Goal: Information Seeking & Learning: Find specific page/section

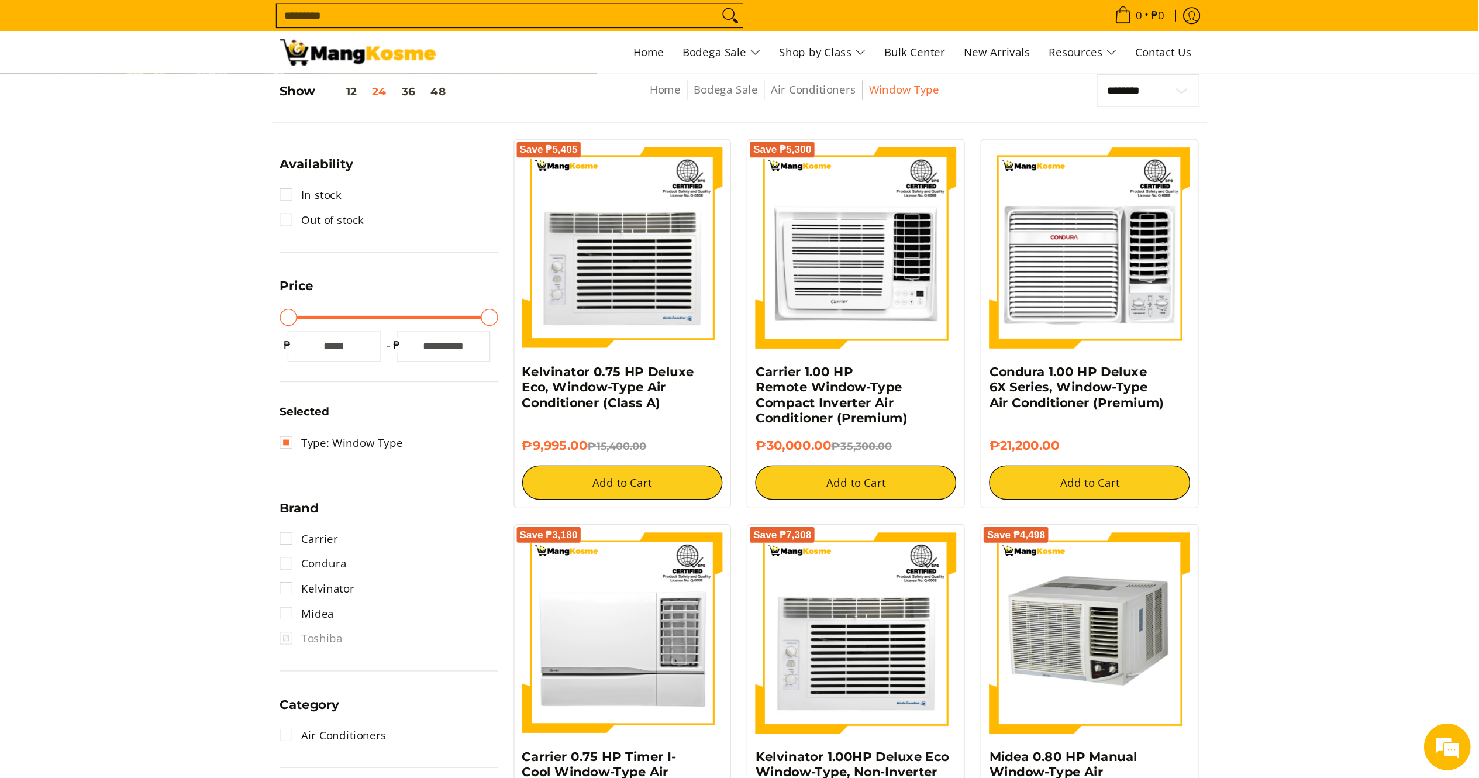
scroll to position [153, 0]
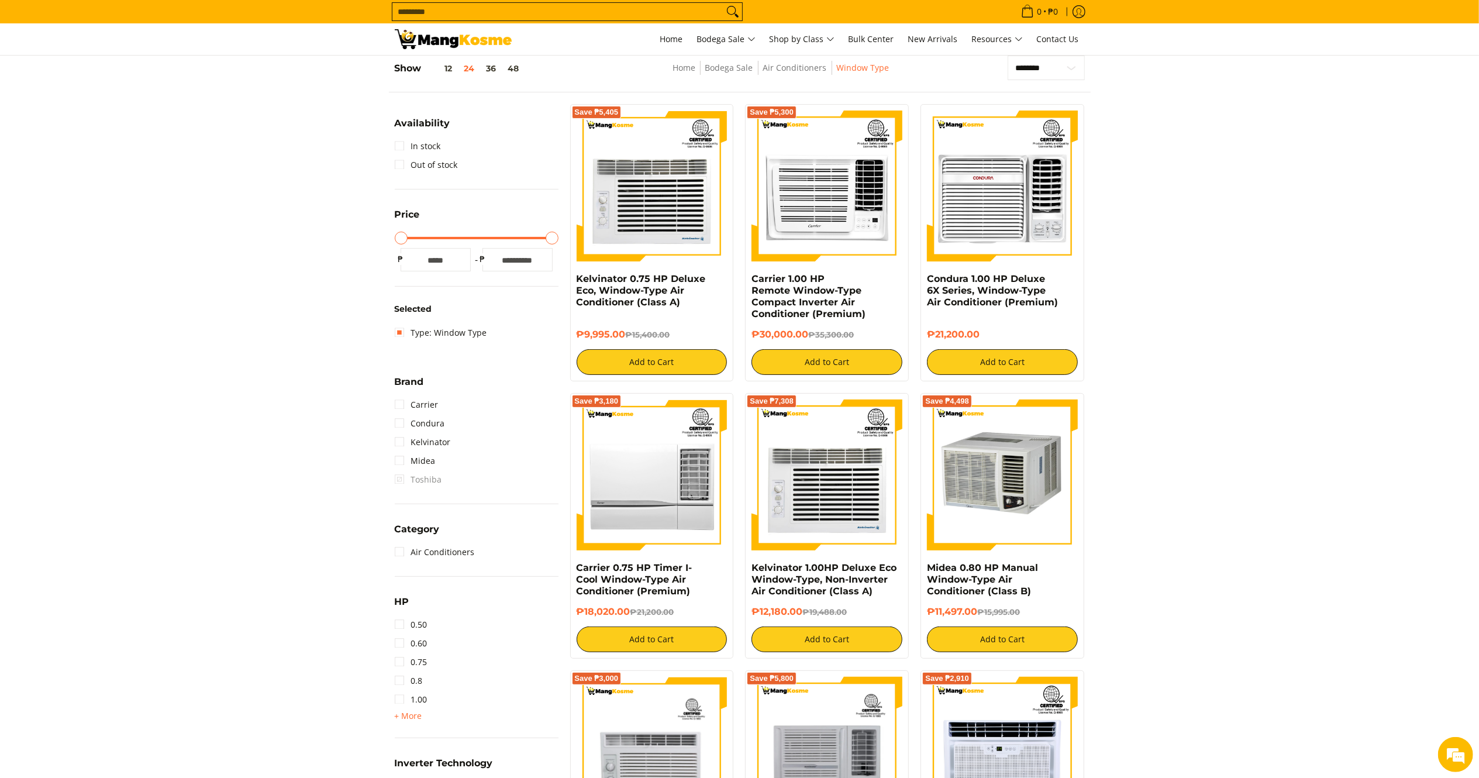
drag, startPoint x: 1092, startPoint y: 1, endPoint x: 245, endPoint y: 336, distance: 911.3
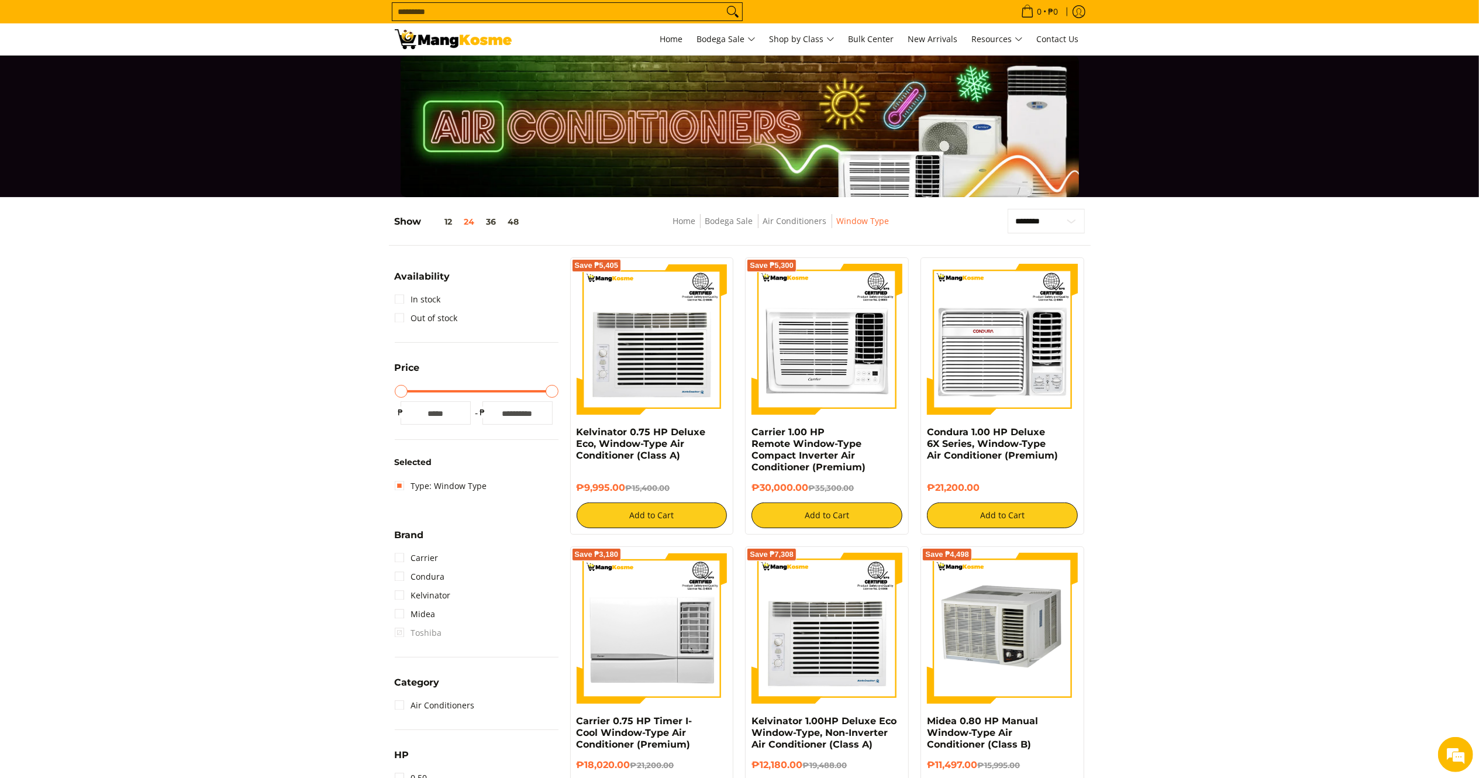
click at [435, 5] on input "Search..." at bounding box center [558, 12] width 331 height 18
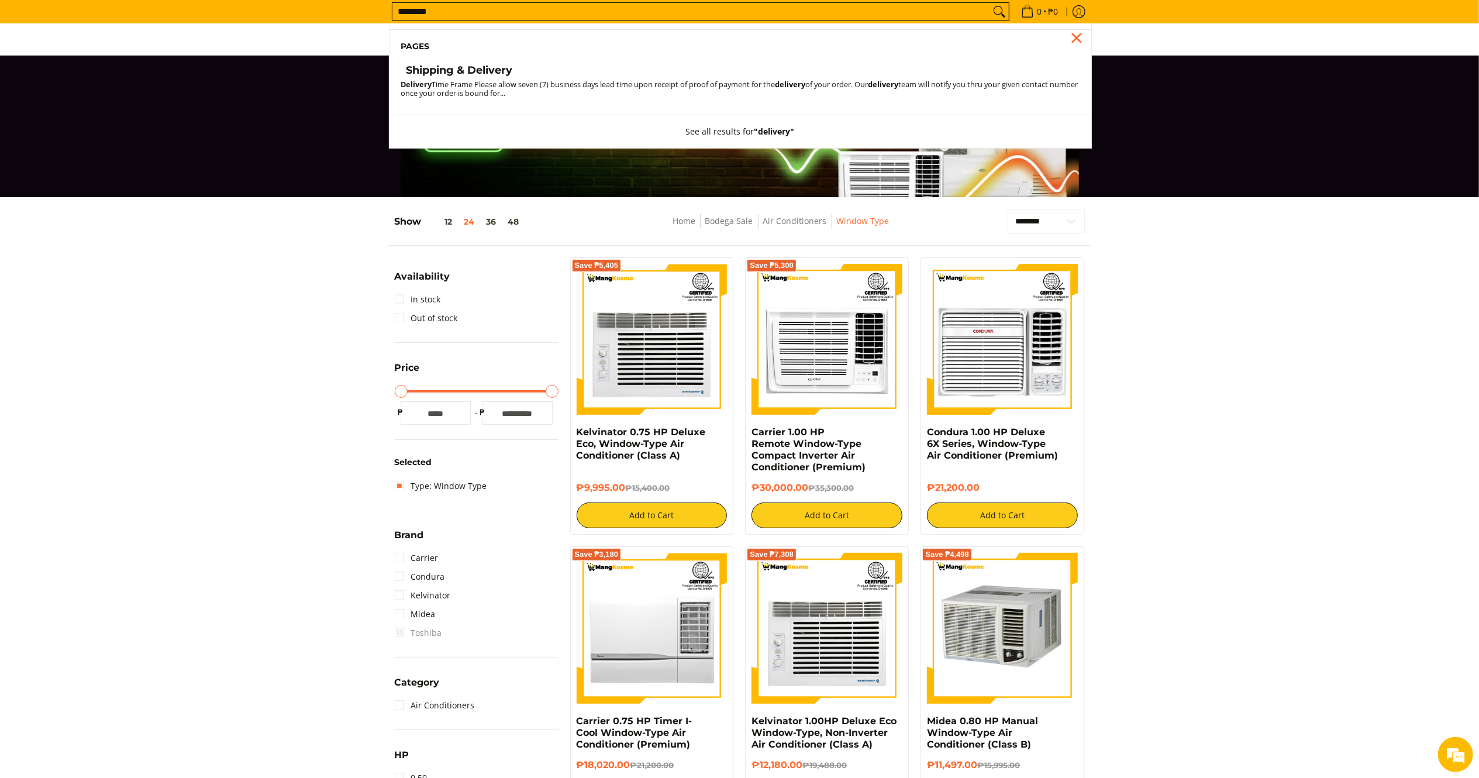
type input "********"
click at [463, 61] on li "Pages" at bounding box center [741, 46] width 702 height 35
click at [464, 68] on h4 "Shipping & Delivery" at bounding box center [460, 70] width 106 height 13
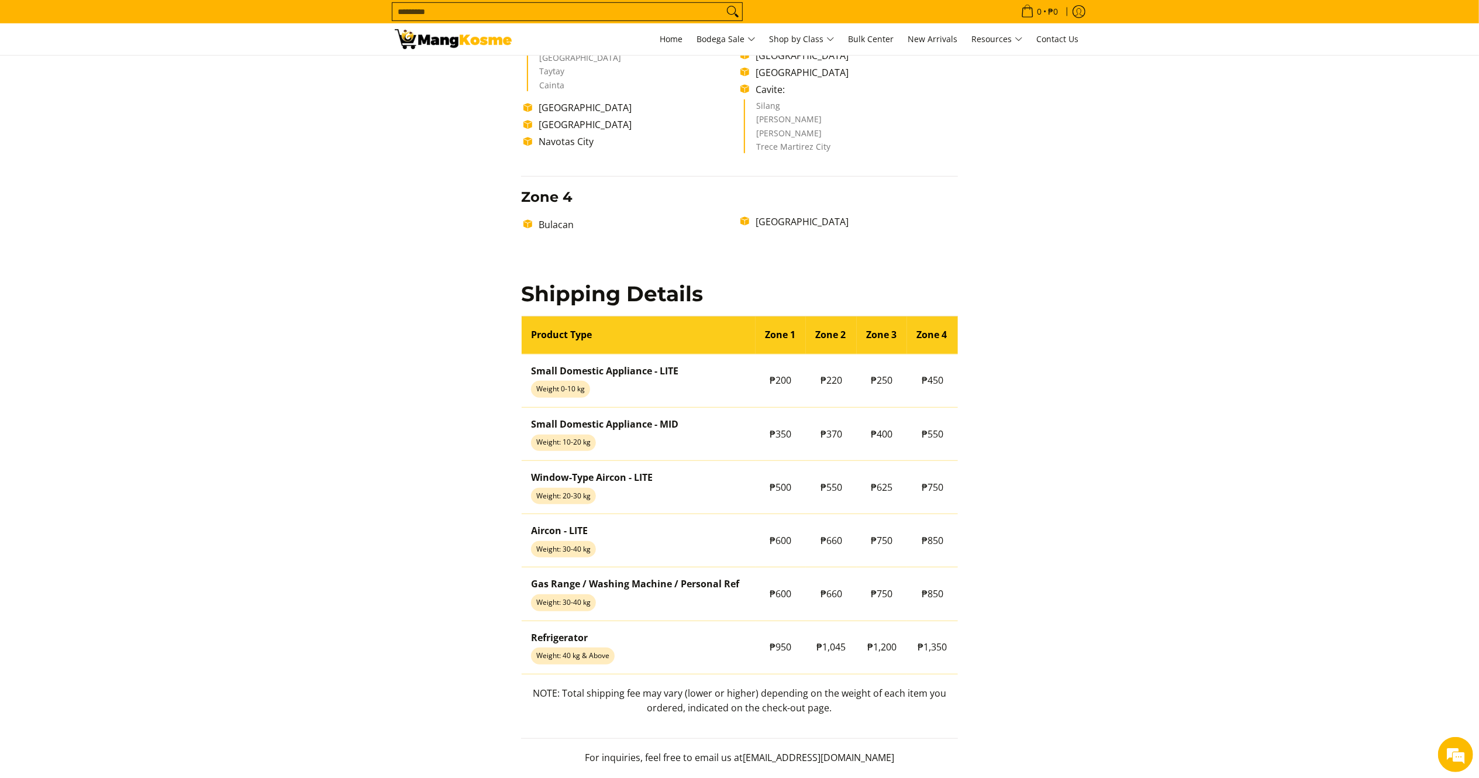
scroll to position [751, 0]
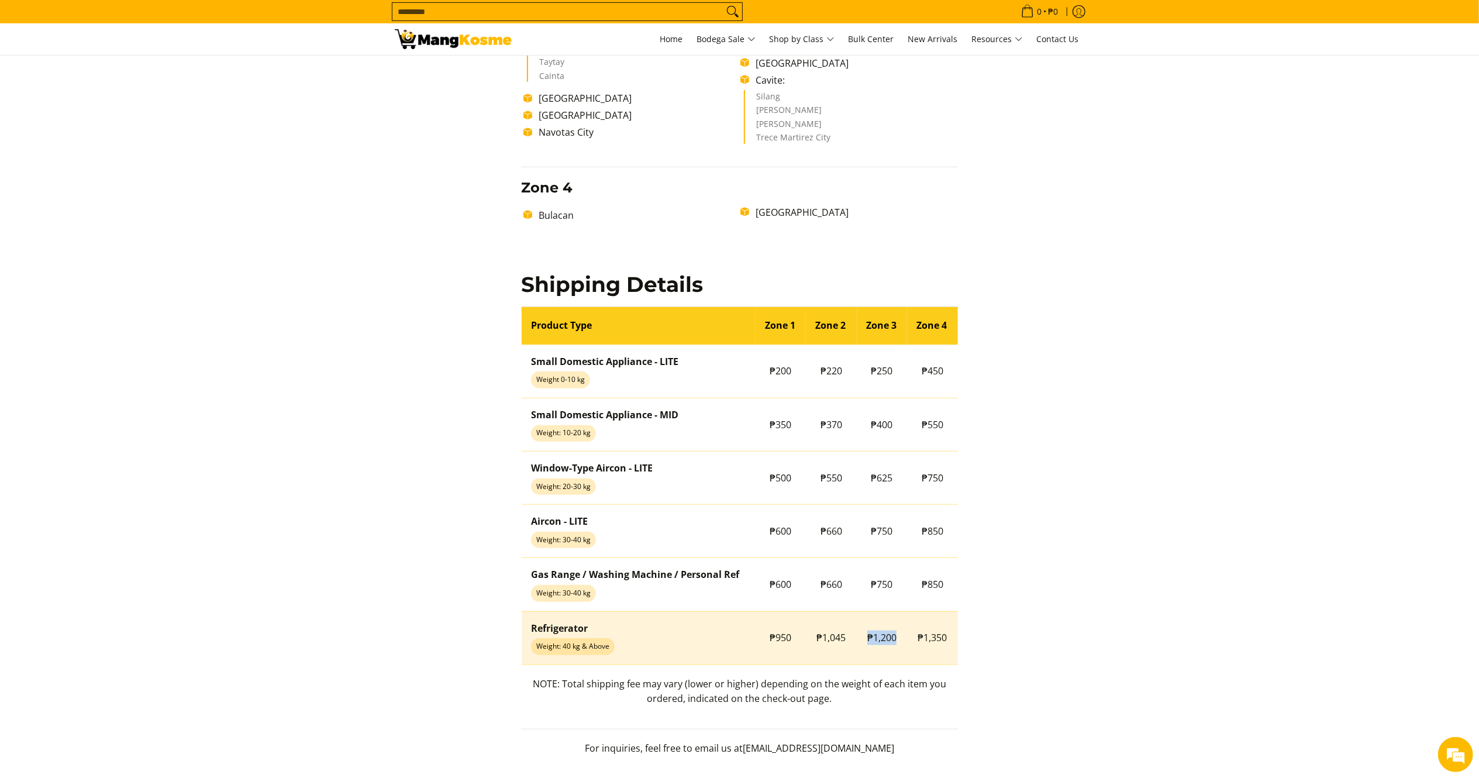
drag, startPoint x: 863, startPoint y: 639, endPoint x: 901, endPoint y: 648, distance: 38.5
click at [901, 648] on td "₱1,200" at bounding box center [882, 637] width 51 height 53
copy span "₱1,200"
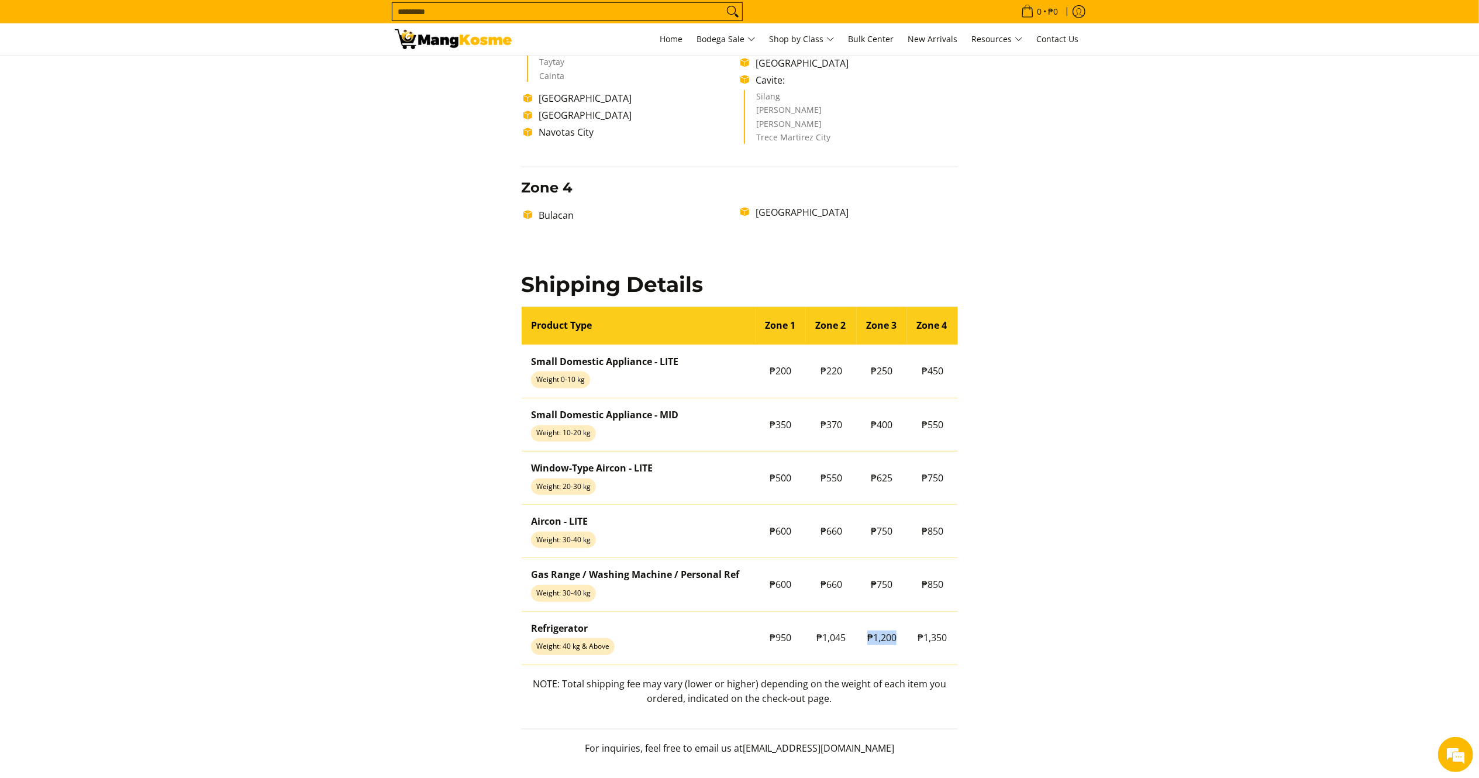
copy span "₱1,200"
click at [438, 39] on img at bounding box center [453, 39] width 117 height 20
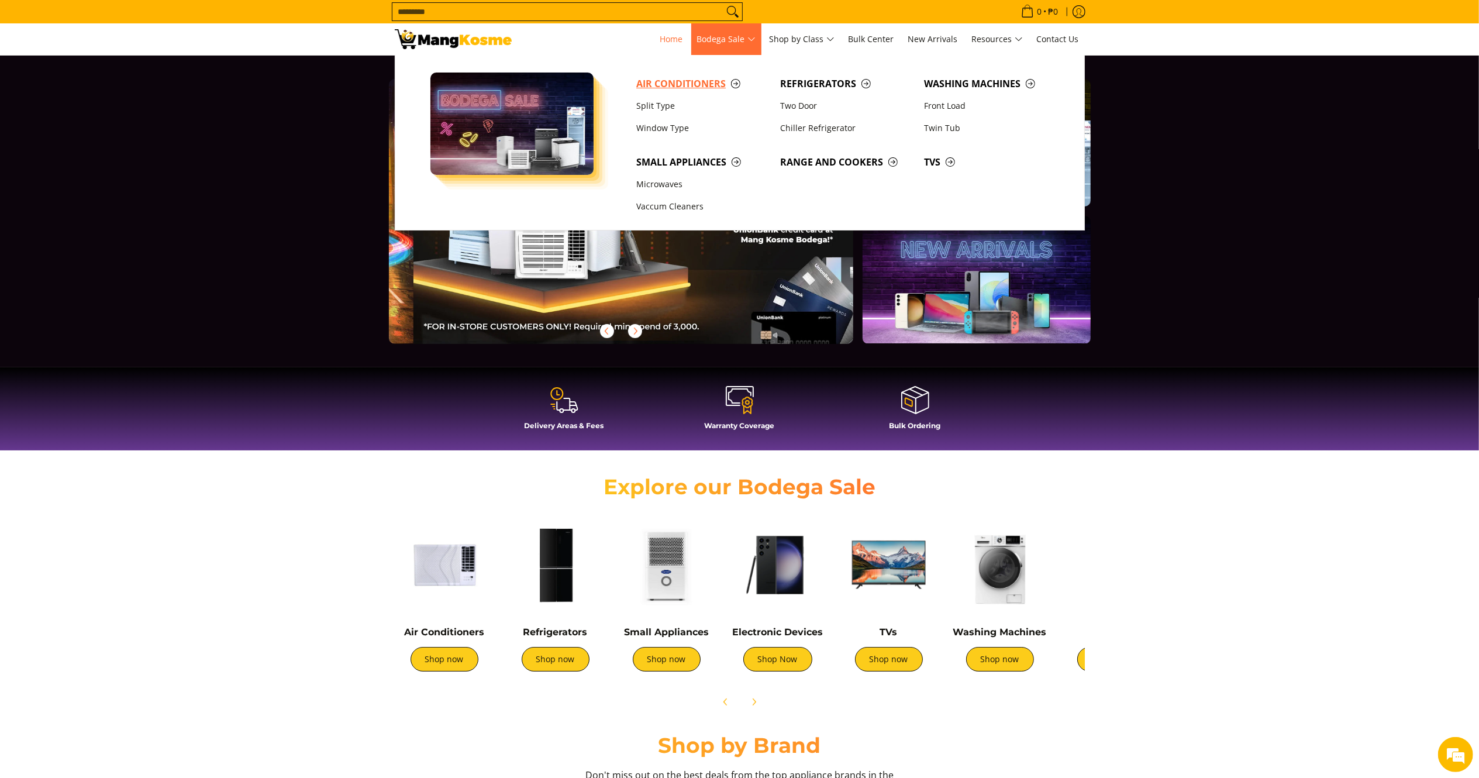
scroll to position [0, 464]
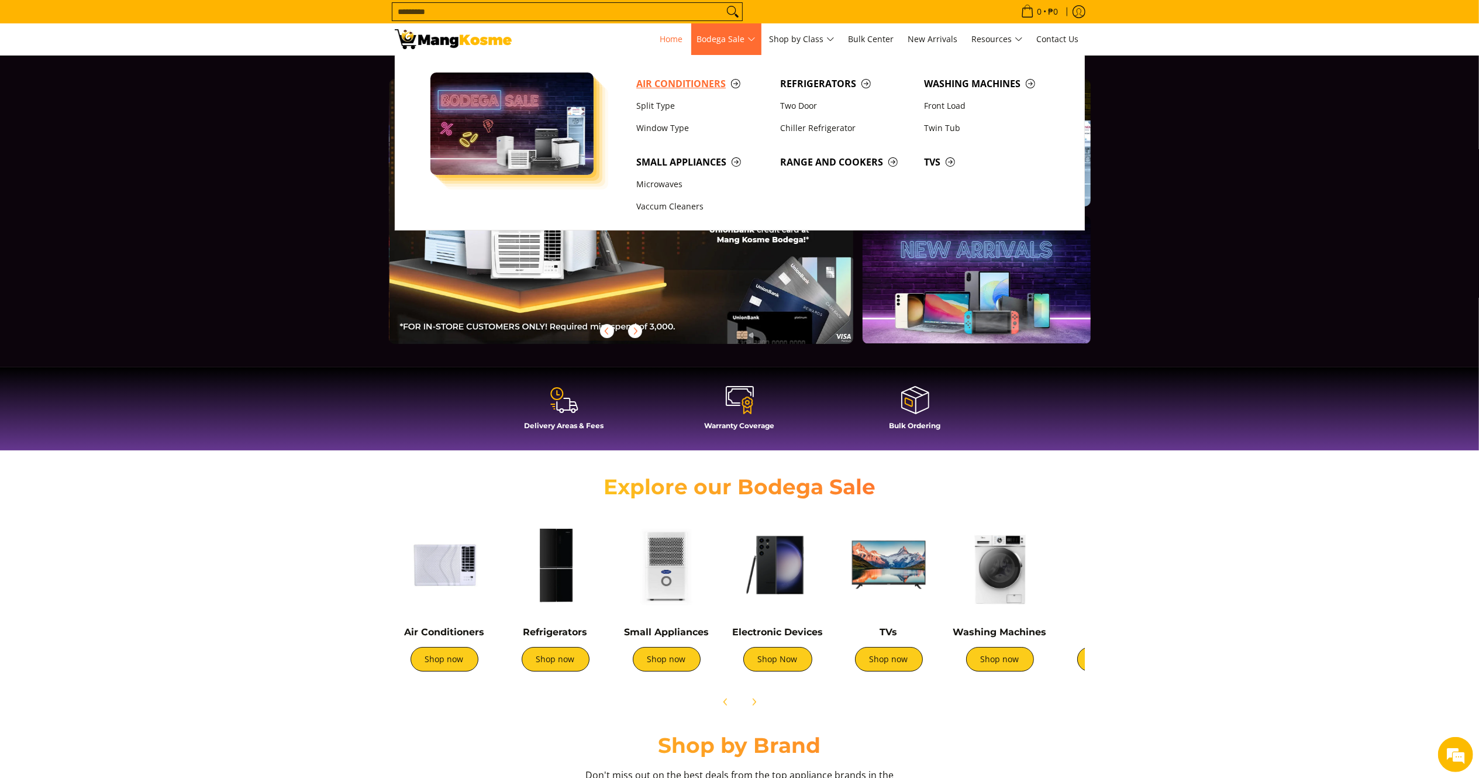
click at [695, 82] on span "Air Conditioners" at bounding box center [702, 84] width 132 height 15
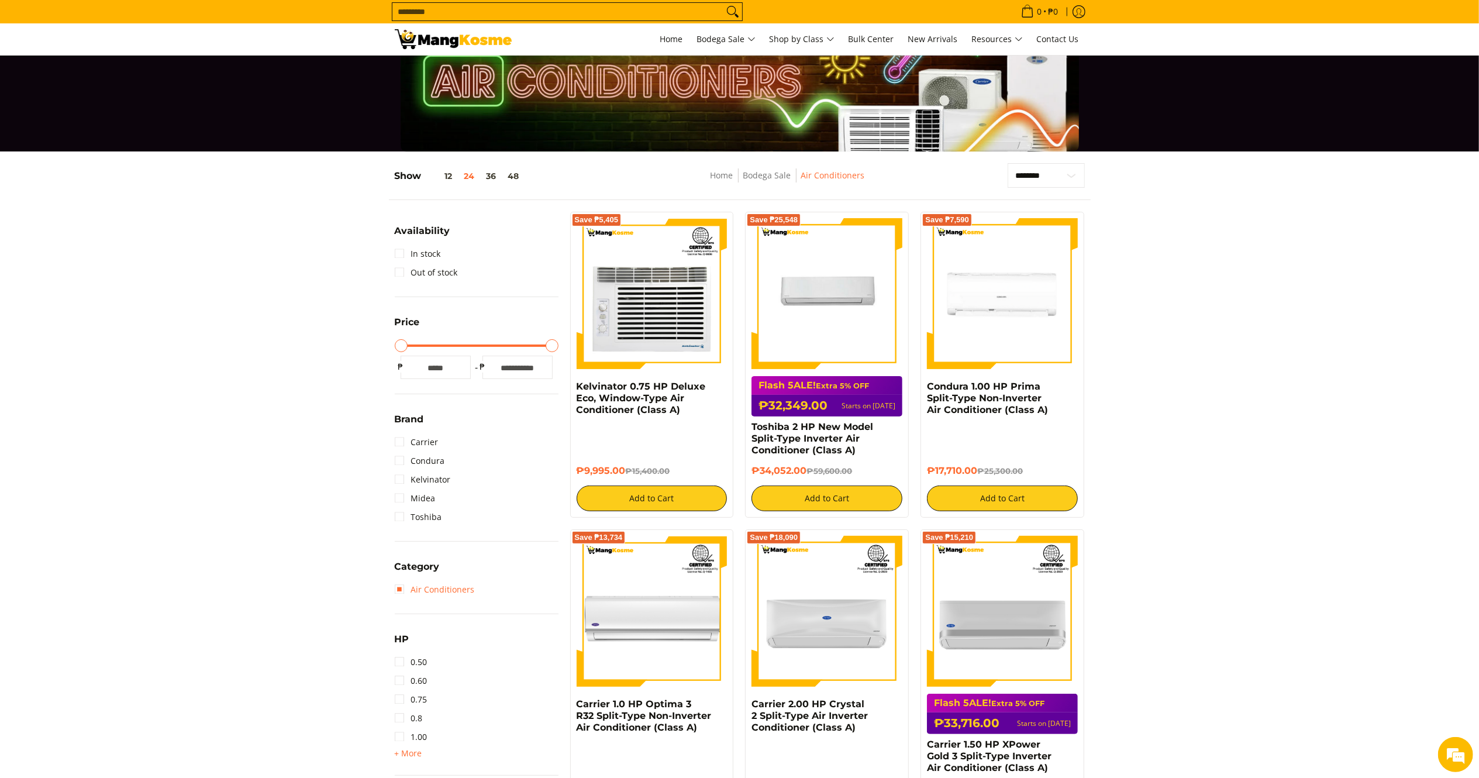
scroll to position [468, 0]
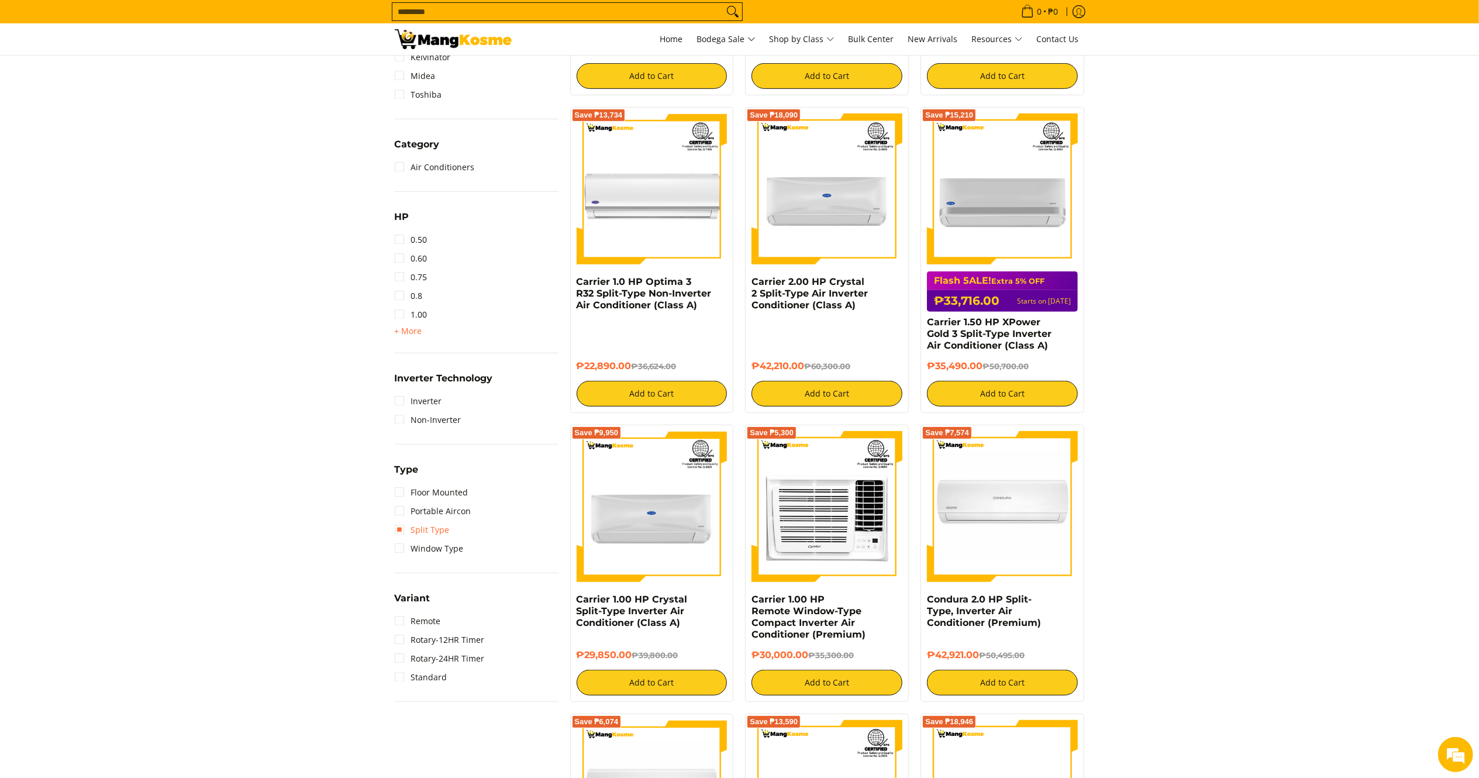
click at [428, 524] on link "Split Type" at bounding box center [422, 530] width 55 height 19
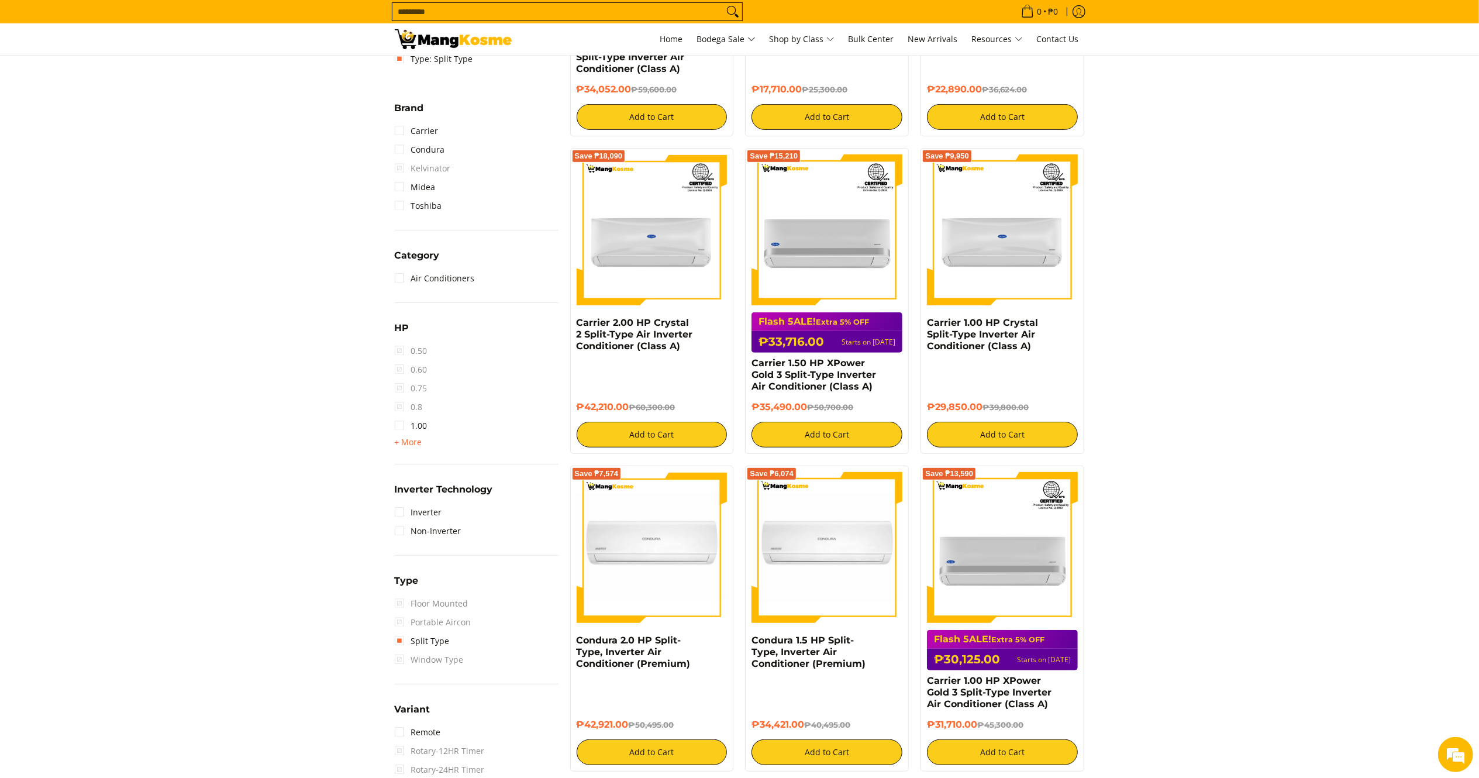
scroll to position [153, 0]
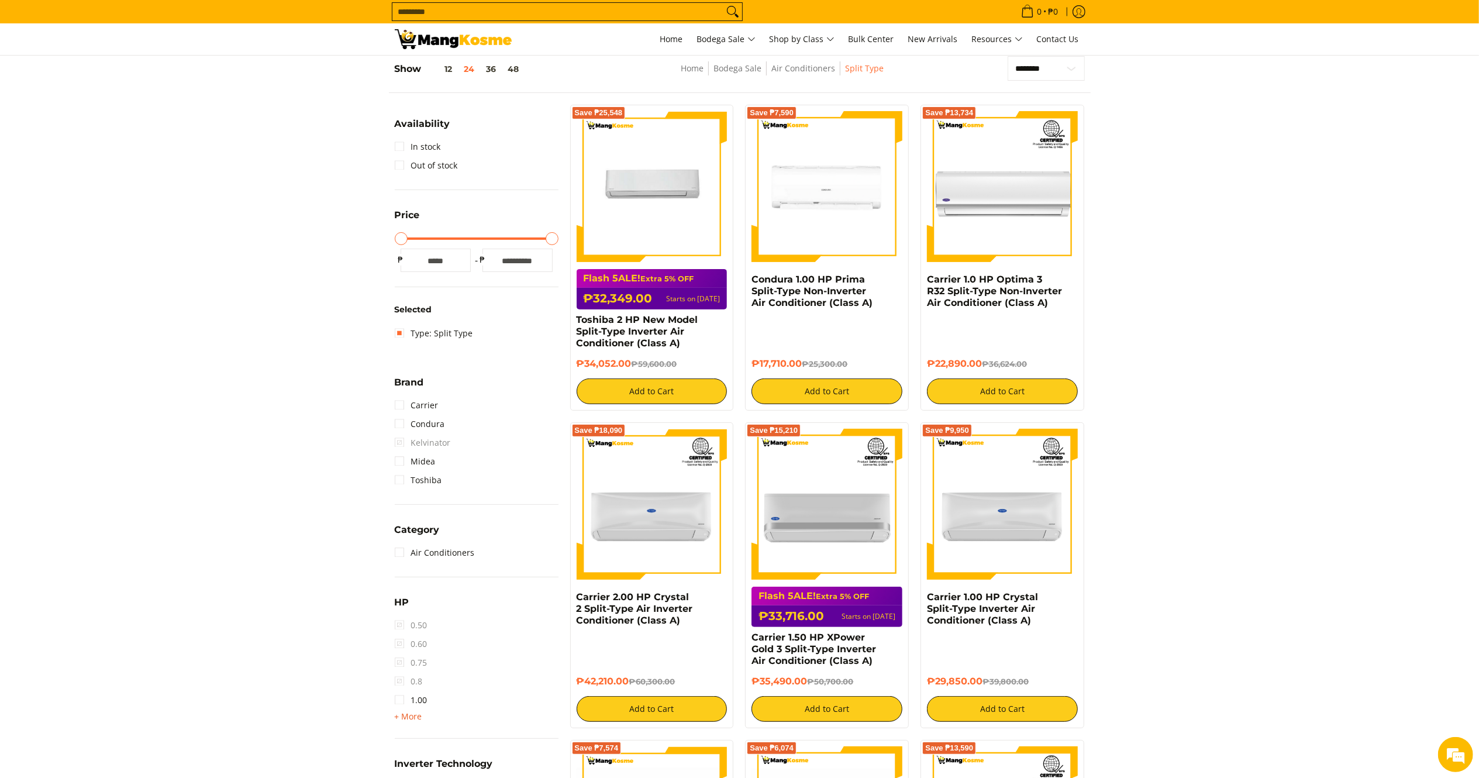
click at [405, 713] on span "+ More" at bounding box center [408, 716] width 27 height 9
click at [417, 715] on link "1.50" at bounding box center [411, 719] width 33 height 19
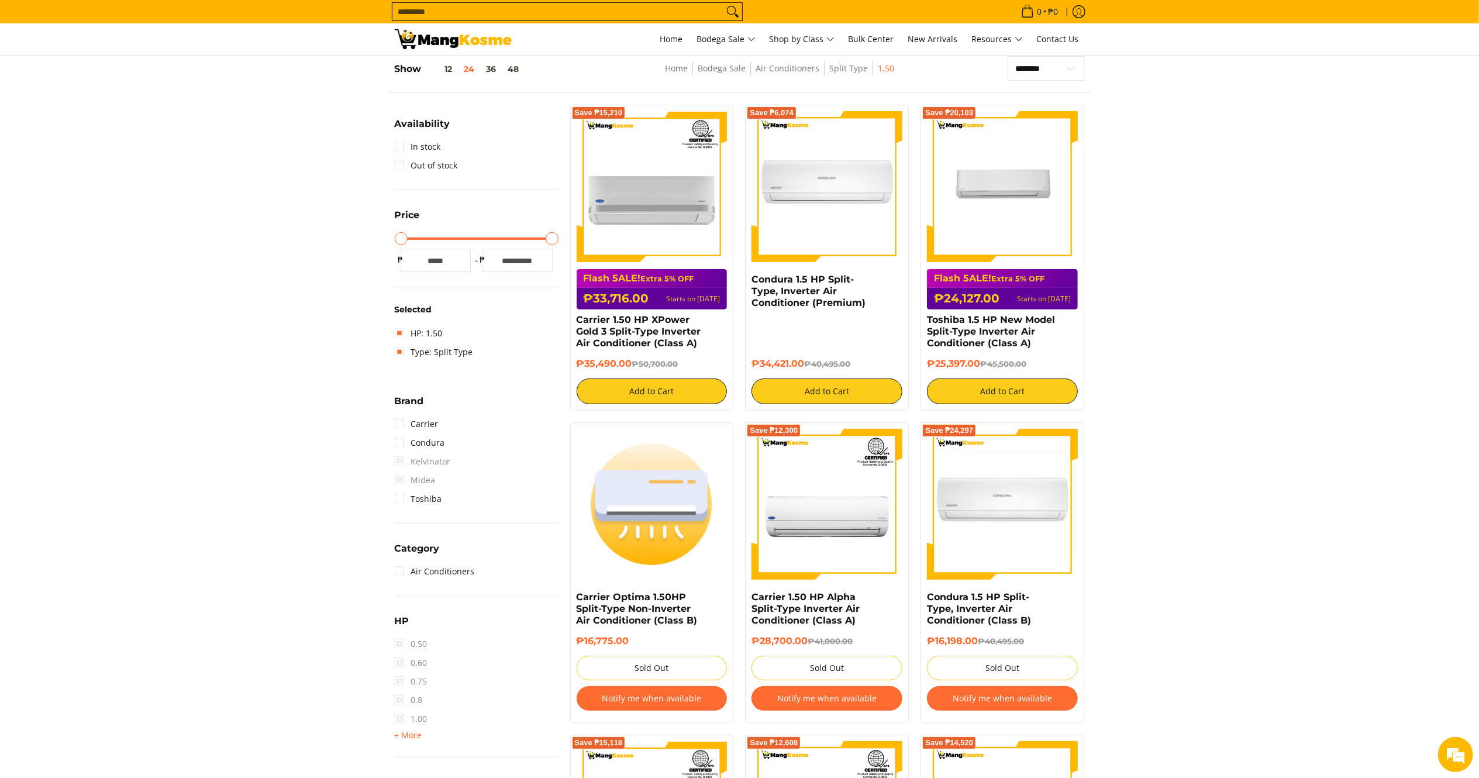
drag, startPoint x: 983, startPoint y: 363, endPoint x: 916, endPoint y: 318, distance: 80.5
click at [916, 318] on div "Save ₱20,103 Flash 5ALE! Extra 5% OFF ₱24,127.00 Starts on Aug 15 Toshiba 1.5 H…" at bounding box center [1002, 258] width 175 height 306
click at [1163, 315] on section "**********" at bounding box center [739, 702] width 1479 height 1316
drag, startPoint x: 976, startPoint y: 365, endPoint x: 1004, endPoint y: 356, distance: 29.6
click at [942, 334] on div "Flash 5ALE! Extra 5% OFF ₱24,127.00 Starts on Aug 15 Toshiba 1.5 HP New Model S…" at bounding box center [1002, 334] width 151 height 140
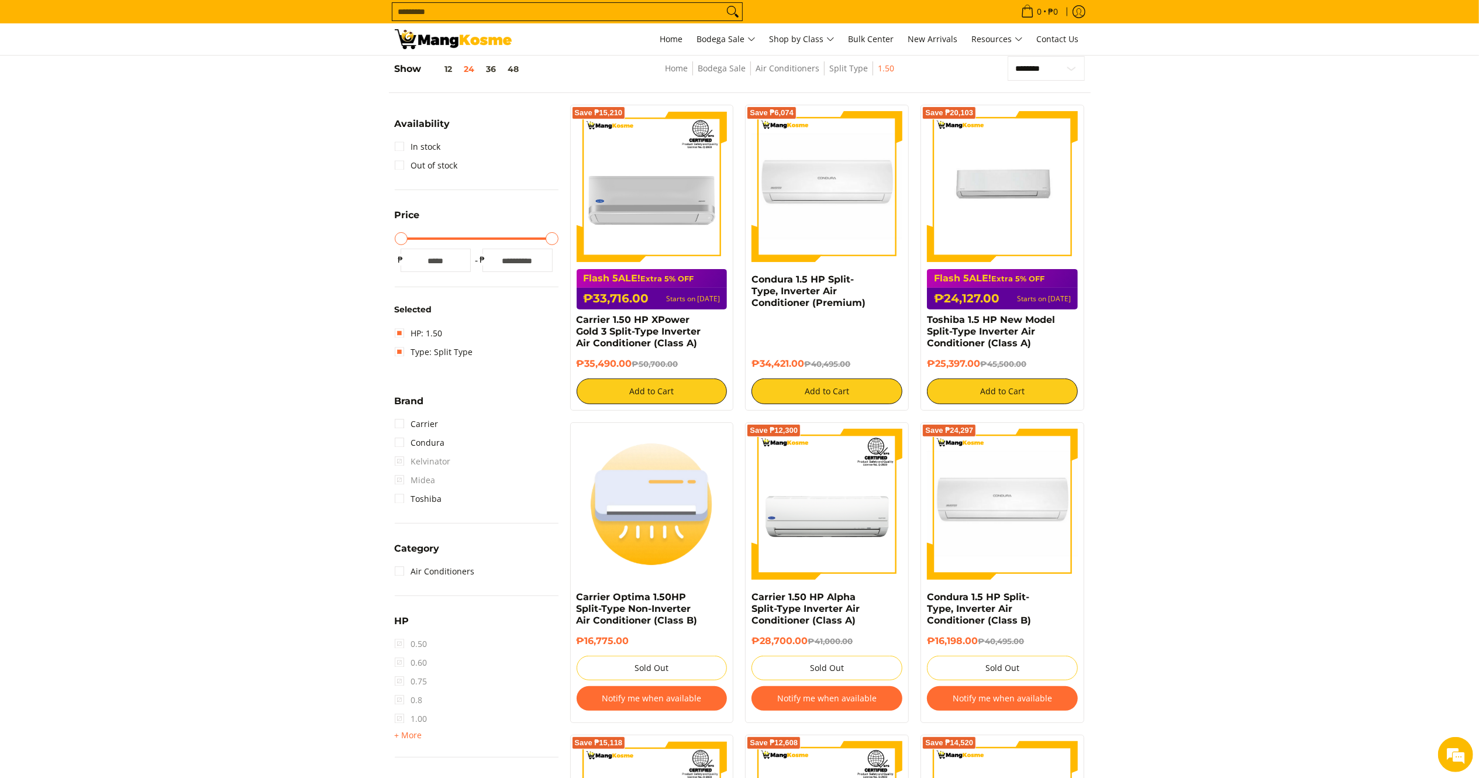
click at [1162, 350] on section "**********" at bounding box center [739, 702] width 1479 height 1316
drag, startPoint x: 979, startPoint y: 365, endPoint x: 923, endPoint y: 318, distance: 73.5
click at [923, 318] on div "Save ₱20,103 Flash 5ALE! Extra 5% OFF ₱24,127.00 Starts on Aug 15 Toshiba 1.5 H…" at bounding box center [1003, 258] width 164 height 306
copy div "Toshiba 1.5 HP New Model Split-Type Inverter Air Conditioner (Class A) ₱25,397.…"
drag, startPoint x: 801, startPoint y: 362, endPoint x: 752, endPoint y: 304, distance: 75.9
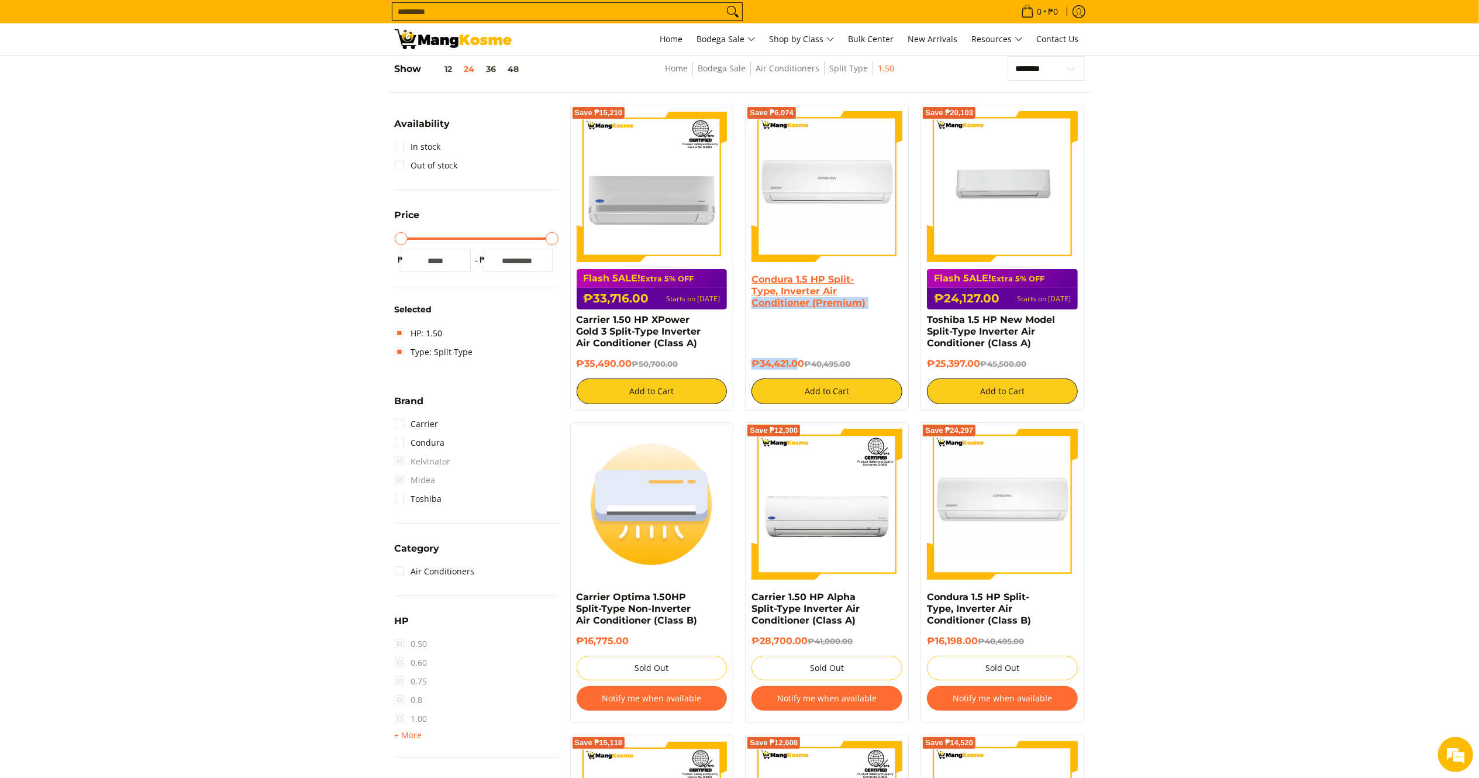
click at [752, 304] on div "Condura 1.5 HP Split-Type, Inverter Air Conditioner (Premium) ₱34,421.00 ₱40,49…" at bounding box center [827, 339] width 151 height 130
click at [1182, 374] on section "**********" at bounding box center [739, 702] width 1479 height 1316
drag, startPoint x: 803, startPoint y: 360, endPoint x: 743, endPoint y: 283, distance: 97.6
click at [743, 283] on div "Save ₱6,074 Condura 1.5 HP Split-Type, Inverter Air Conditioner (Premium) ₱34,4…" at bounding box center [826, 258] width 175 height 306
copy div "Condura 1.5 HP Split-Type, Inverter Air Conditioner (Premium) ₱34,421.00"
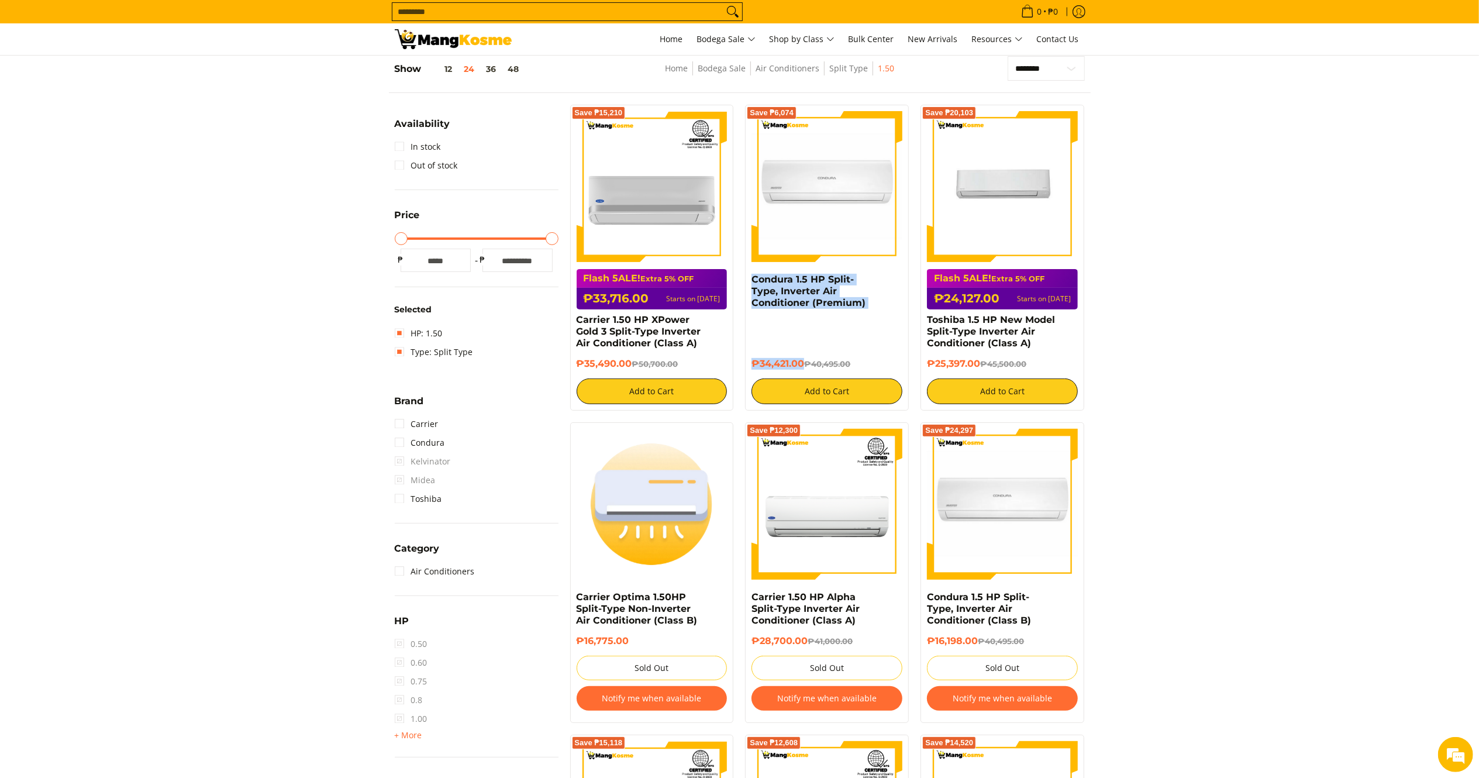
drag, startPoint x: 634, startPoint y: 363, endPoint x: 571, endPoint y: 320, distance: 76.3
click at [571, 320] on div "Save ₱15,210 Flash 5ALE! Extra 5% OFF ₱33,716.00 Starts on Aug 15 Carrier 1.50 …" at bounding box center [652, 258] width 164 height 306
copy div "Carrier 1.50 HP XPower Gold 3 Split-Type Inverter Air Conditioner (Class A) ₱35…"
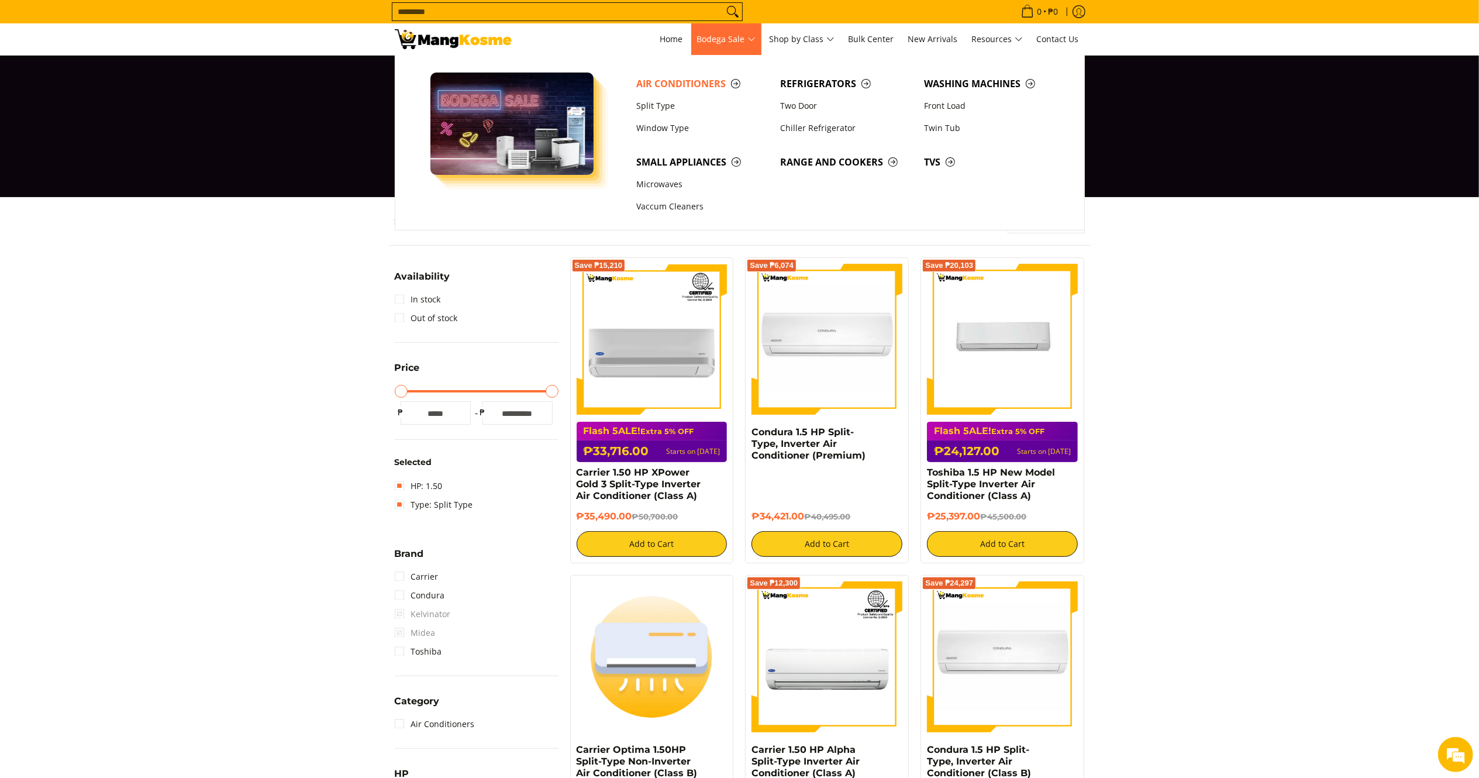
click at [962, 72] on span "Air Conditioners Split Type Window Type Refrigerators Two Door Washing Machines" at bounding box center [849, 142] width 436 height 175
click at [968, 85] on span "Washing Machines" at bounding box center [990, 84] width 132 height 15
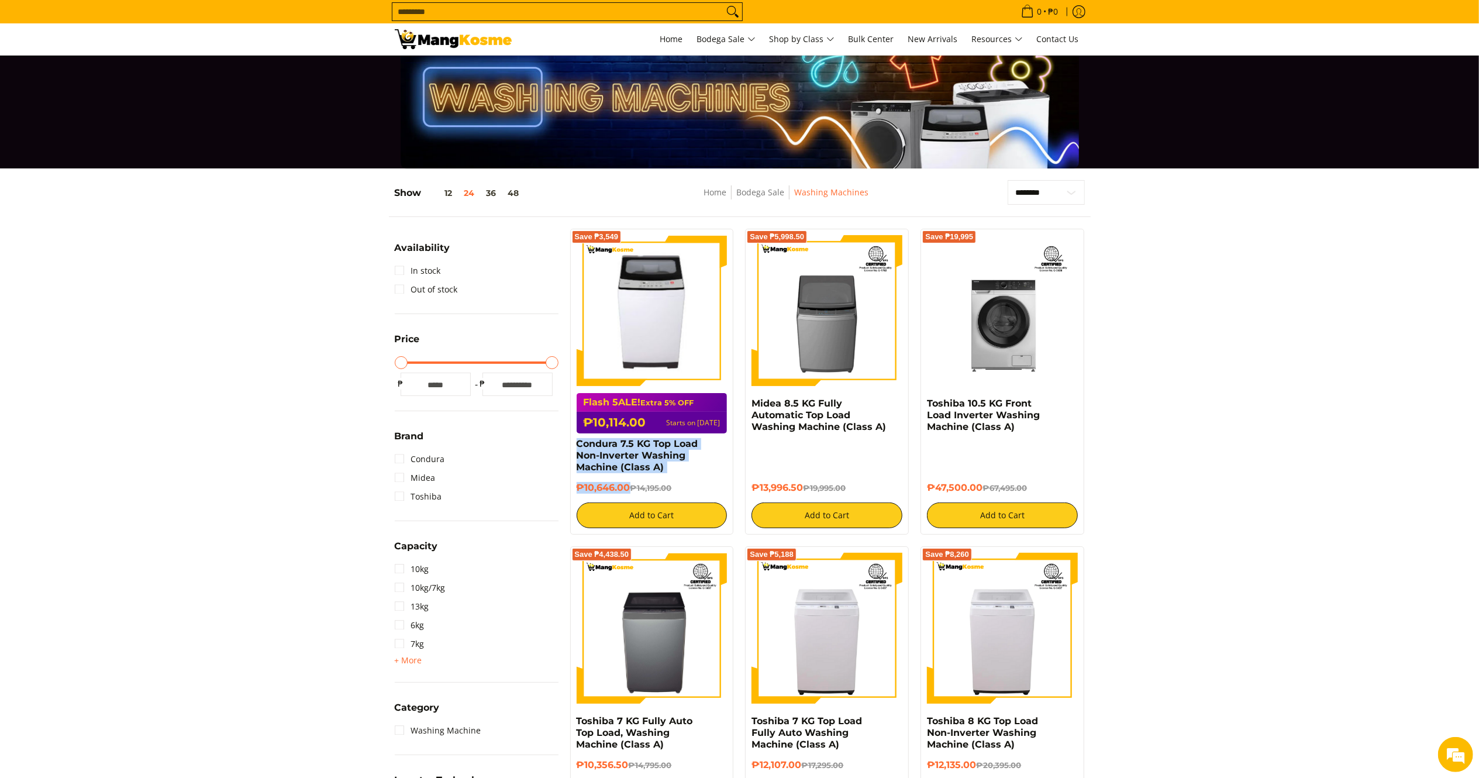
drag, startPoint x: 629, startPoint y: 486, endPoint x: 576, endPoint y: 446, distance: 66.9
click at [576, 446] on div "Save ₱3,549 Flash 5ALE! Extra 5% OFF ₱10,114.00 Starts on Aug 15 Condura 7.5 KG…" at bounding box center [652, 382] width 164 height 306
copy div "Condura 7.5 KG Top Load Non-Inverter Washing Machine (Class A) ₱10,646.00"
drag, startPoint x: 805, startPoint y: 493, endPoint x: 746, endPoint y: 407, distance: 104.0
click at [746, 407] on div "Save ₱5,998.50 Midea 8.5 KG Fully Automatic Top Load Washing Machine (Class A) …" at bounding box center [827, 382] width 164 height 306
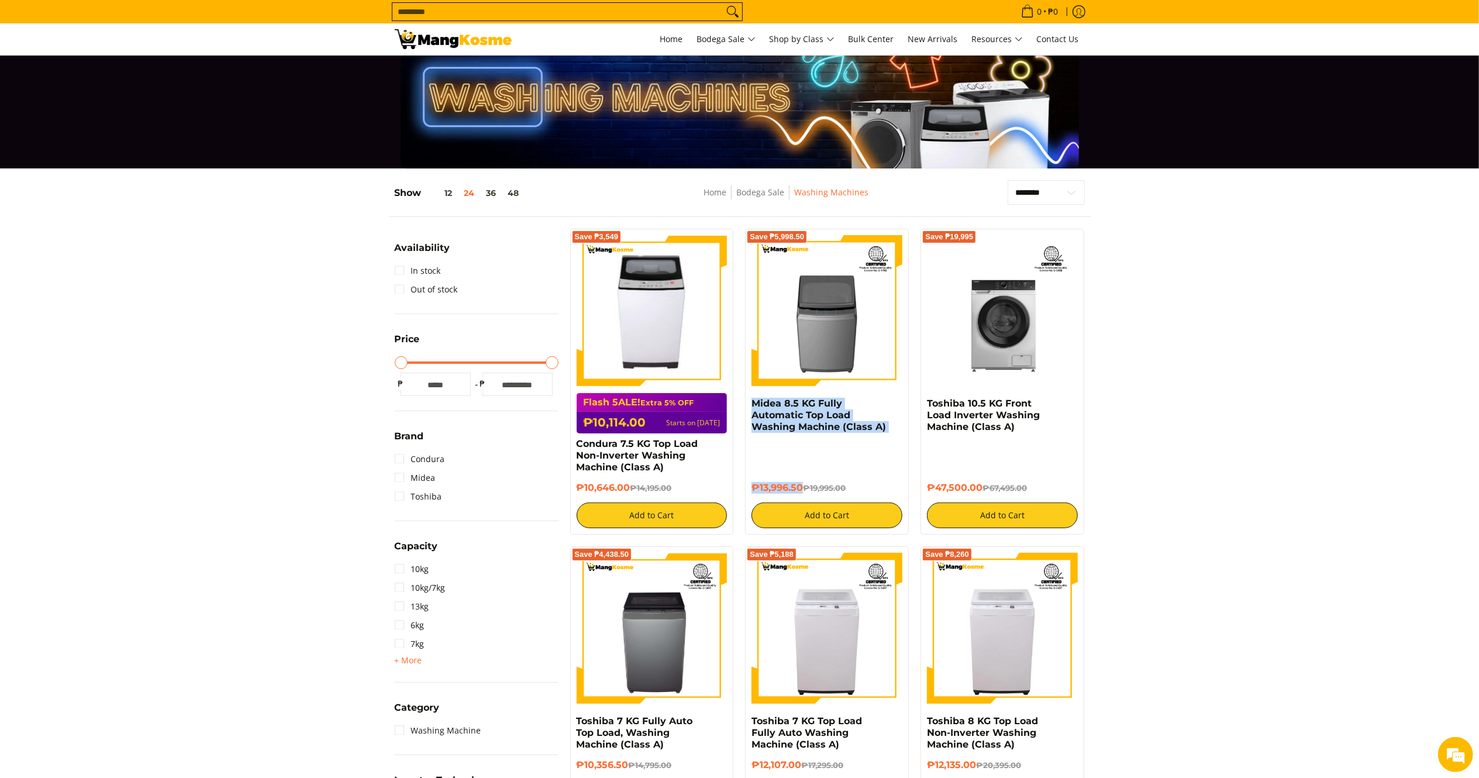
copy div "Midea 8.5 KG Fully Automatic Top Load Washing Machine (Class A) ₱13,996.50"
drag, startPoint x: 984, startPoint y: 482, endPoint x: 928, endPoint y: 409, distance: 91.7
click at [928, 409] on div "Toshiba 10.5 KG Front Load Inverter Washing Machine (Class A) ₱47,500.00 ₱67,49…" at bounding box center [1002, 463] width 151 height 130
copy div "Toshiba 10.5 KG Front Load Inverter Washing Machine (Class A) ₱47,500.00"
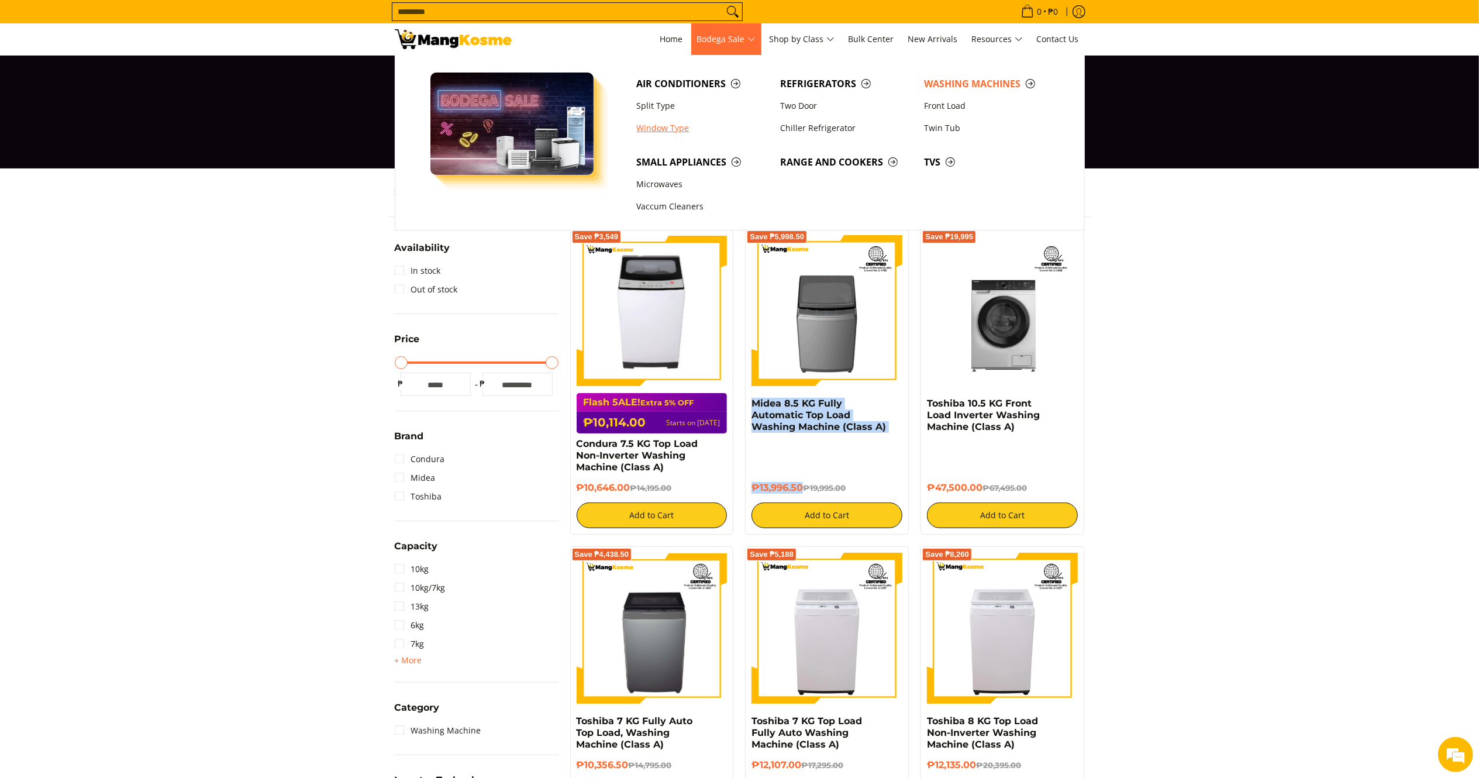
click at [672, 122] on link "Window Type" at bounding box center [703, 128] width 144 height 22
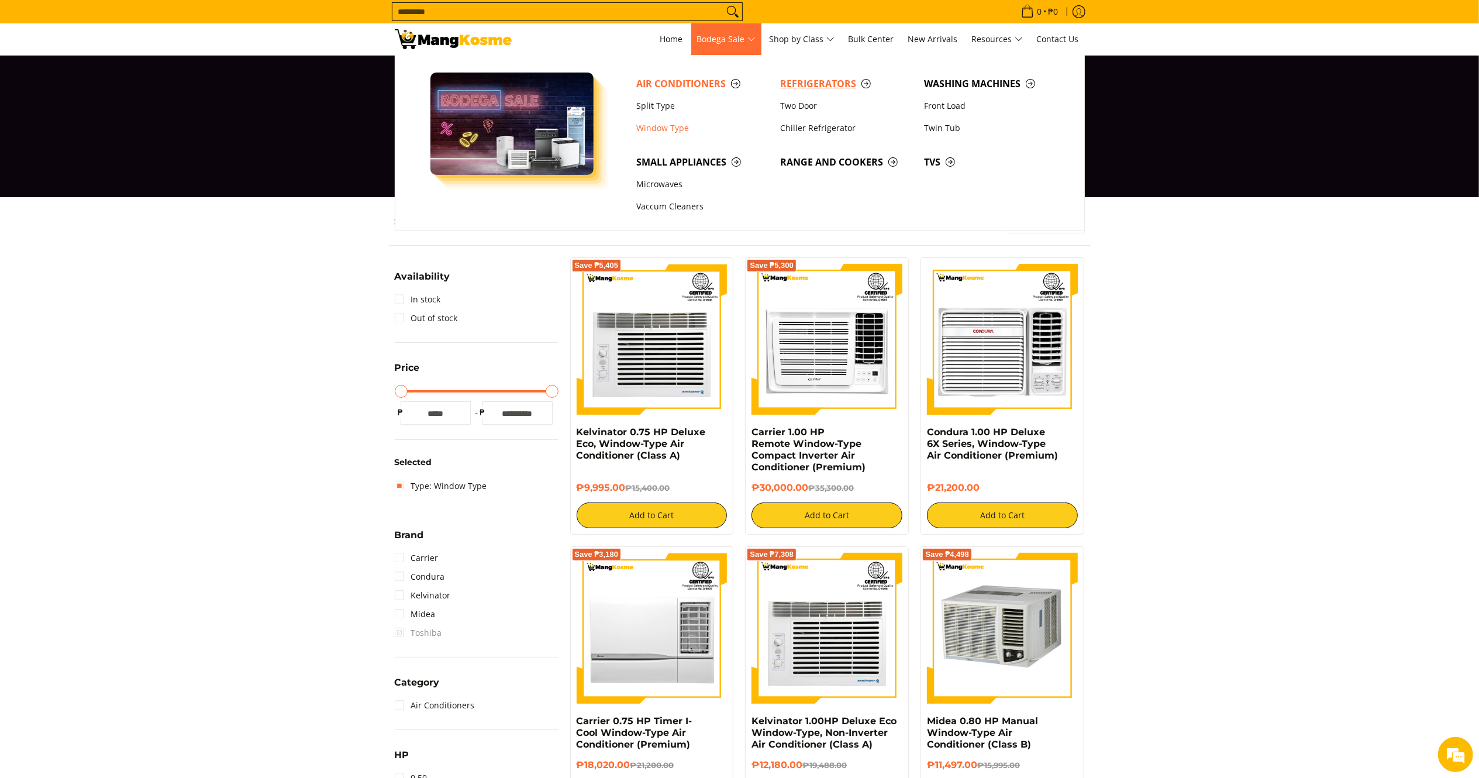
click at [821, 87] on span "Refrigerators" at bounding box center [846, 84] width 132 height 15
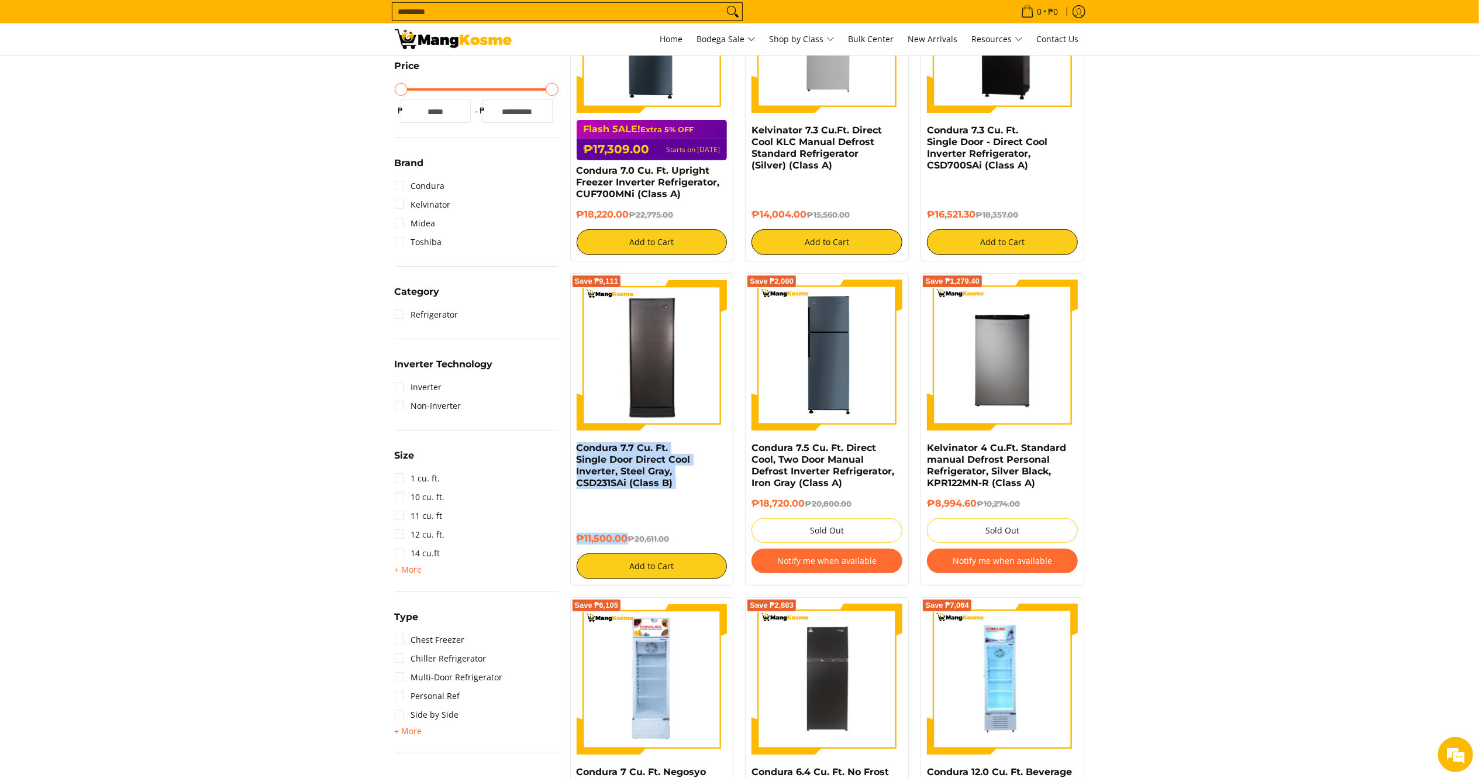
drag, startPoint x: 628, startPoint y: 544, endPoint x: 566, endPoint y: 449, distance: 113.2
click at [566, 449] on div "Save ₱9,111 Condura 7.7 Cu. Ft. Single Door Direct Cool Inverter, Steel Gray, C…" at bounding box center [651, 429] width 175 height 312
copy div "Condura 7.7 Cu. Ft. Single Door Direct Cool Inverter, Steel Gray, CSD231SAi (Cl…"
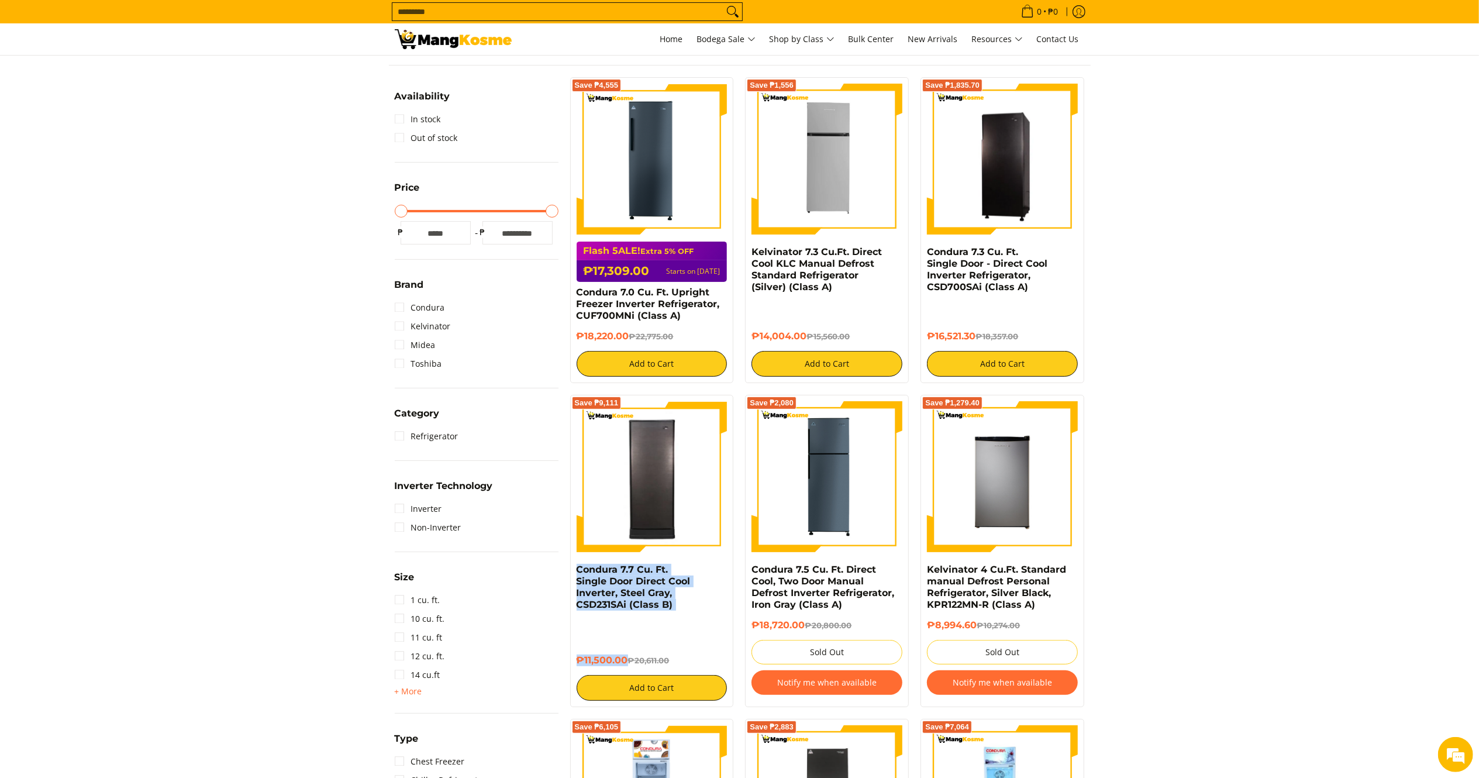
scroll to position [92, 0]
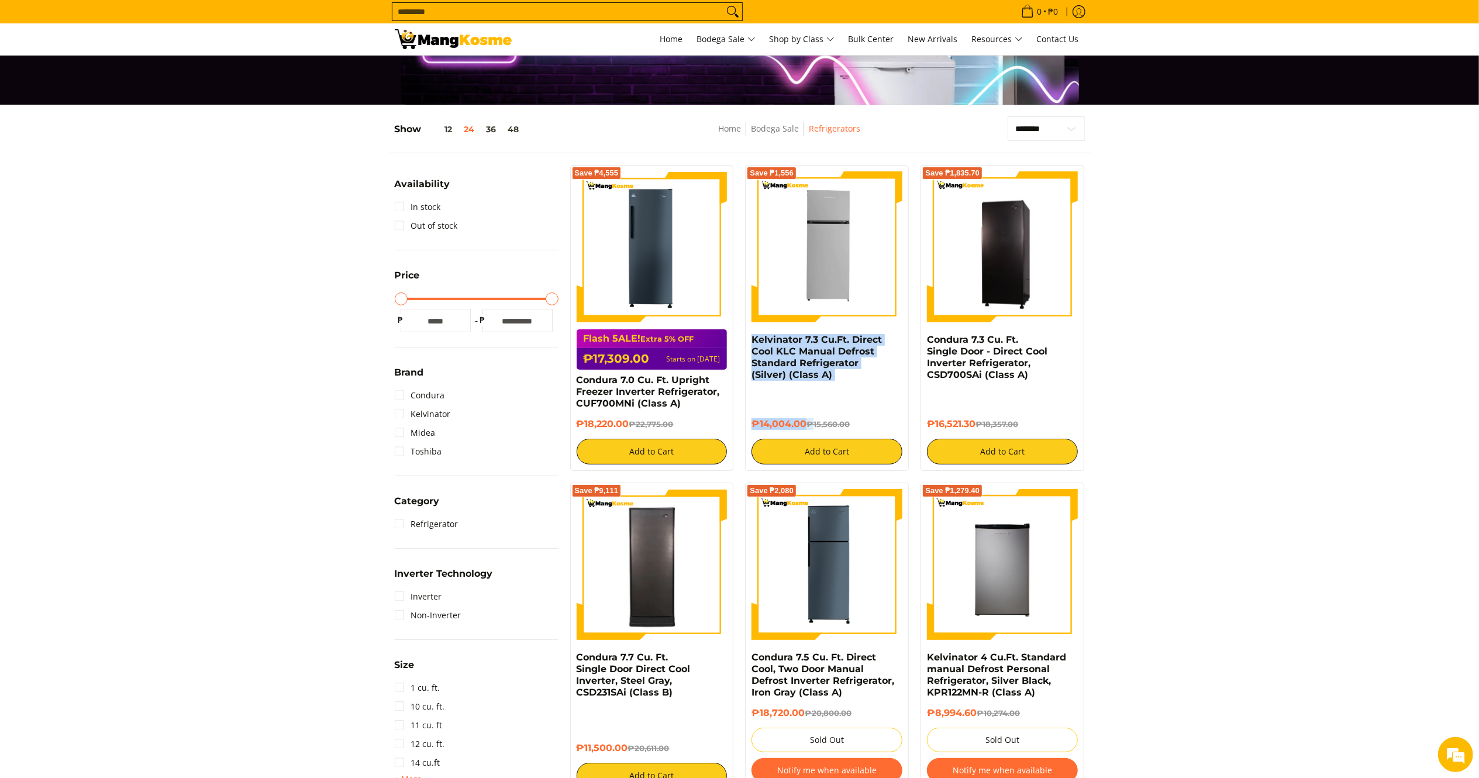
drag, startPoint x: 815, startPoint y: 421, endPoint x: 749, endPoint y: 343, distance: 102.9
click at [749, 343] on div "Save ₱1,556 Kelvinator 7.3 Cu.Ft. Direct Cool KLC Manual Defrost Standard Refri…" at bounding box center [827, 318] width 164 height 306
copy div "Kelvinator 7.3 Cu.Ft. Direct Cool KLC Manual Defrost Standard Refrigerator (Sil…"
drag, startPoint x: 979, startPoint y: 426, endPoint x: 920, endPoint y: 346, distance: 99.9
click at [920, 346] on div "Save ₱1,835.70 Condura 7.3 Cu. Ft. Single Door - Direct Cool Inverter Refrigera…" at bounding box center [1002, 318] width 175 height 306
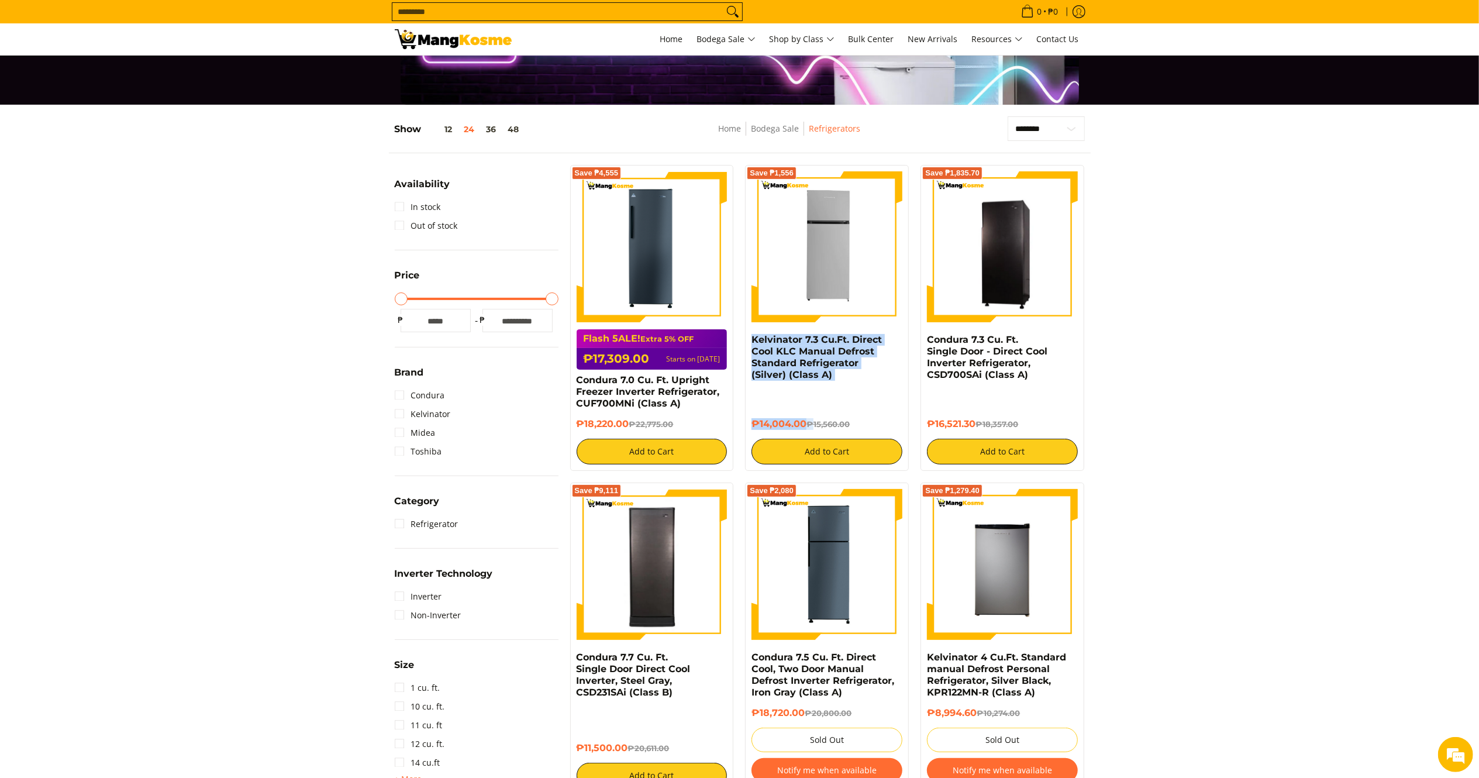
copy div "Condura 7.3 Cu. Ft. Single Door - Direct Cool Inverter Refrigerator, CSD700SAi …"
drag, startPoint x: 628, startPoint y: 425, endPoint x: 571, endPoint y: 378, distance: 74.0
click at [572, 378] on div "Save ₱4,555 Flash 5ALE! Extra 5% OFF ₱17,309.00 Starts on Aug 15 Condura 7.0 Cu…" at bounding box center [652, 318] width 164 height 306
copy div "Condura 7.0 Cu. Ft. Upright Freezer Inverter Refrigerator, CUF700MNi (Class A) …"
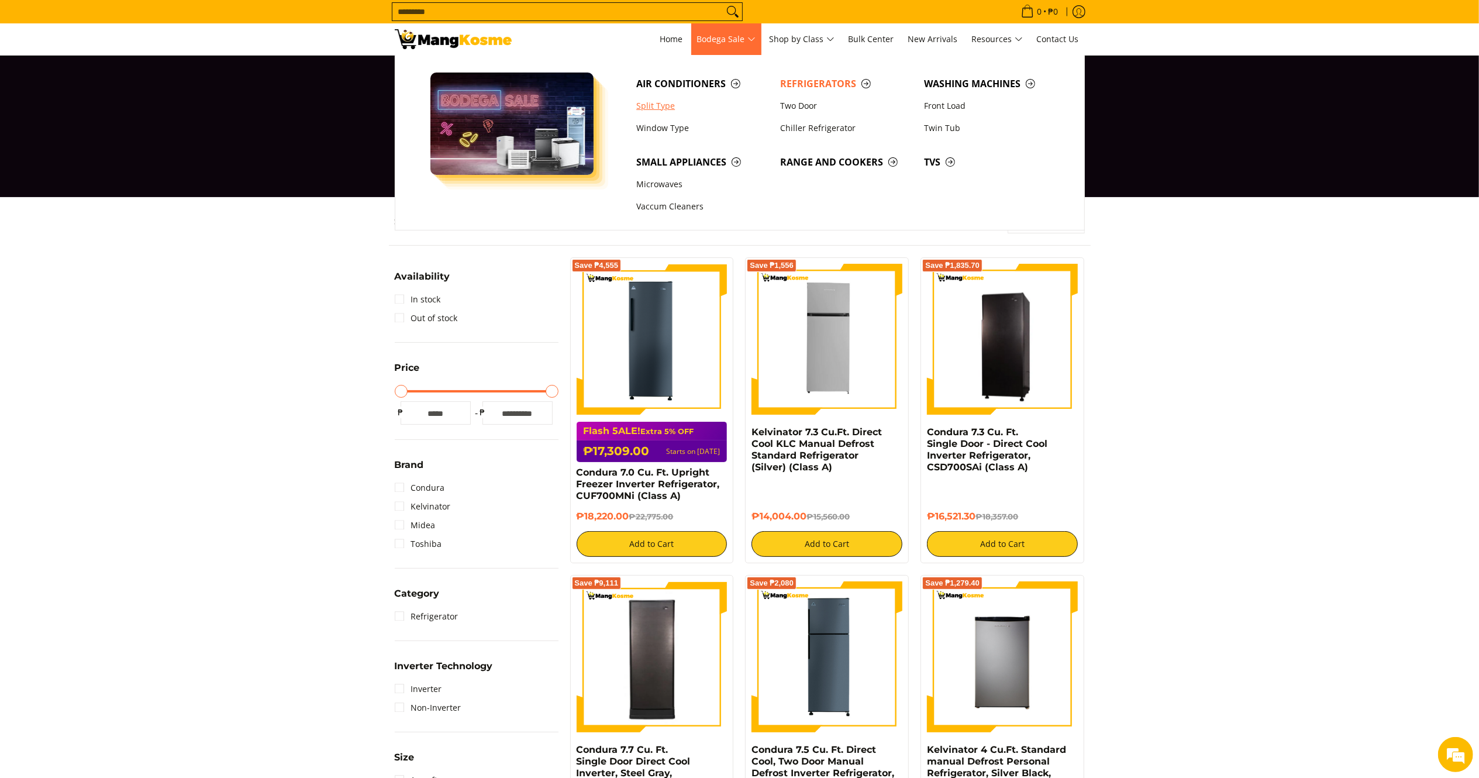
click at [668, 100] on link "Split Type" at bounding box center [703, 106] width 144 height 22
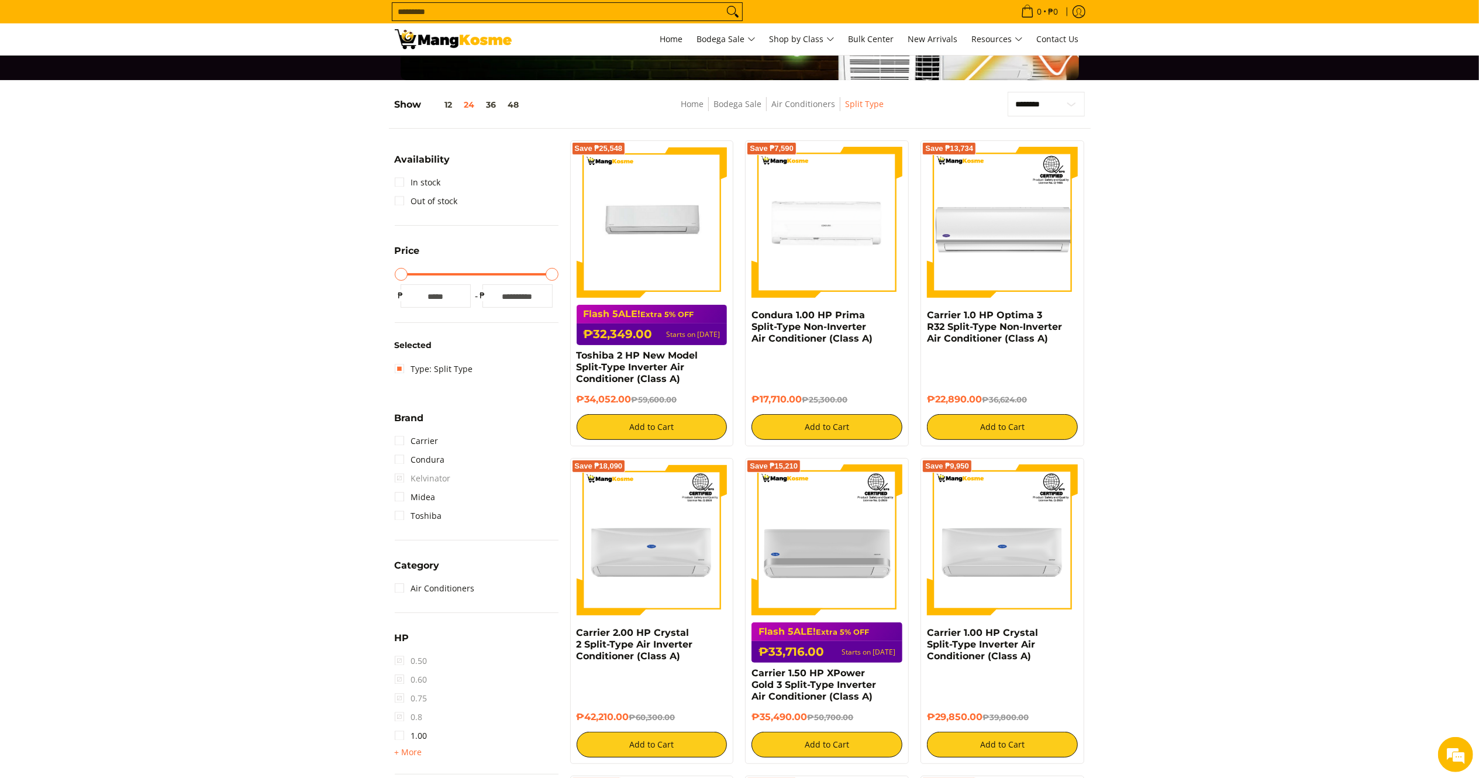
scroll to position [234, 0]
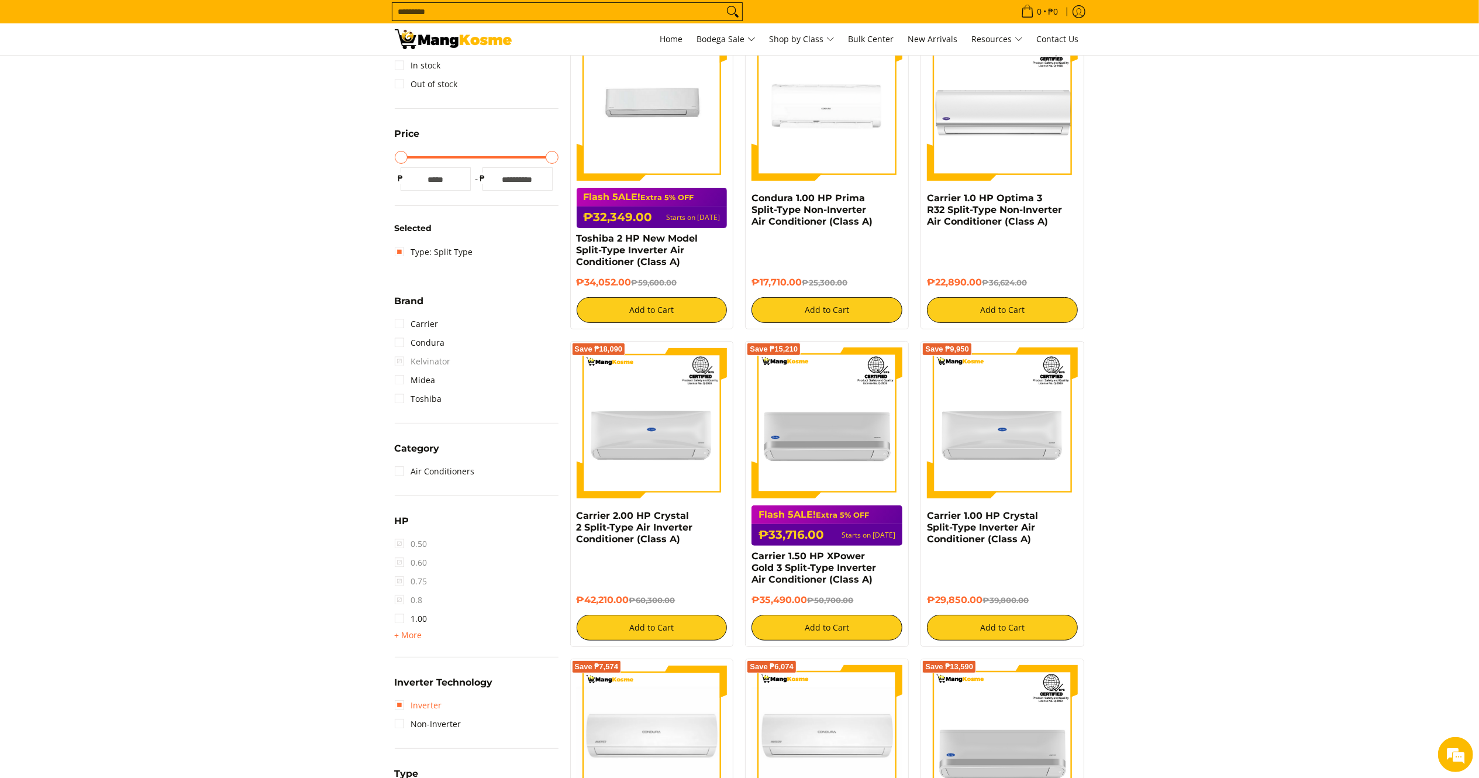
click at [433, 701] on link "Inverter" at bounding box center [418, 705] width 47 height 19
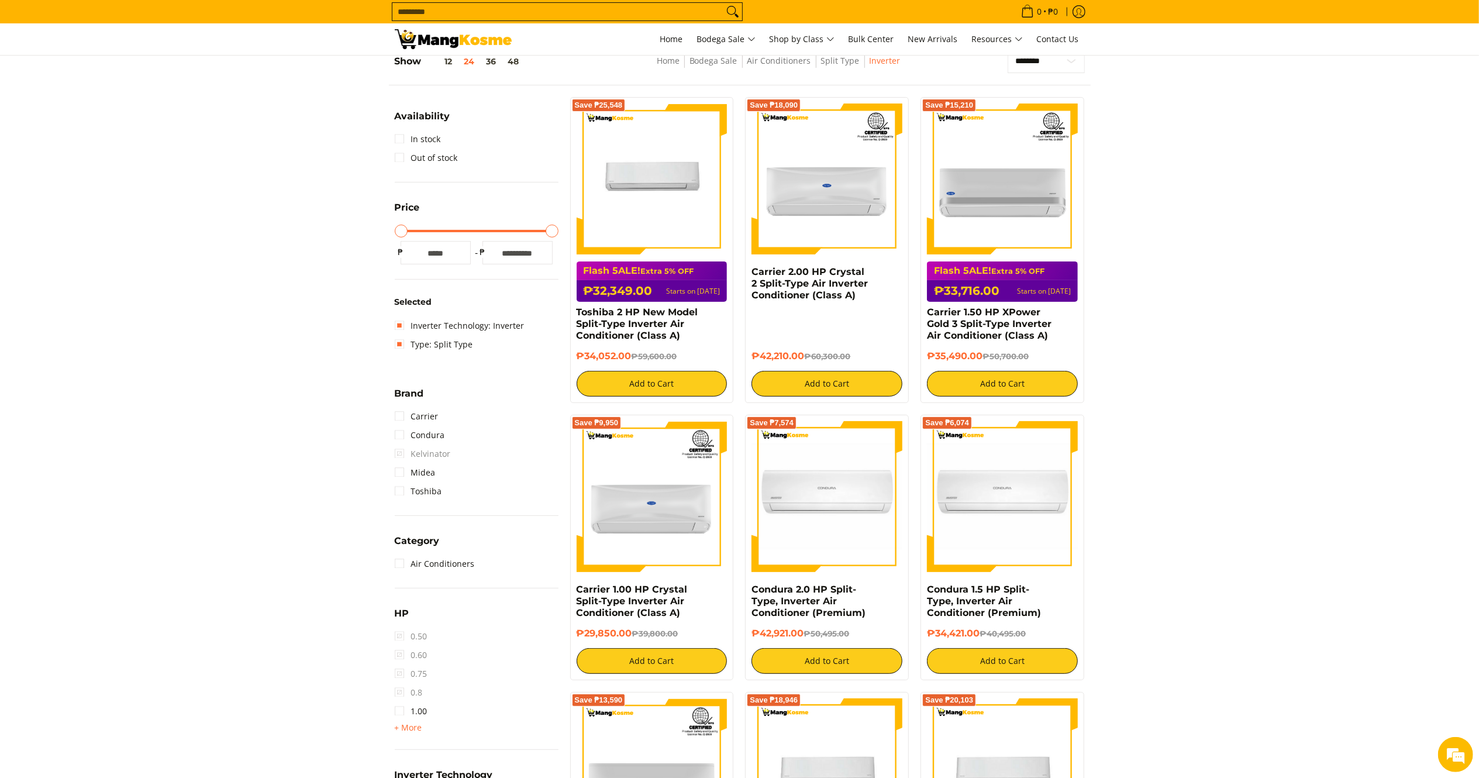
scroll to position [153, 0]
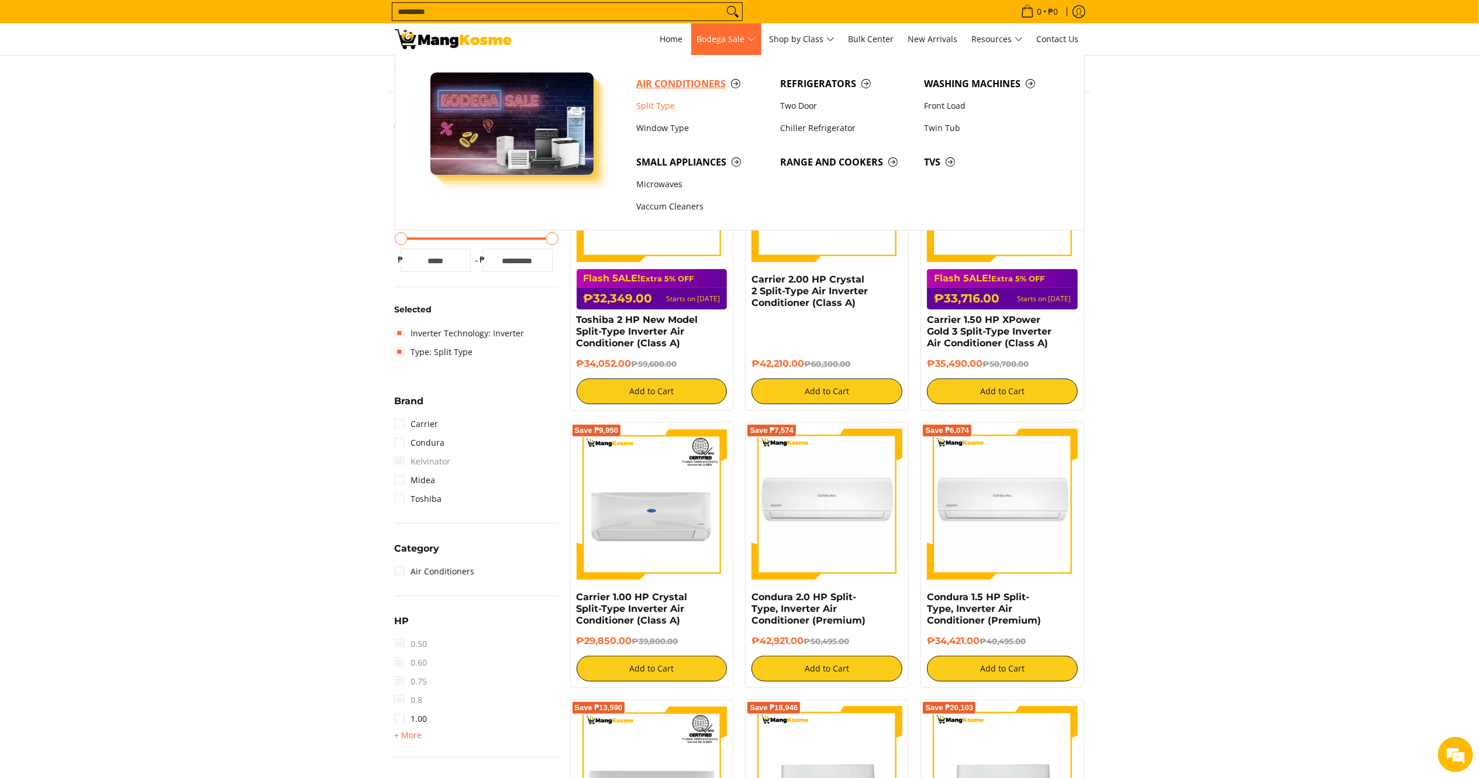
click at [672, 73] on link "Air Conditioners" at bounding box center [703, 84] width 144 height 22
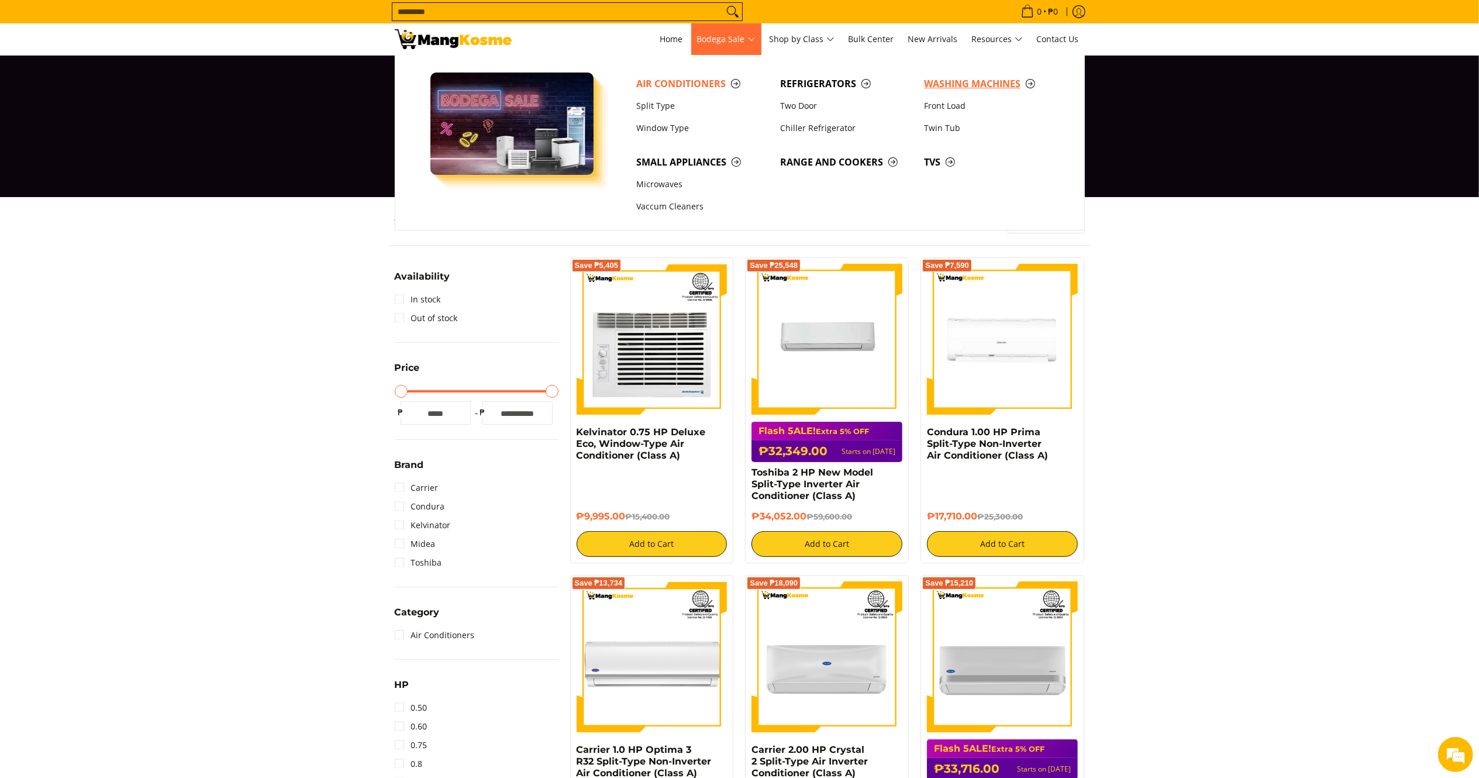
click at [944, 77] on span "Washing Machines" at bounding box center [990, 84] width 132 height 15
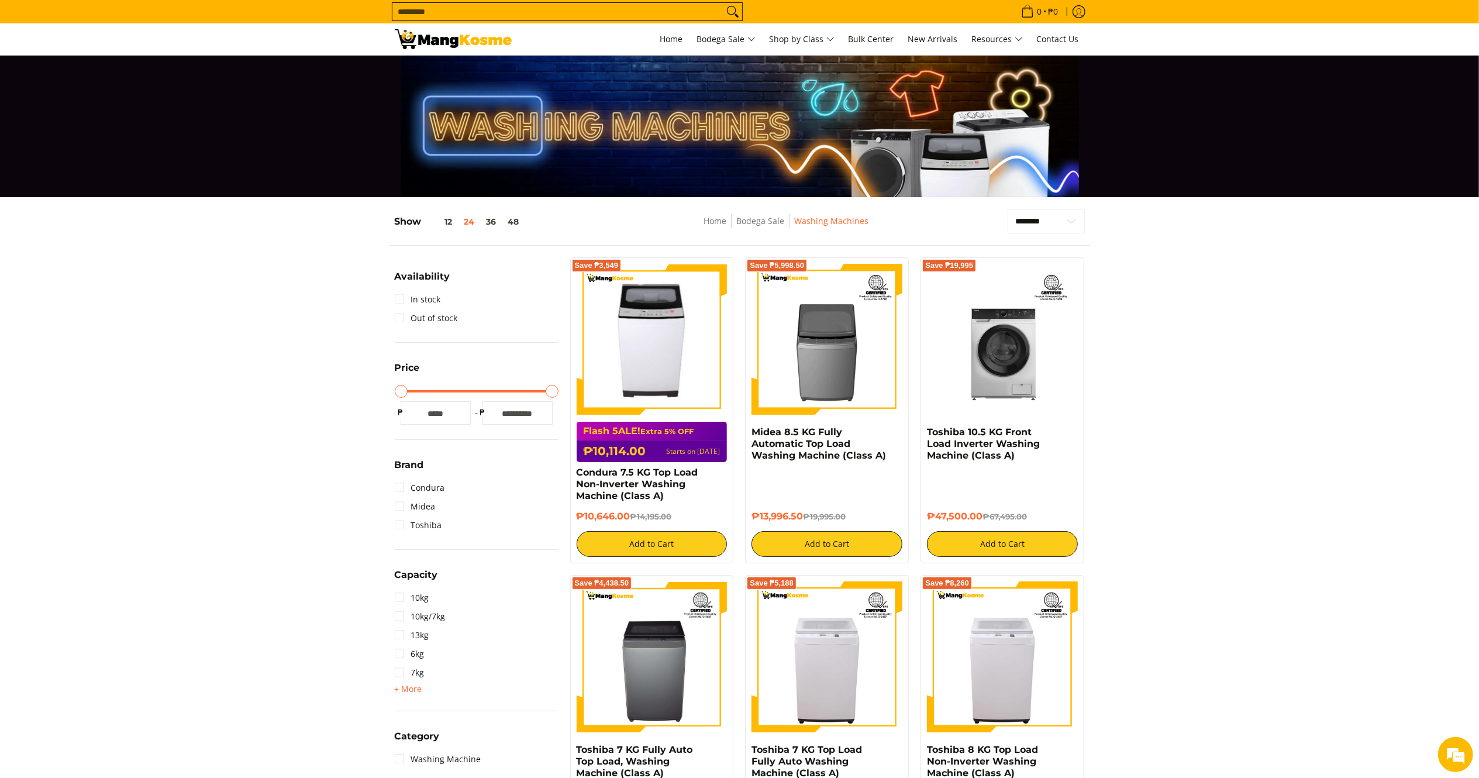
click at [565, 13] on input "Search..." at bounding box center [558, 12] width 331 height 18
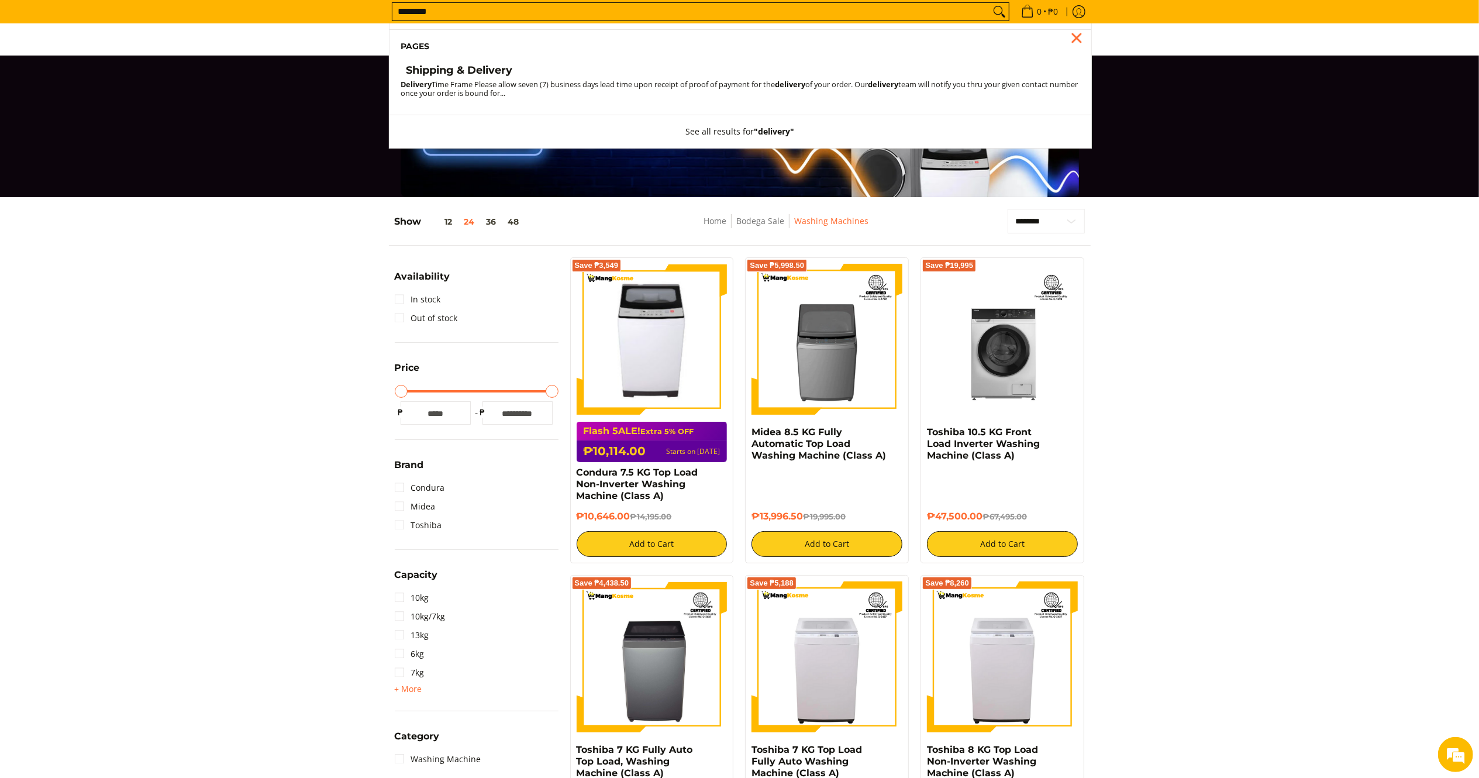
type input "********"
click at [445, 70] on h4 "Shipping & Delivery" at bounding box center [460, 70] width 106 height 13
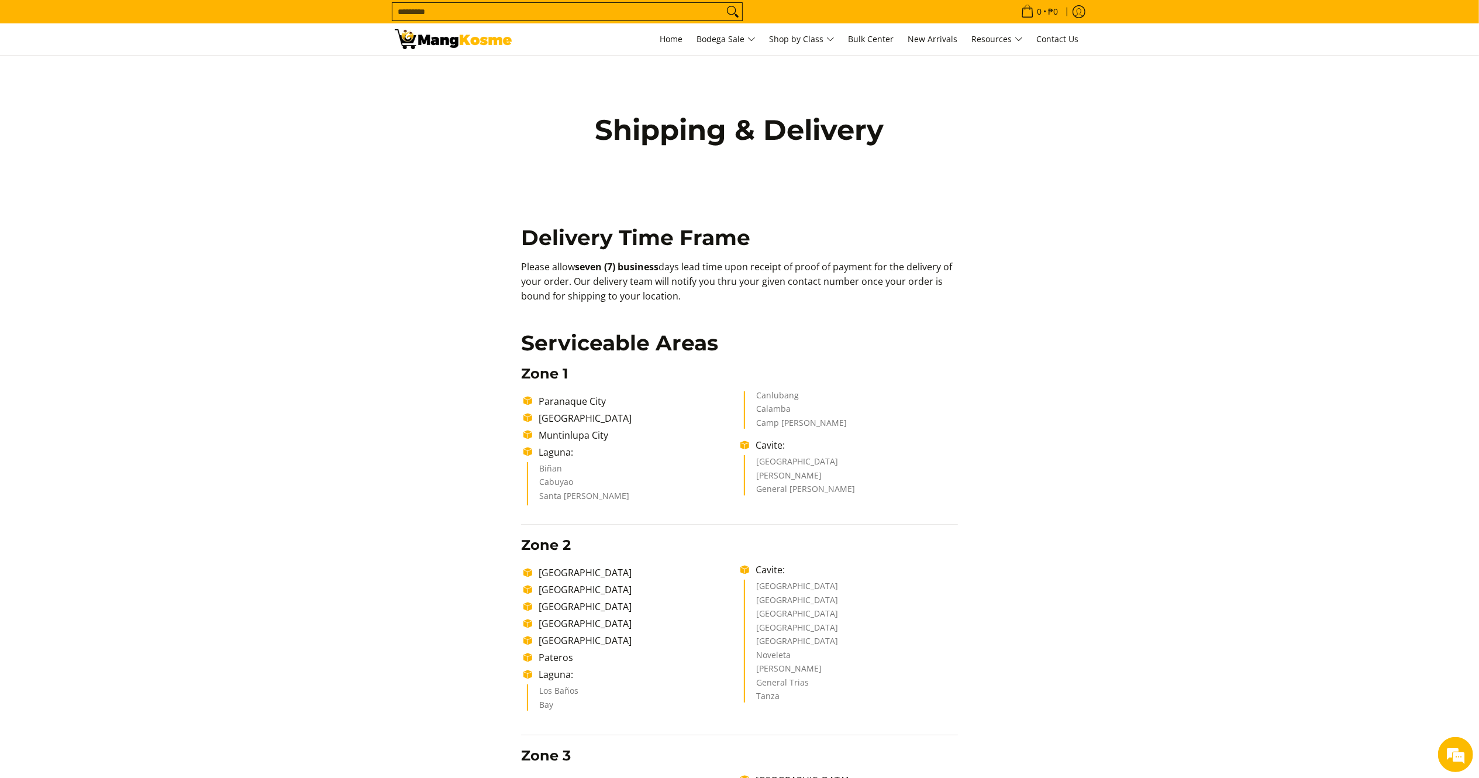
drag, startPoint x: 528, startPoint y: 271, endPoint x: 693, endPoint y: 296, distance: 166.9
click at [693, 296] on p "Please allow seven (7) business days lead time upon receipt of proof of payment…" at bounding box center [739, 287] width 437 height 55
click at [566, 290] on p "Please allow seven (7) business days lead time upon receipt of proof of payment…" at bounding box center [739, 287] width 437 height 55
drag, startPoint x: 523, startPoint y: 268, endPoint x: 703, endPoint y: 294, distance: 182.1
click at [703, 294] on p "Please allow seven (7) business days lead time upon receipt of proof of payment…" at bounding box center [739, 287] width 437 height 55
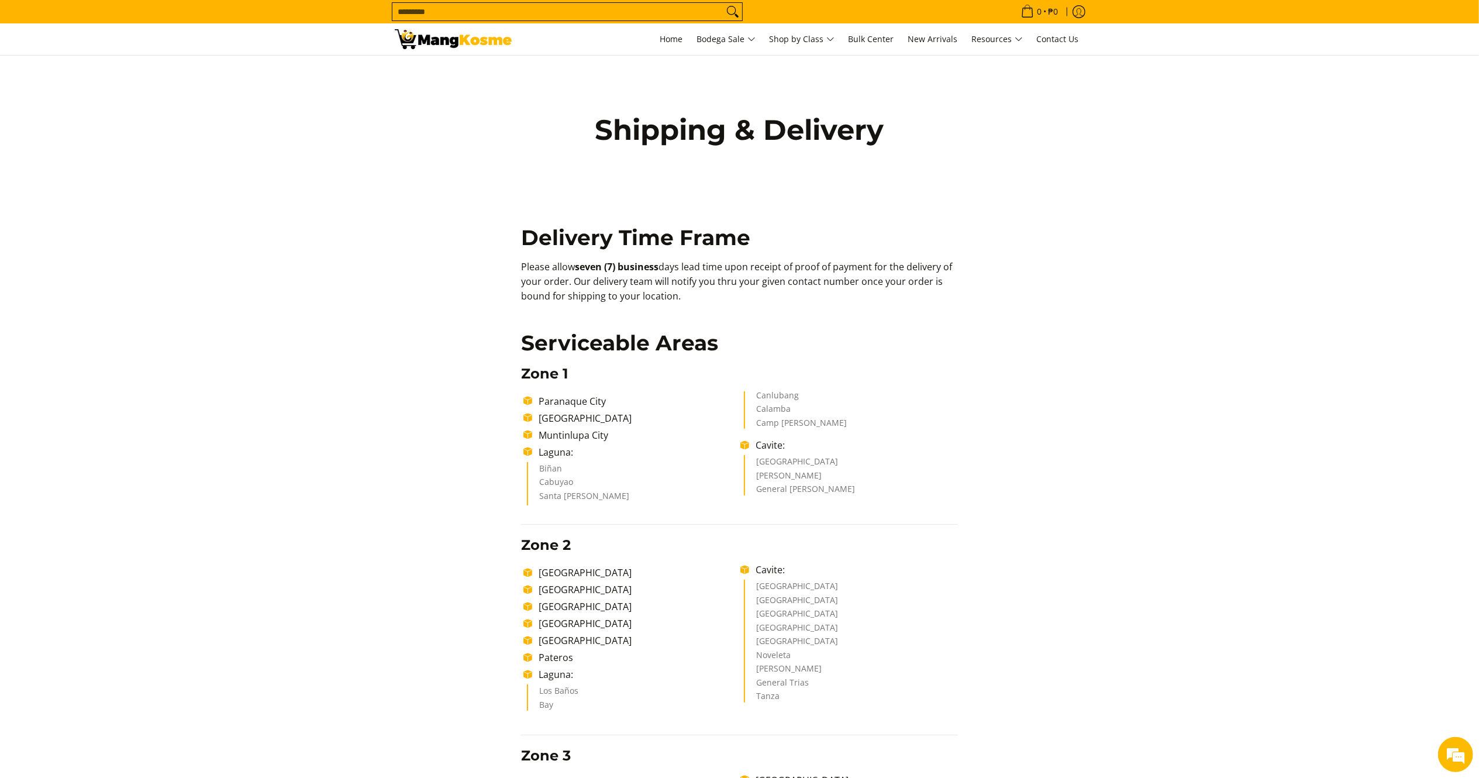
copy p "Please allow seven (7) business days lead time upon receipt of proof of payment…"
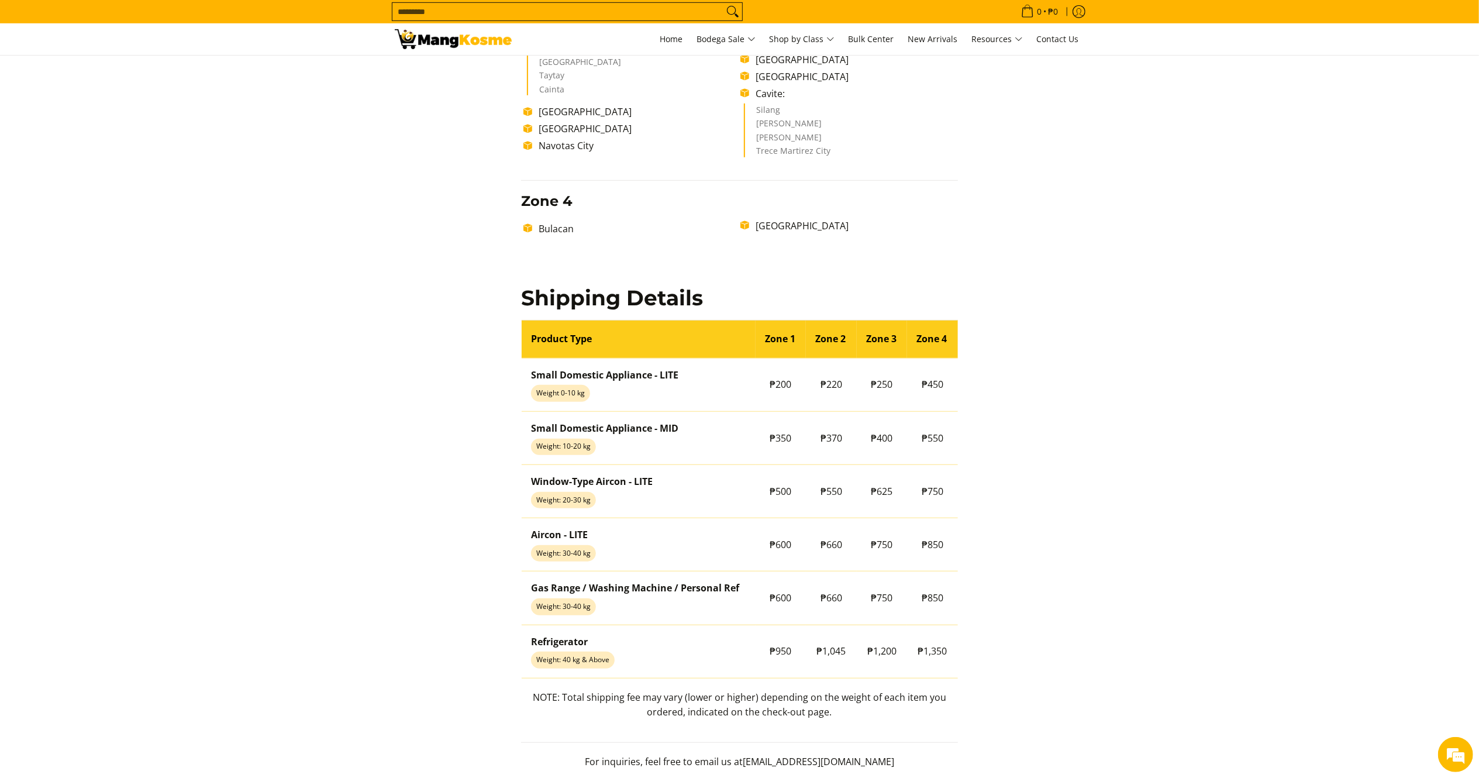
scroll to position [755, 0]
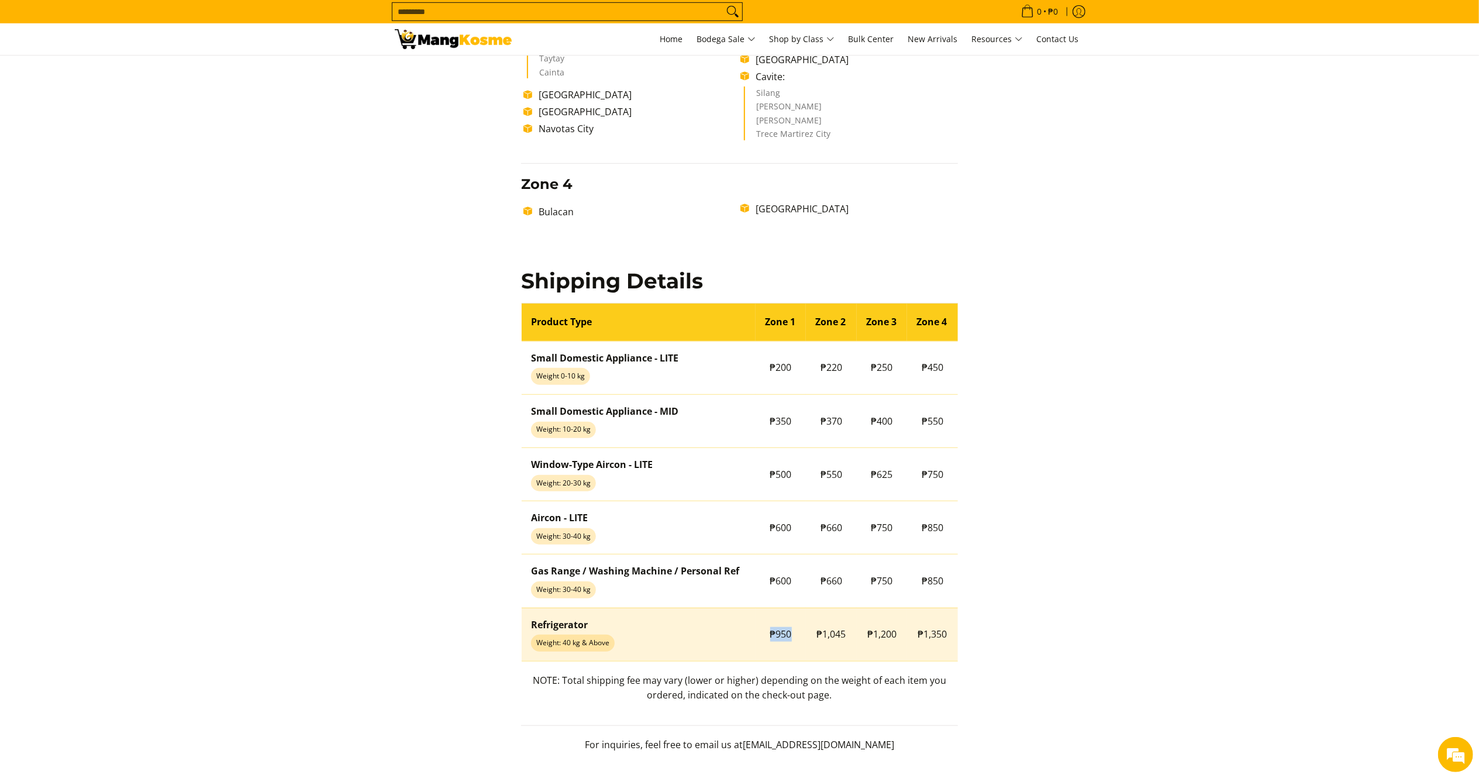
drag, startPoint x: 792, startPoint y: 634, endPoint x: 770, endPoint y: 638, distance: 22.0
click at [770, 638] on td "₱950" at bounding box center [781, 634] width 51 height 53
copy span "₱950"
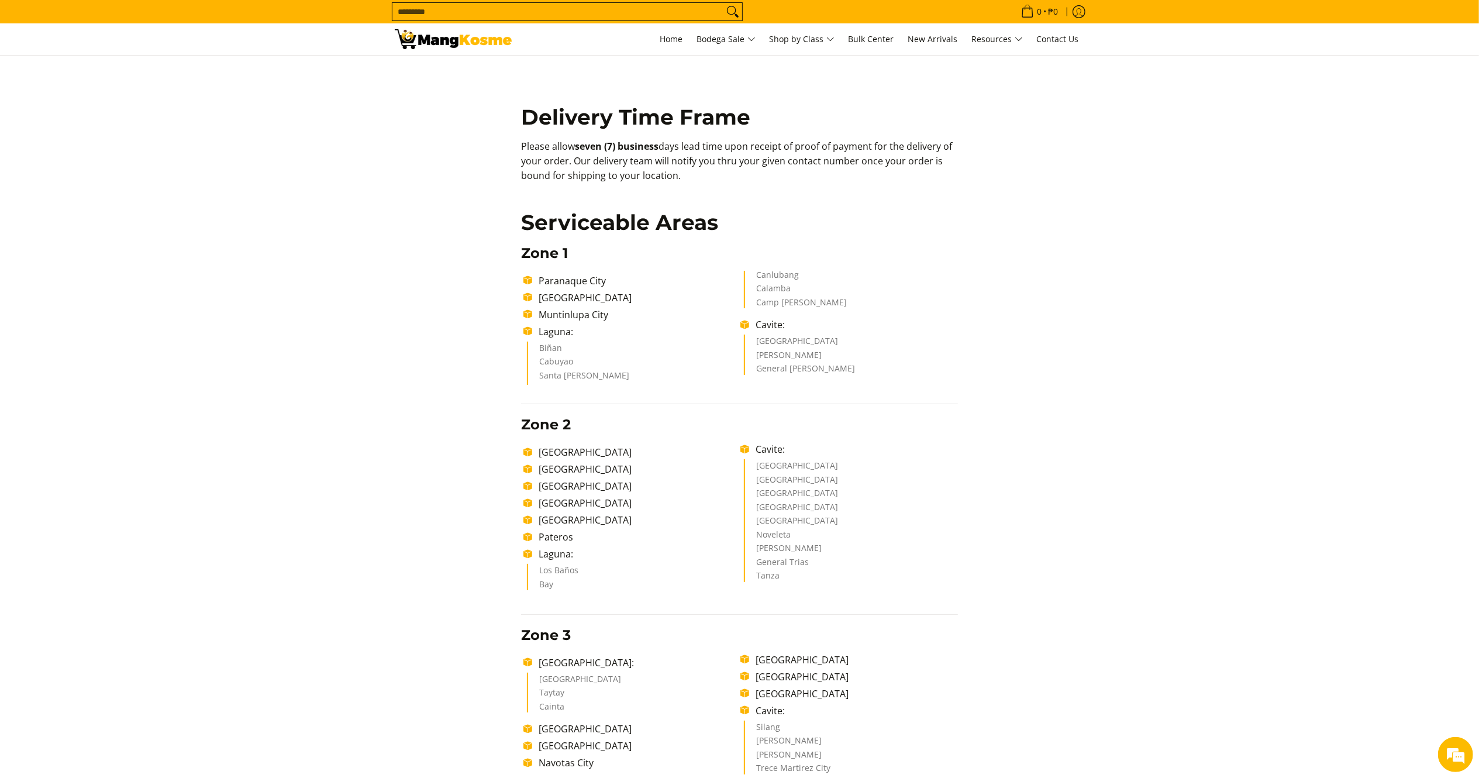
scroll to position [0, 0]
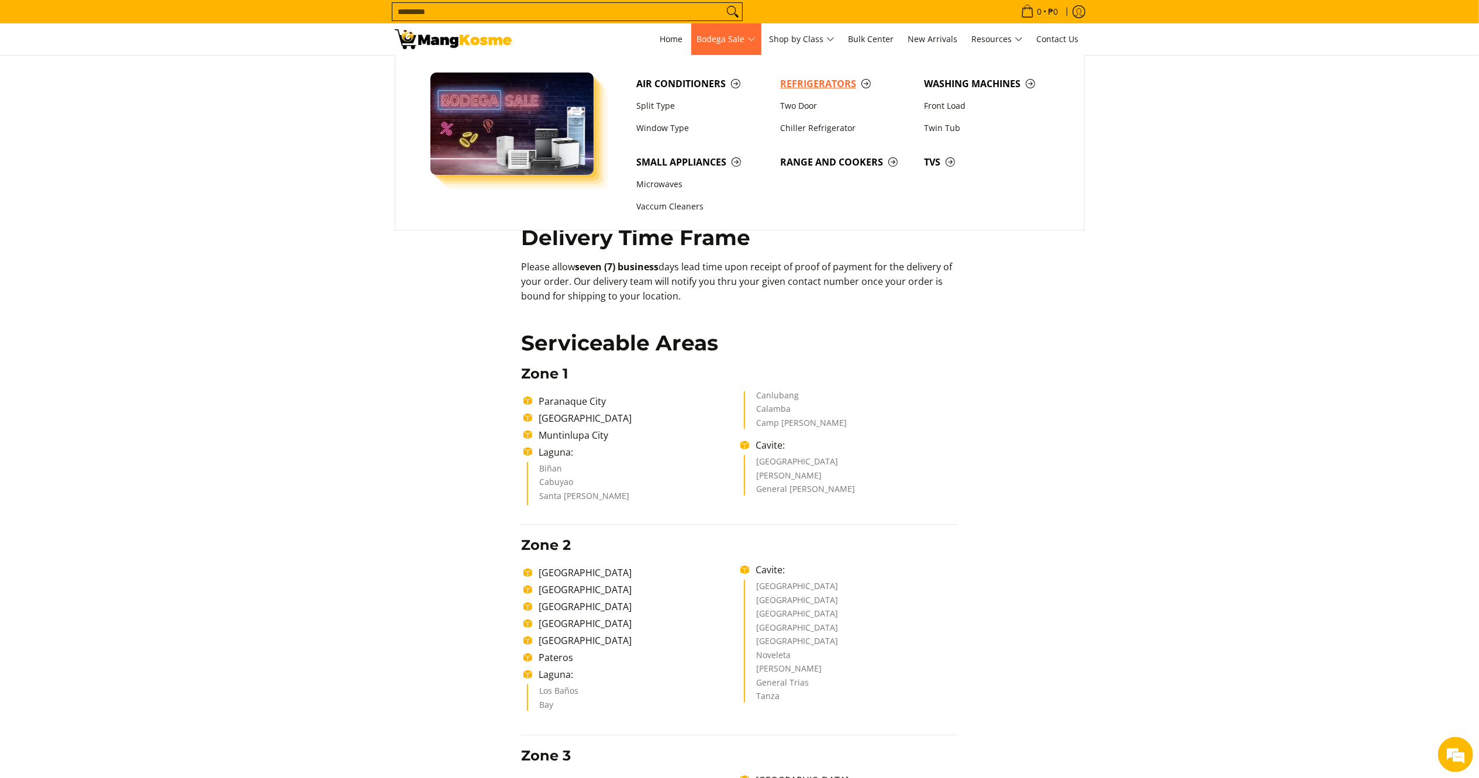
click at [821, 87] on span "Refrigerators" at bounding box center [846, 84] width 132 height 15
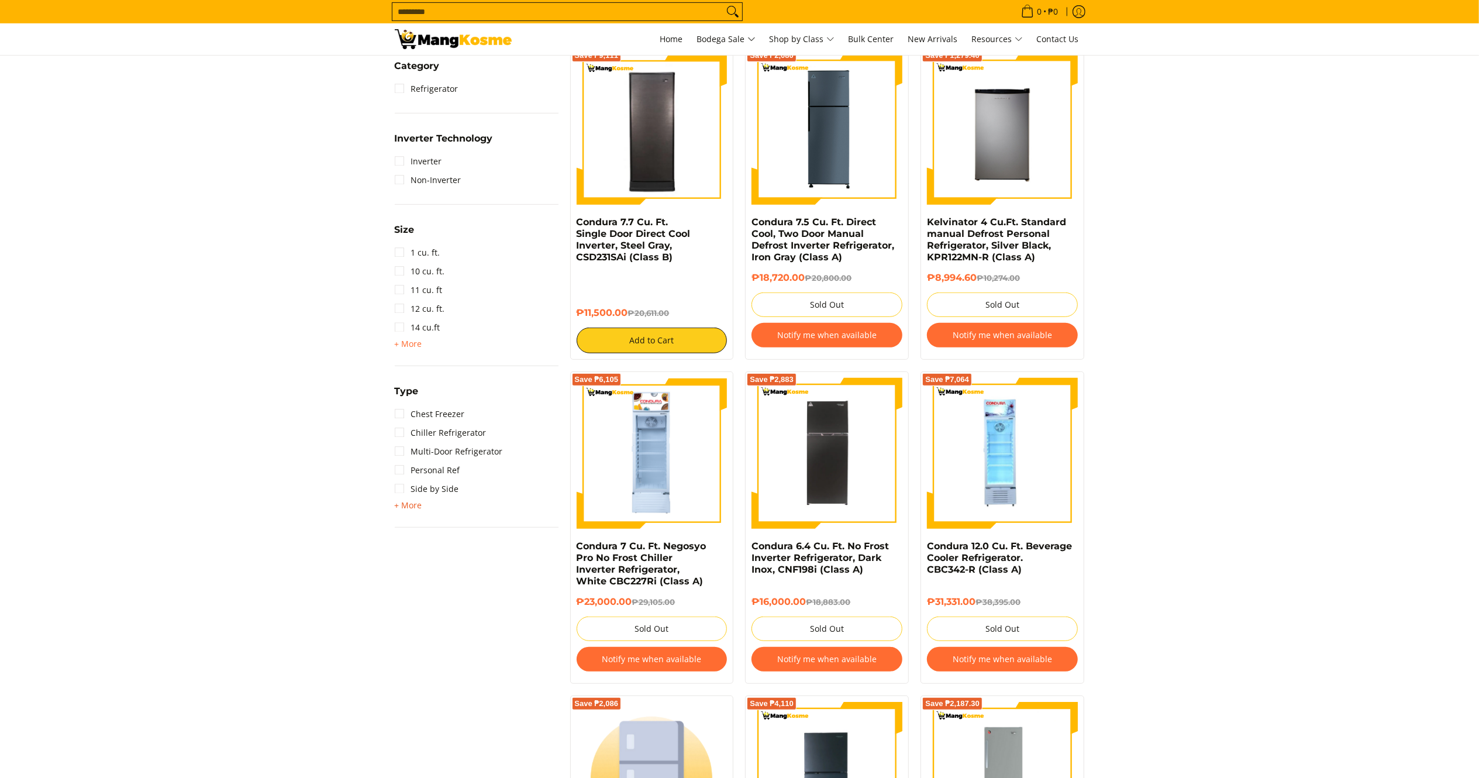
click at [415, 502] on span "+ More" at bounding box center [408, 505] width 27 height 9
click at [424, 161] on link "Inverter" at bounding box center [418, 161] width 47 height 19
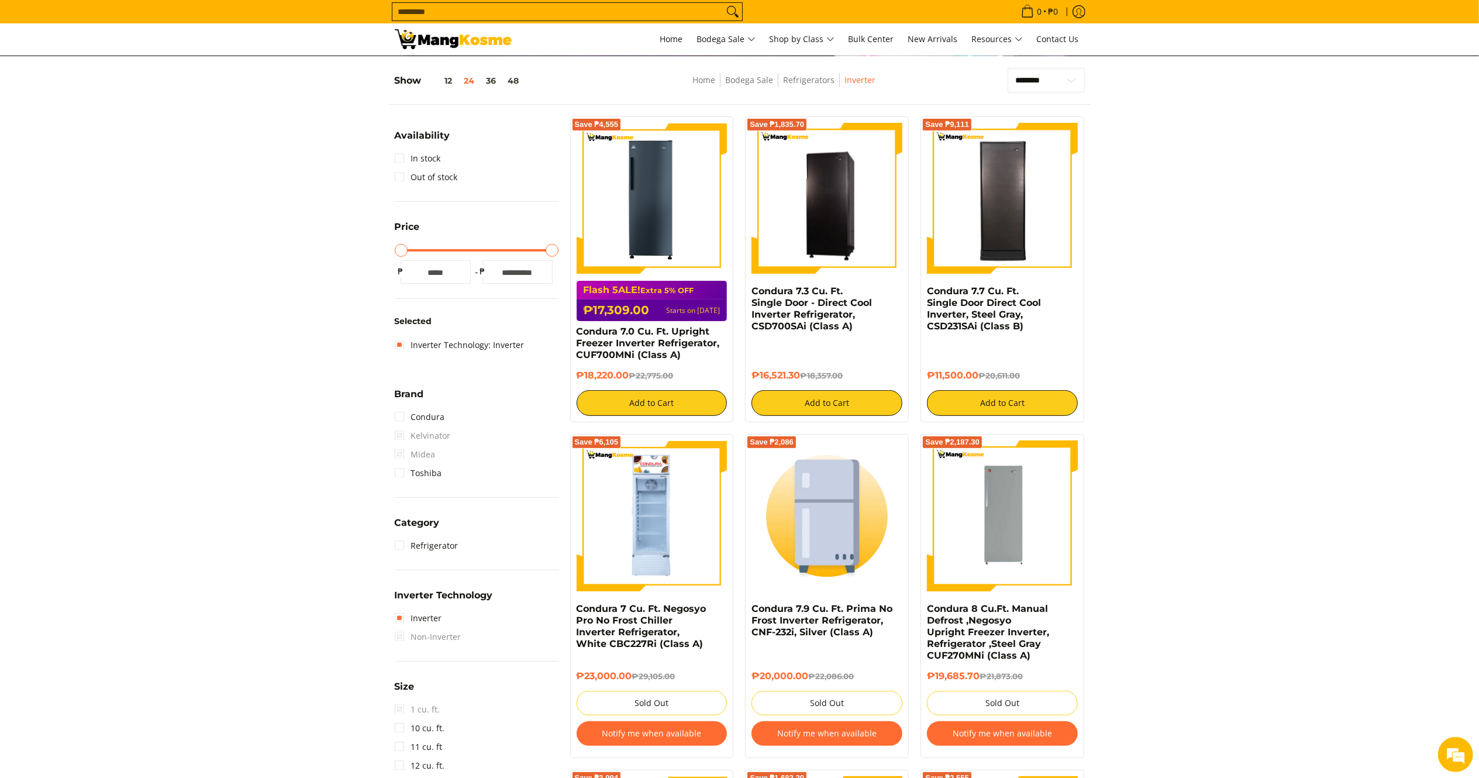
scroll to position [123, 0]
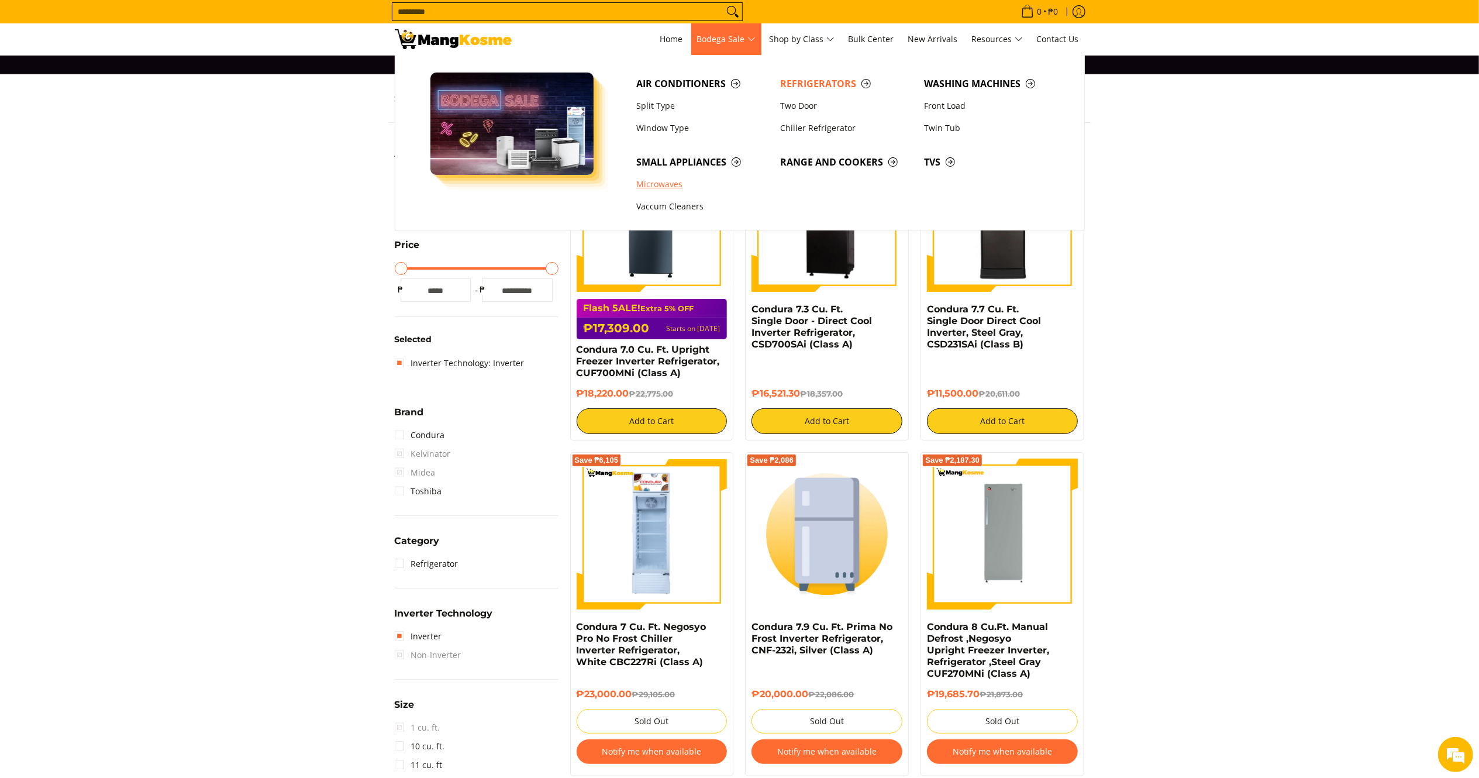
click at [679, 175] on link "Microwaves" at bounding box center [703, 184] width 144 height 22
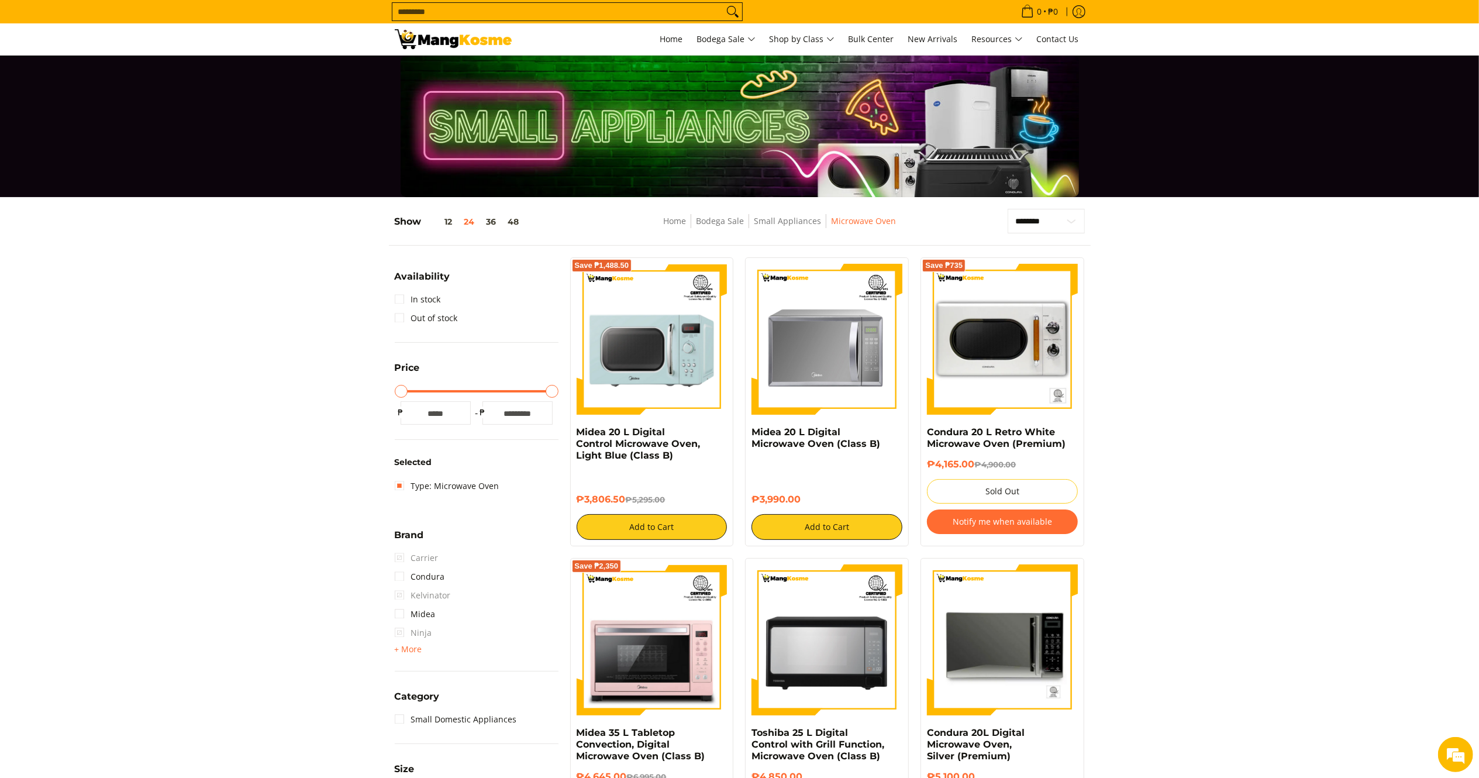
drag, startPoint x: 629, startPoint y: 496, endPoint x: 573, endPoint y: 432, distance: 85.4
click at [573, 432] on div "Save ₱1,488.50 Midea 20 L Digital Control Microwave Oven, Light Blue (Class B) …" at bounding box center [652, 401] width 164 height 289
copy div "Midea 20 L Digital Control Microwave Oven, Light Blue (Class B) ₱3,806.50"
drag, startPoint x: 804, startPoint y: 491, endPoint x: 748, endPoint y: 428, distance: 85.0
click at [748, 428] on div "Midea 20 L Digital Microwave Oven (Class B) ₱3,990.00 Add to Cart" at bounding box center [827, 401] width 164 height 289
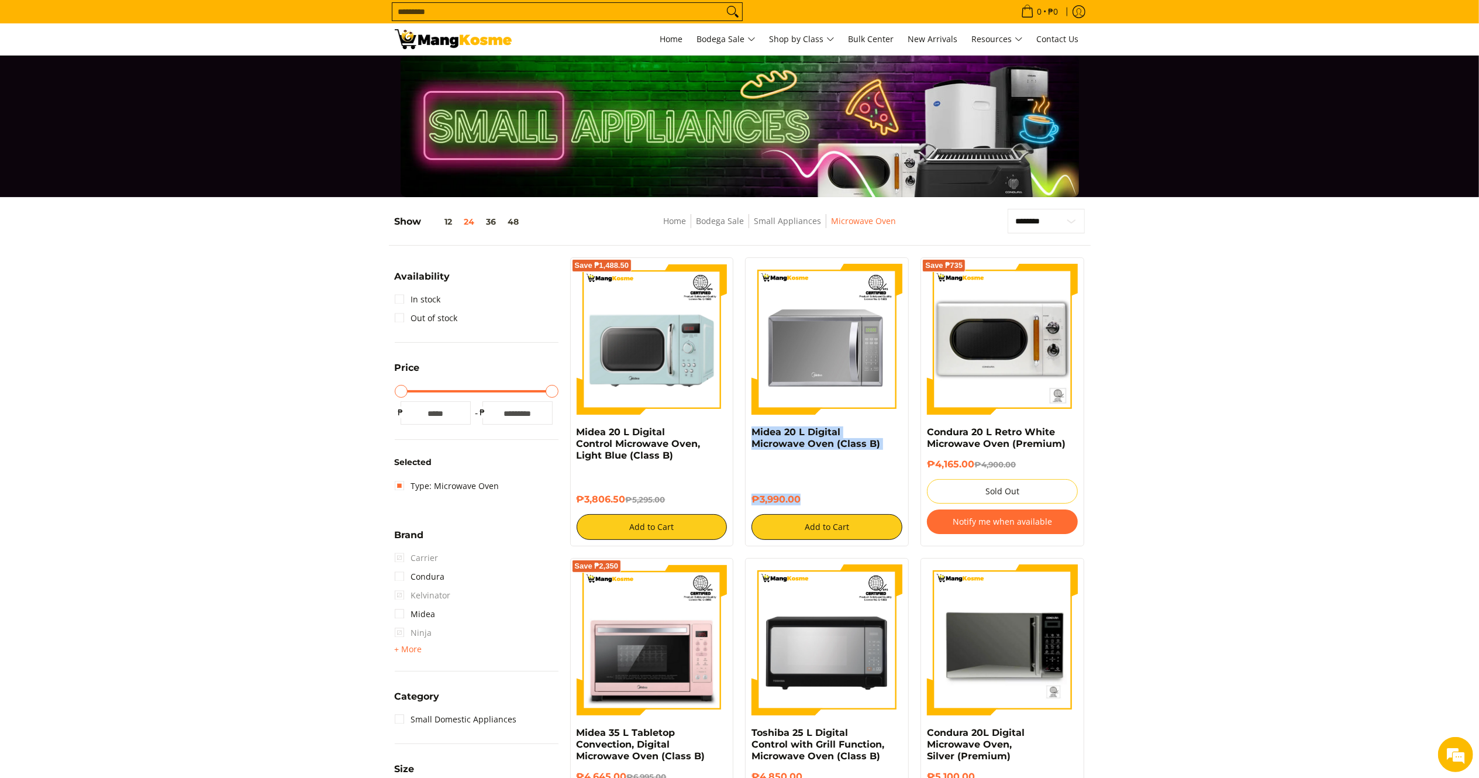
copy div "Midea 20 L Digital Microwave Oven (Class B) ₱3,990.00"
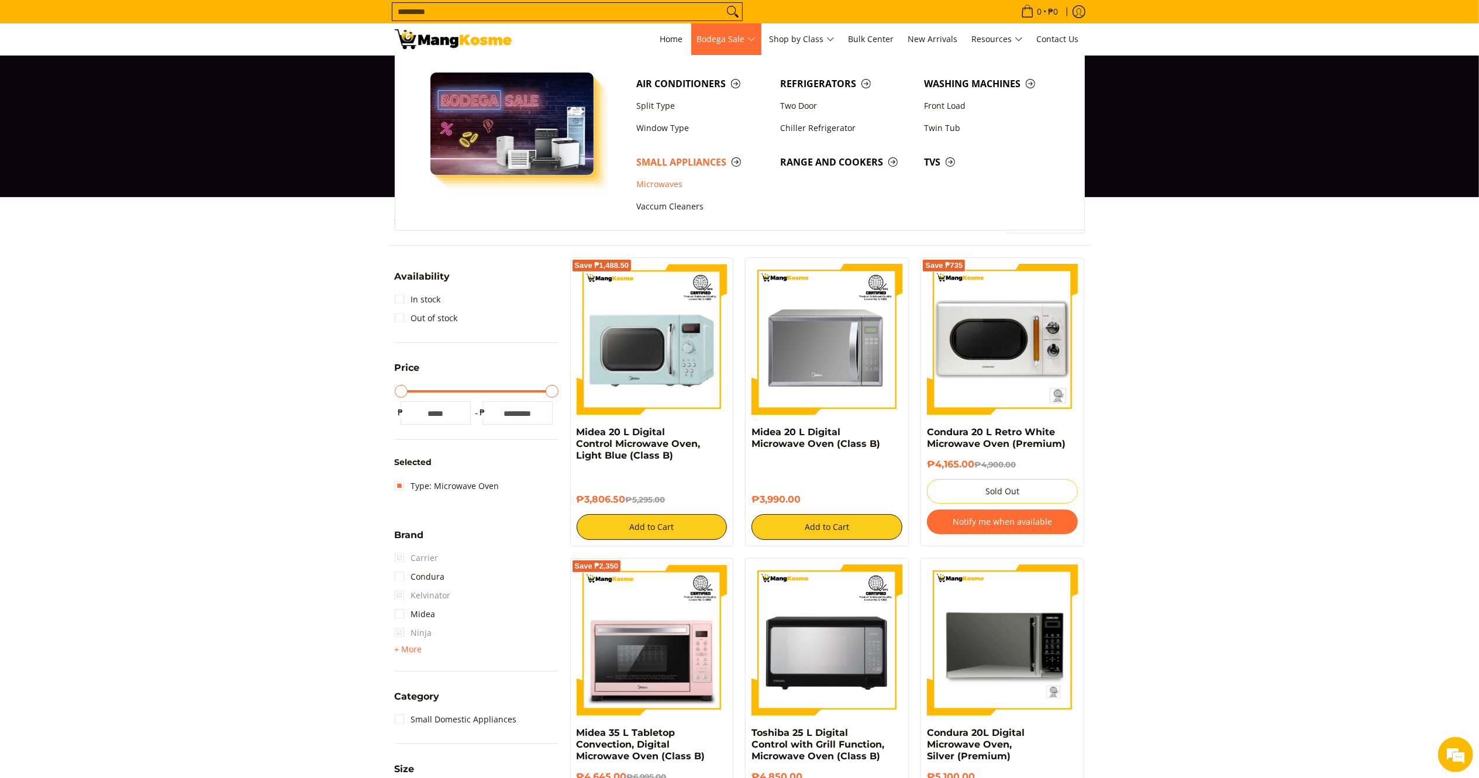
click at [681, 72] on span "Air Conditioners Split Type Window Type Refrigerators Two Door Washing Machines" at bounding box center [849, 142] width 436 height 175
click at [681, 74] on link "Air Conditioners" at bounding box center [703, 84] width 144 height 22
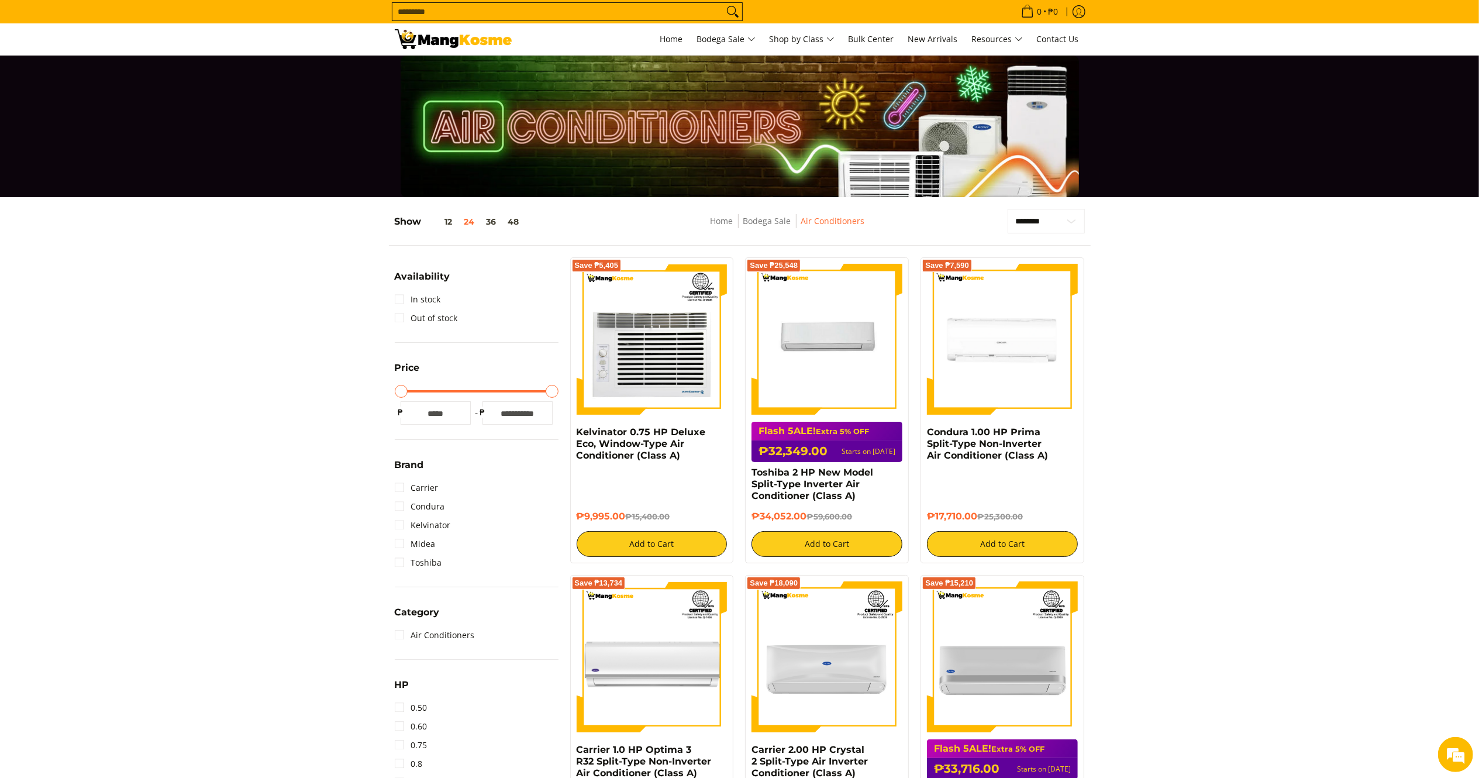
scroll to position [468, 0]
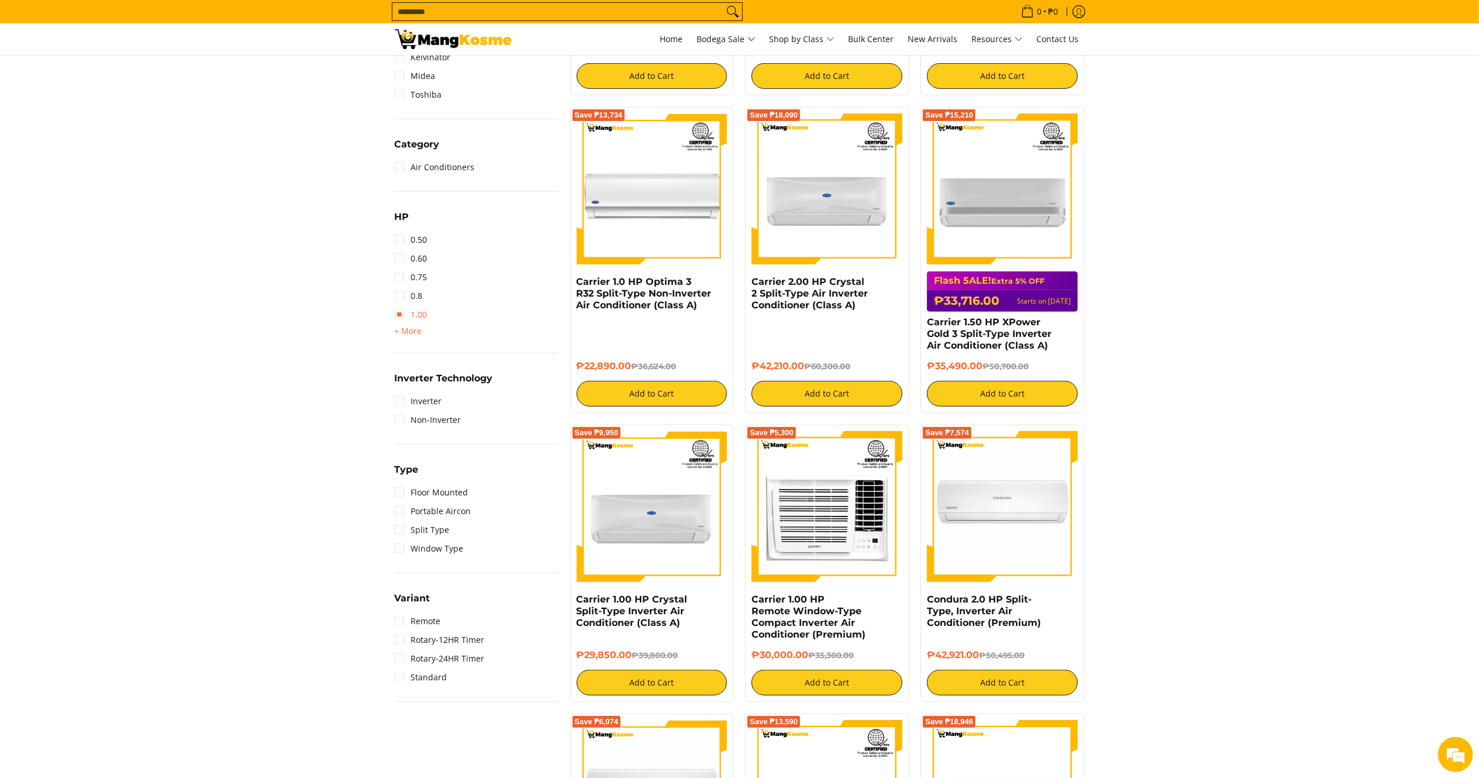
click at [411, 305] on link "1.00" at bounding box center [411, 314] width 33 height 19
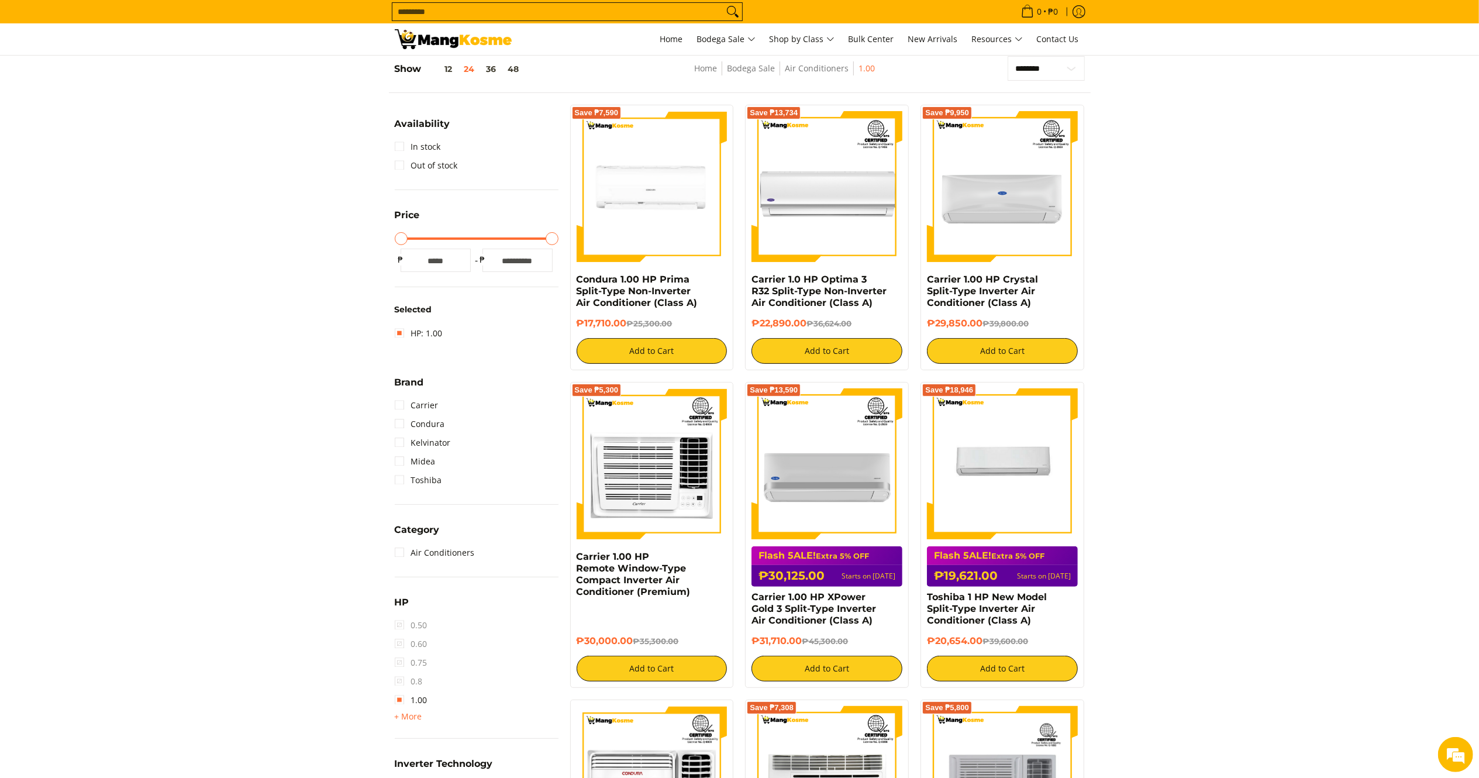
click at [524, 13] on input "Search..." at bounding box center [558, 12] width 331 height 18
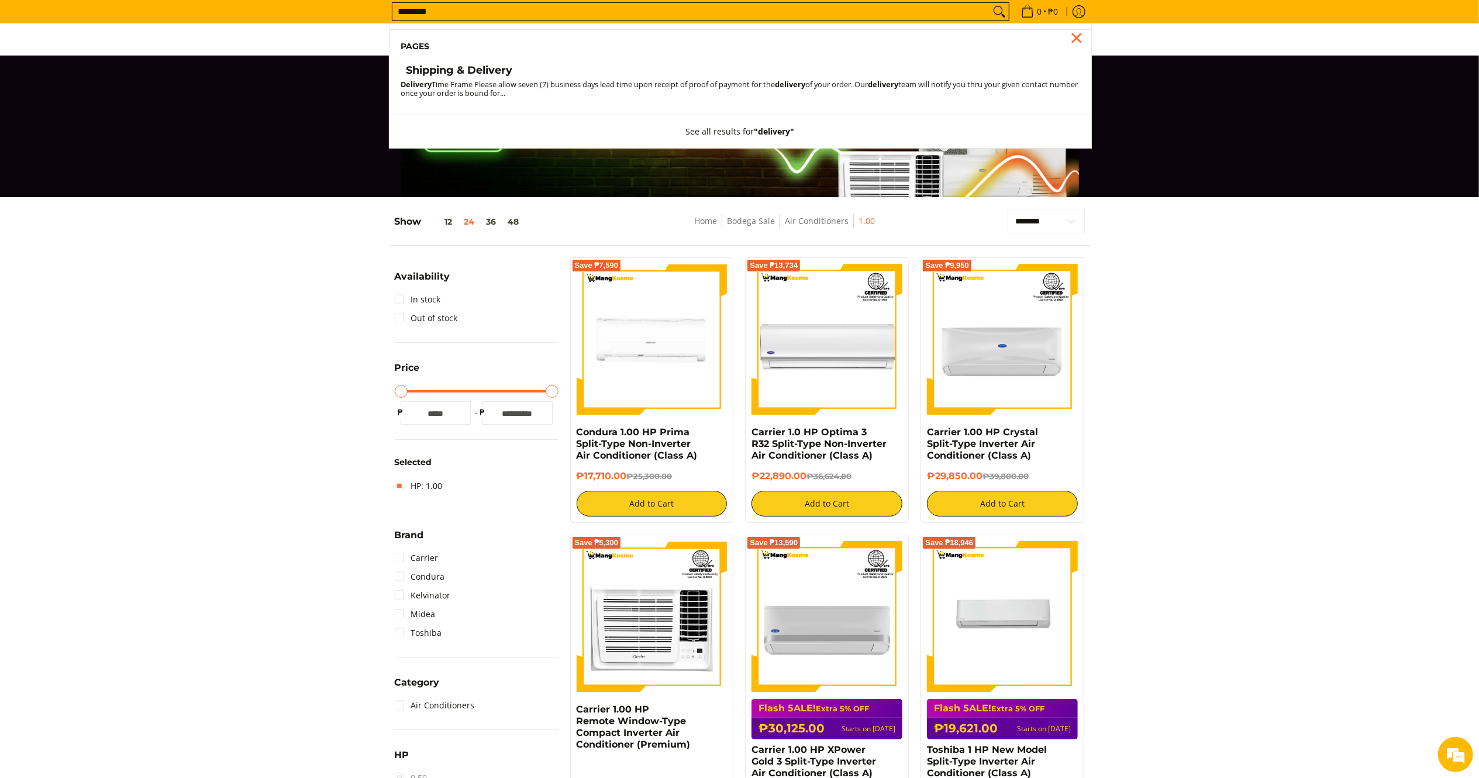
type input "********"
click at [478, 64] on h4 "Shipping & Delivery" at bounding box center [460, 70] width 106 height 13
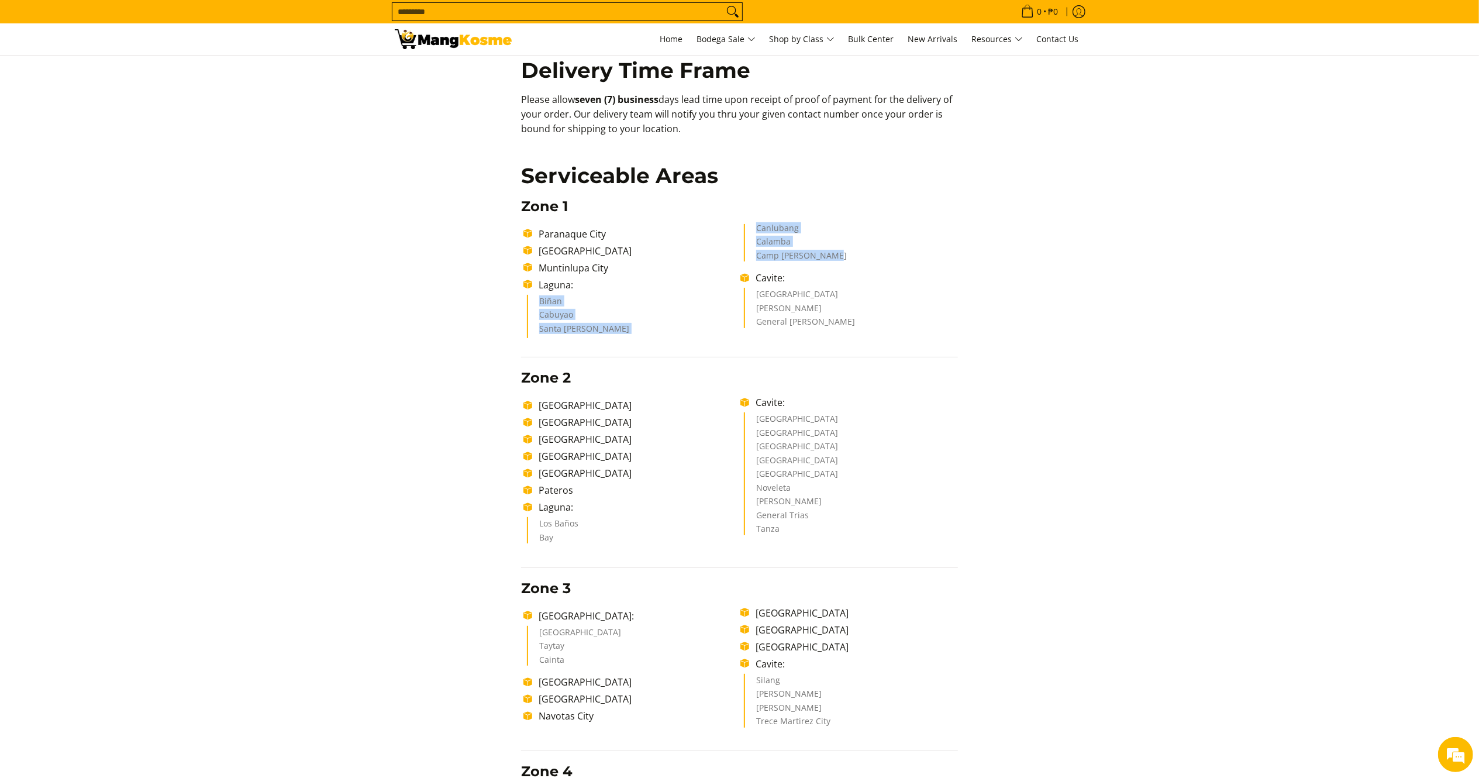
drag, startPoint x: 539, startPoint y: 297, endPoint x: 845, endPoint y: 255, distance: 308.8
click at [845, 255] on ul "Biñan Cabuyao Santa [PERSON_NAME] Canlubang Calamba Camp [PERSON_NAME]" at bounding box center [742, 281] width 431 height 115
copy ul "Biñan Cabuyao Santa [PERSON_NAME] Canlubang Calamba Camp [PERSON_NAME]"
drag, startPoint x: 538, startPoint y: 519, endPoint x: 574, endPoint y: 542, distance: 42.0
click at [574, 542] on ul "[GEOGRAPHIC_DATA]" at bounding box center [634, 530] width 214 height 26
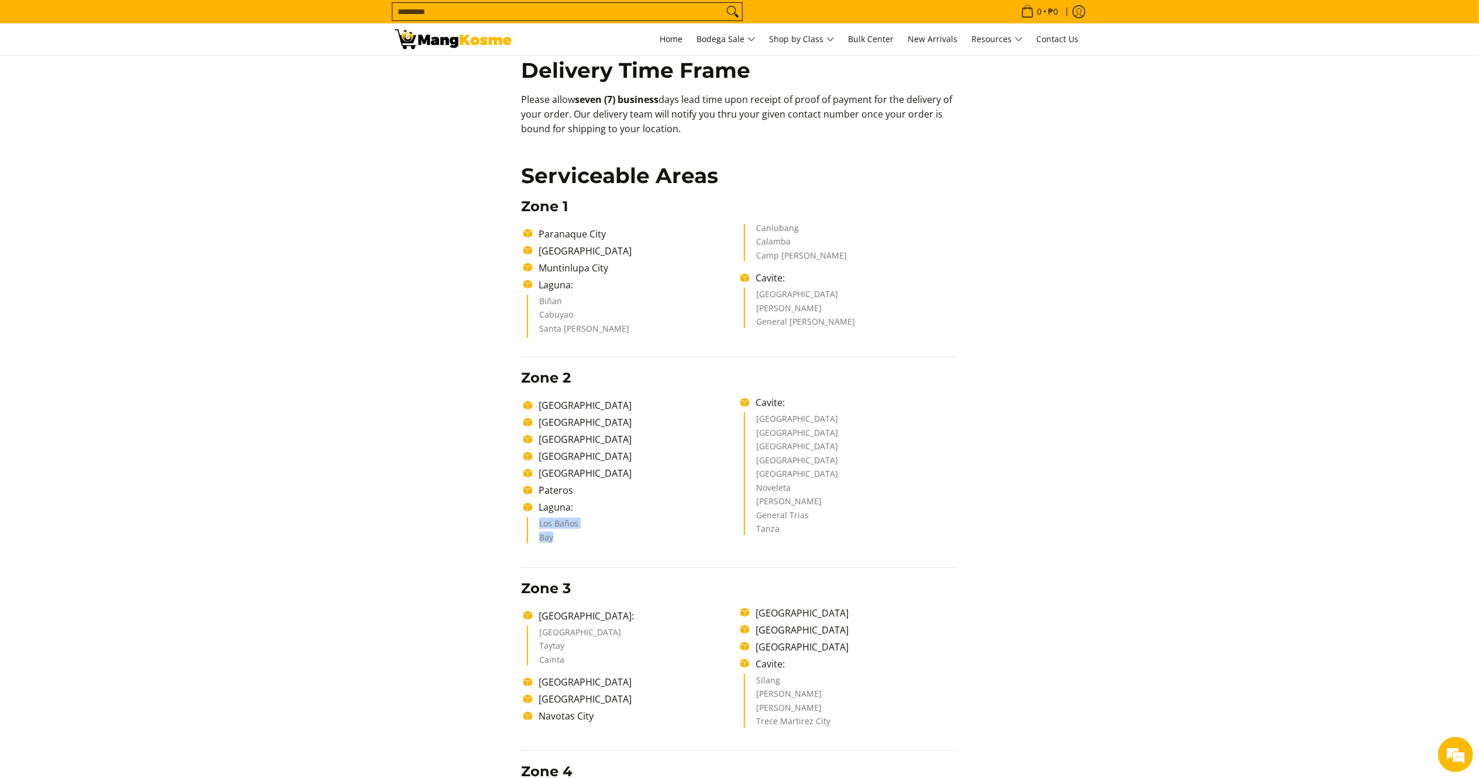
copy ul "[GEOGRAPHIC_DATA]"
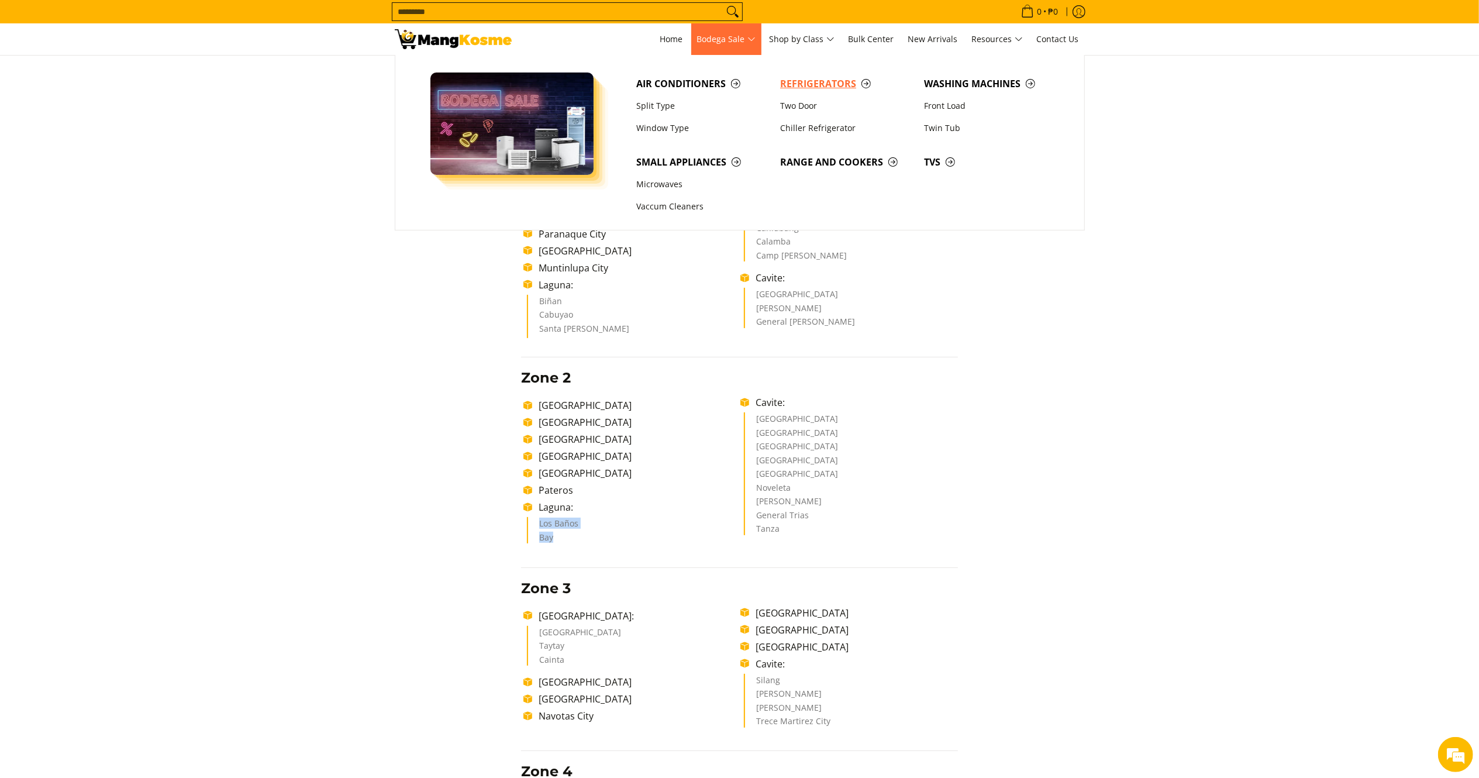
drag, startPoint x: 804, startPoint y: 80, endPoint x: 796, endPoint y: 80, distance: 7.6
click at [805, 80] on span "Refrigerators" at bounding box center [846, 84] width 132 height 15
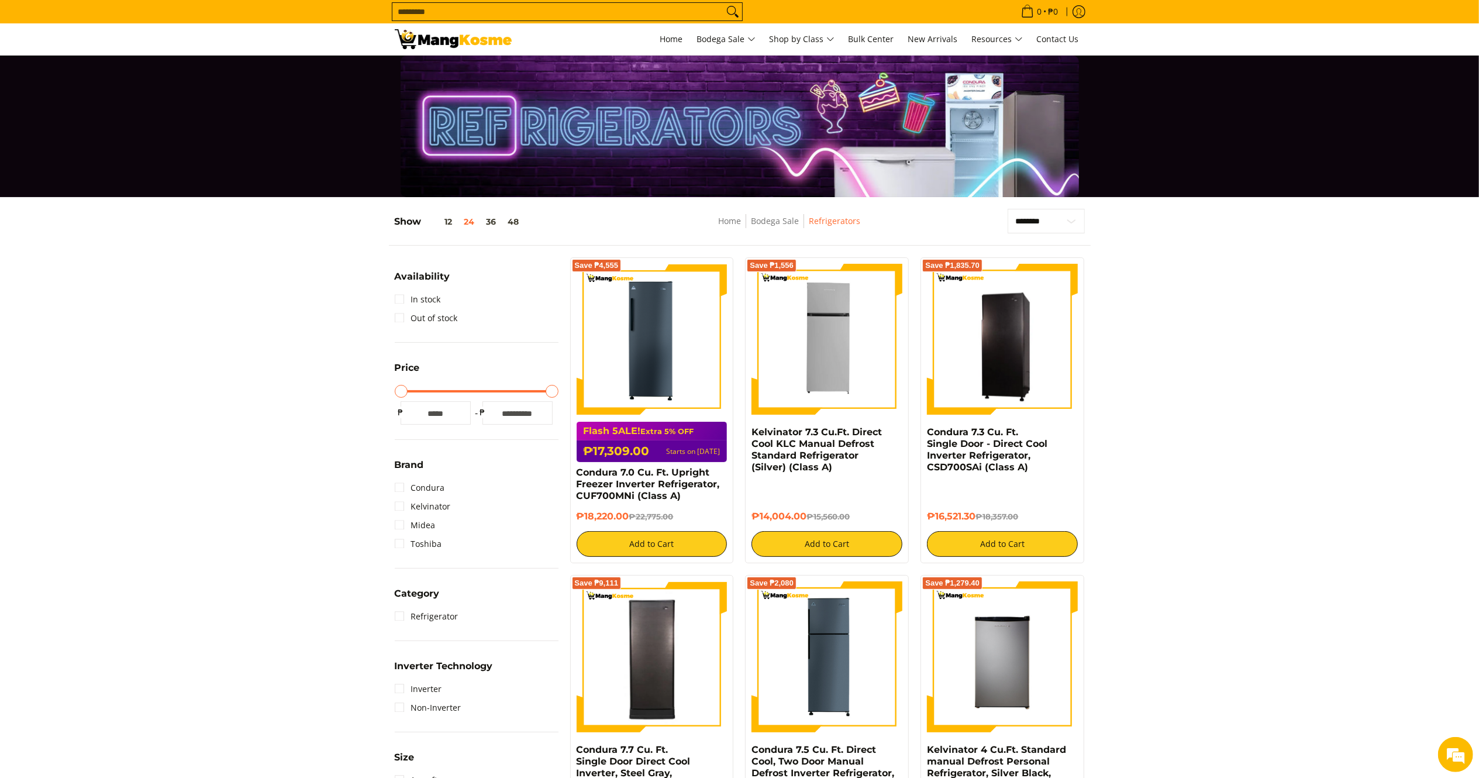
click at [546, 13] on input "Search..." at bounding box center [558, 12] width 331 height 18
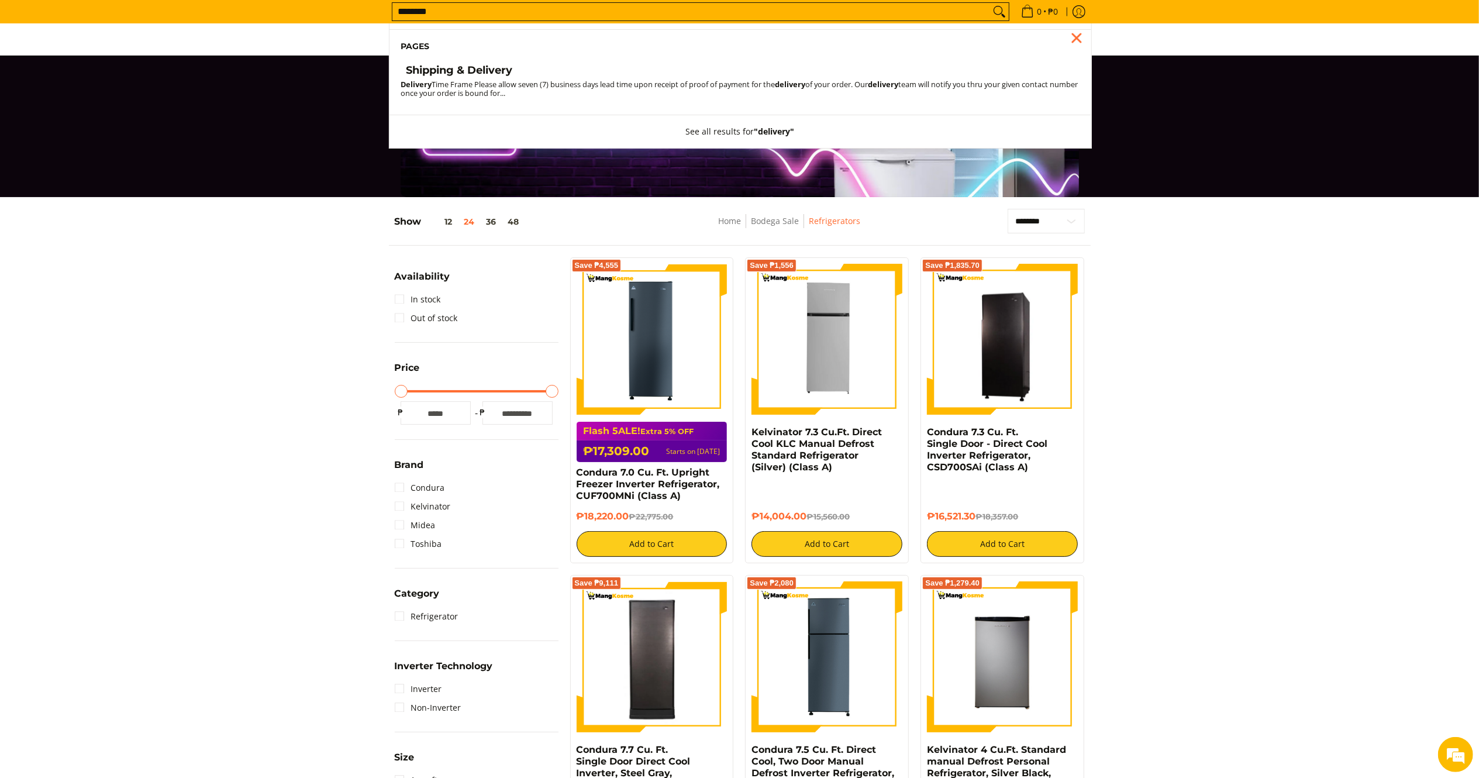
type input "********"
click at [490, 66] on h4 "Shipping & Delivery" at bounding box center [460, 70] width 106 height 13
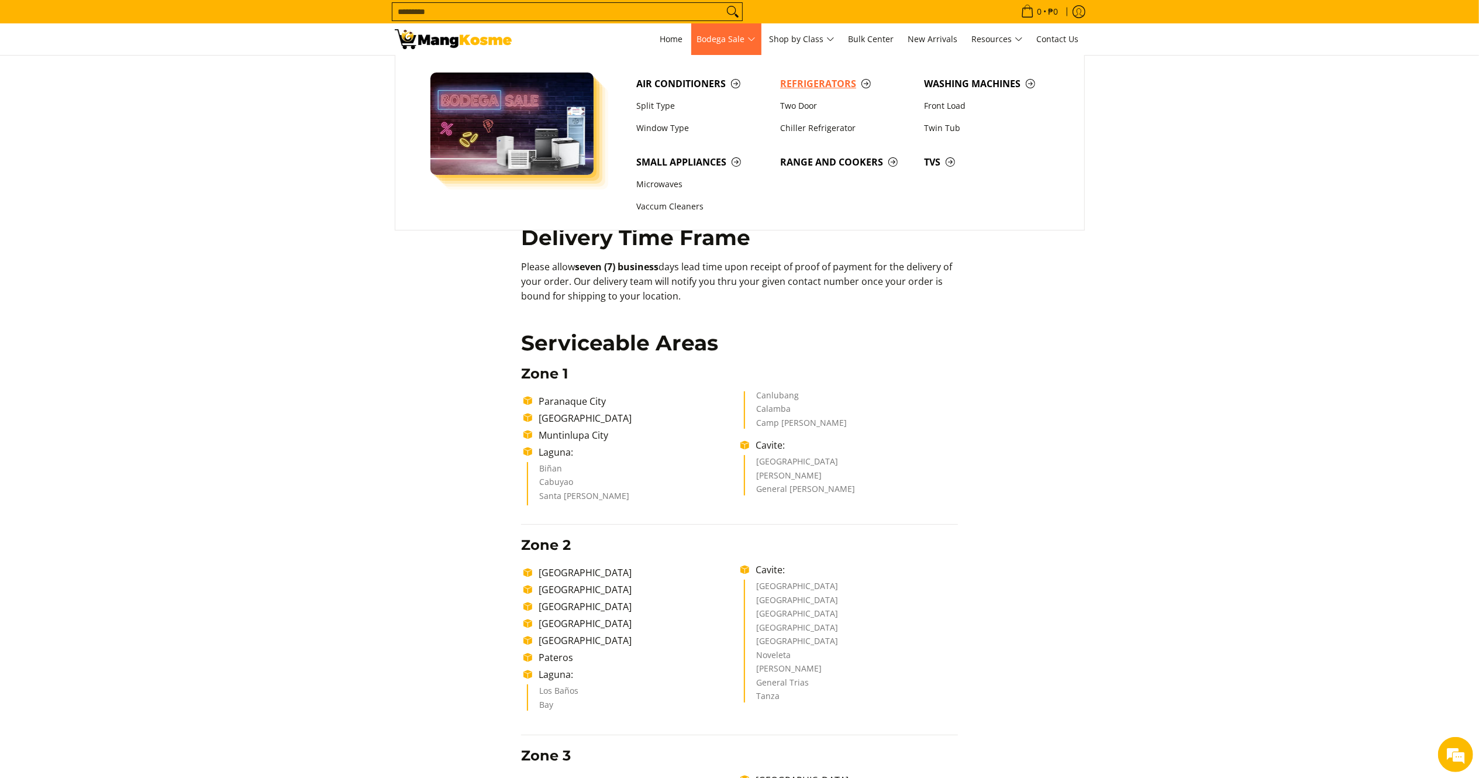
click at [829, 81] on span "Refrigerators" at bounding box center [846, 84] width 132 height 15
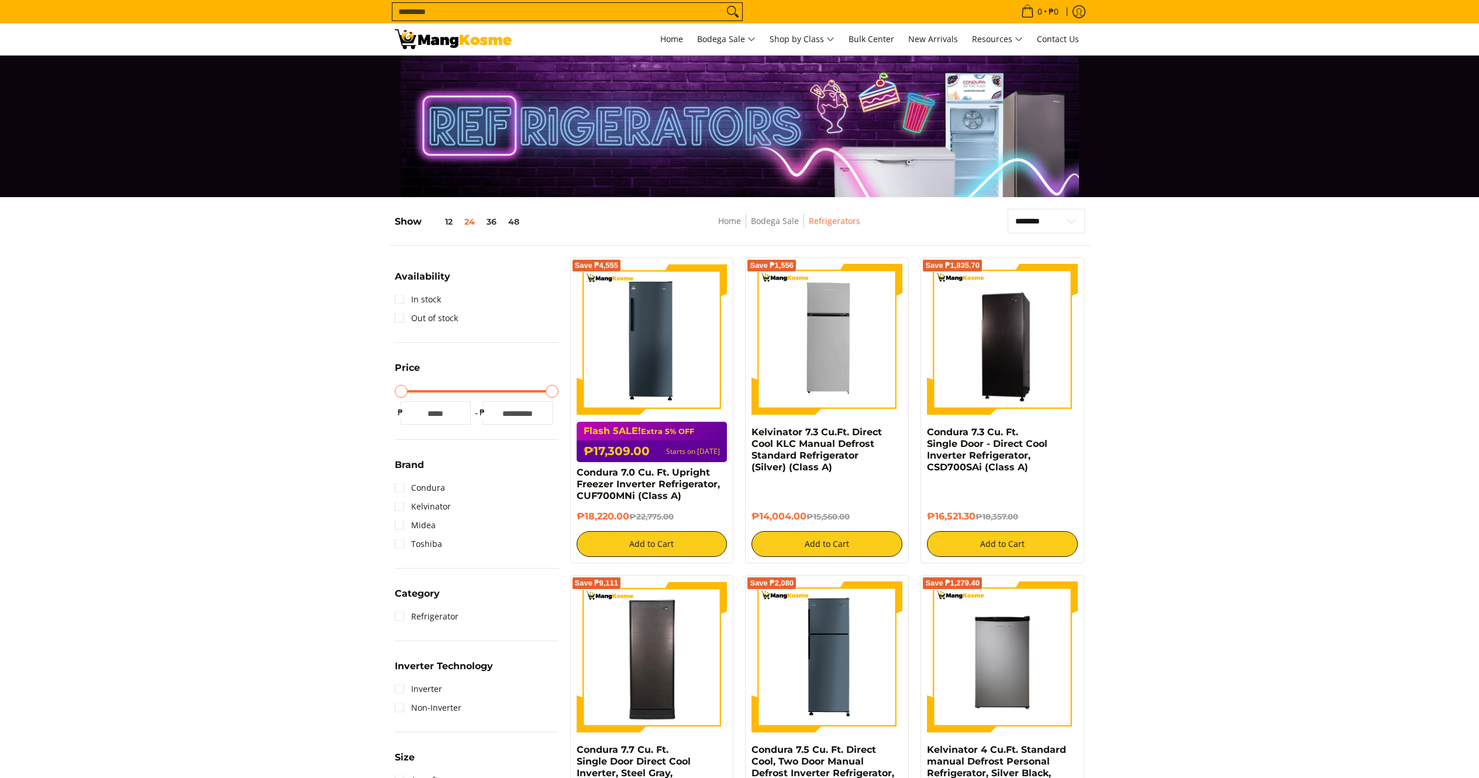
scroll to position [507, 0]
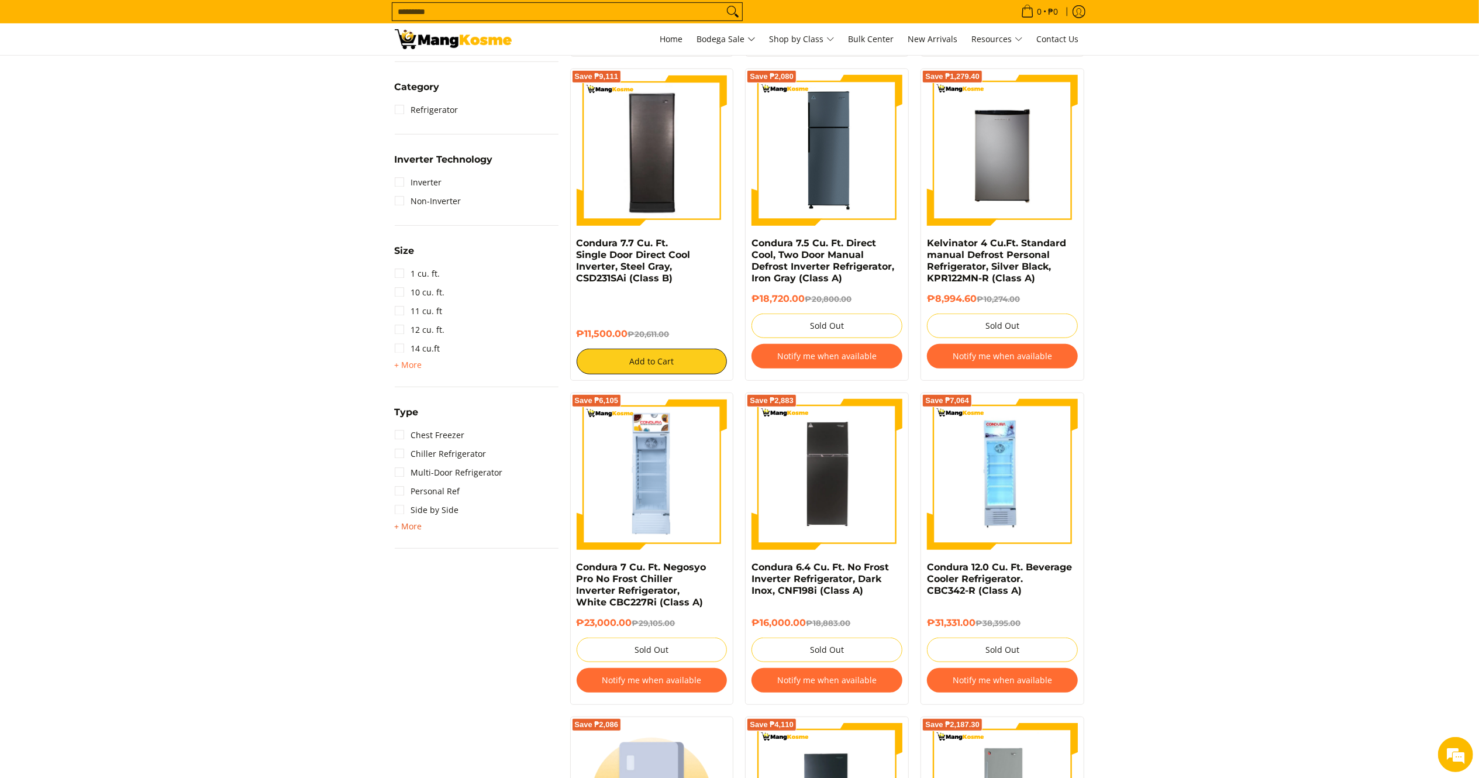
click at [416, 522] on span "+ More" at bounding box center [408, 526] width 27 height 9
click at [438, 564] on link "Upright Freezer" at bounding box center [434, 566] width 78 height 19
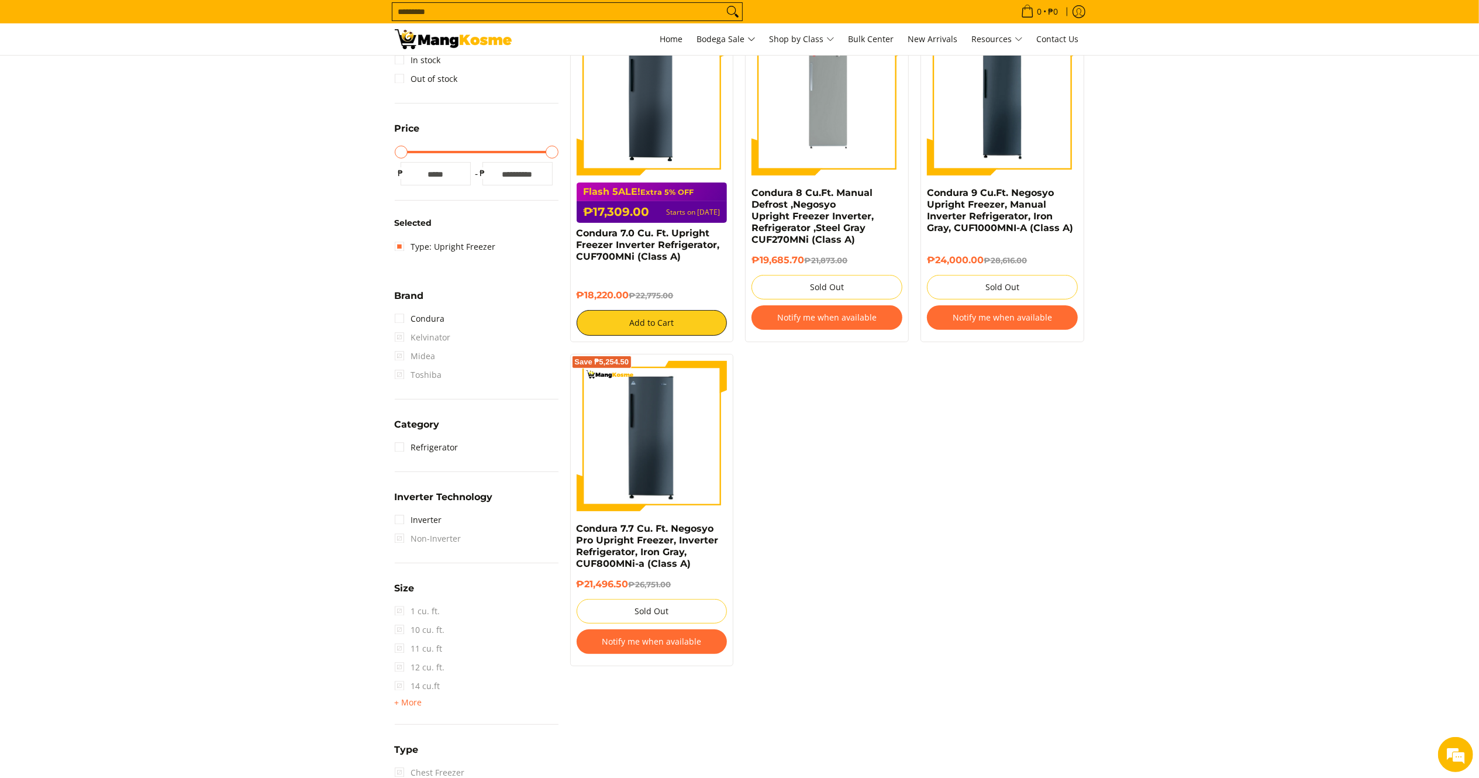
scroll to position [153, 0]
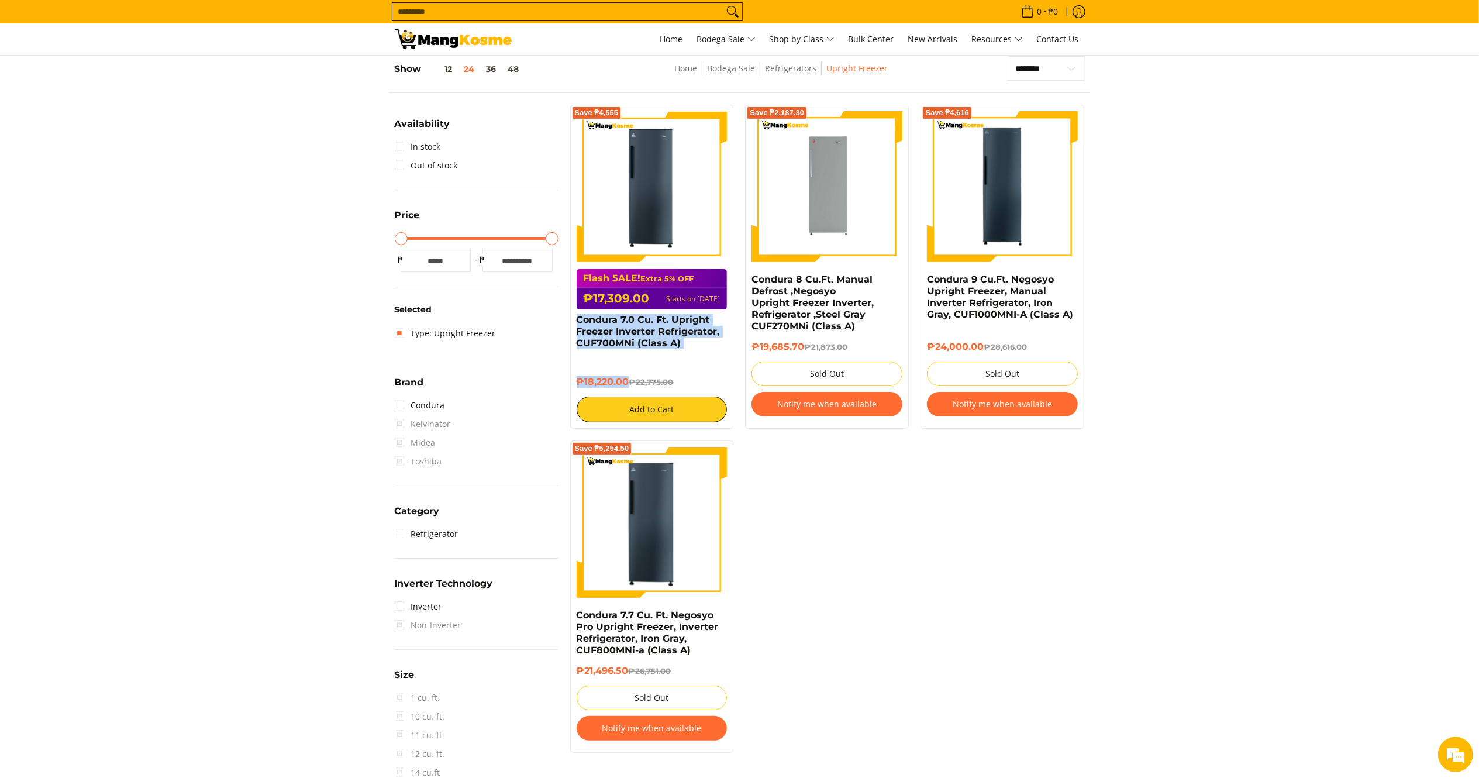
drag, startPoint x: 628, startPoint y: 379, endPoint x: 570, endPoint y: 322, distance: 81.1
click at [570, 322] on div "Save ₱4,555 Flash 5ALE! Extra 5% OFF ₱17,309.00 Starts on Aug 15 Condura 7.0 Cu…" at bounding box center [652, 267] width 164 height 324
copy div "Condura 7.0 Cu. Ft. Upright Freezer Inverter Refrigerator, CUF700MNi (Class A) …"
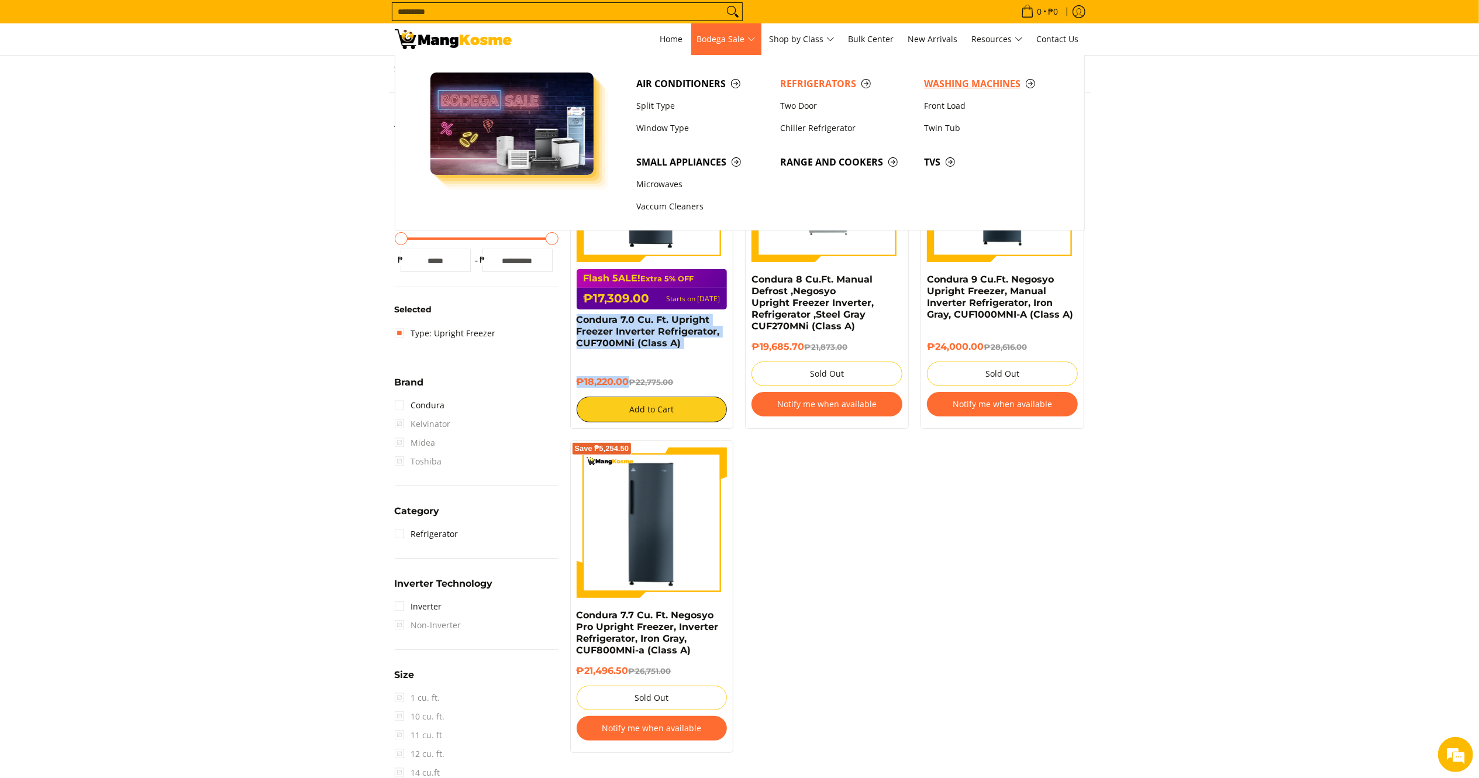
click at [976, 87] on span "Washing Machines" at bounding box center [990, 84] width 132 height 15
